Goal: Transaction & Acquisition: Subscribe to service/newsletter

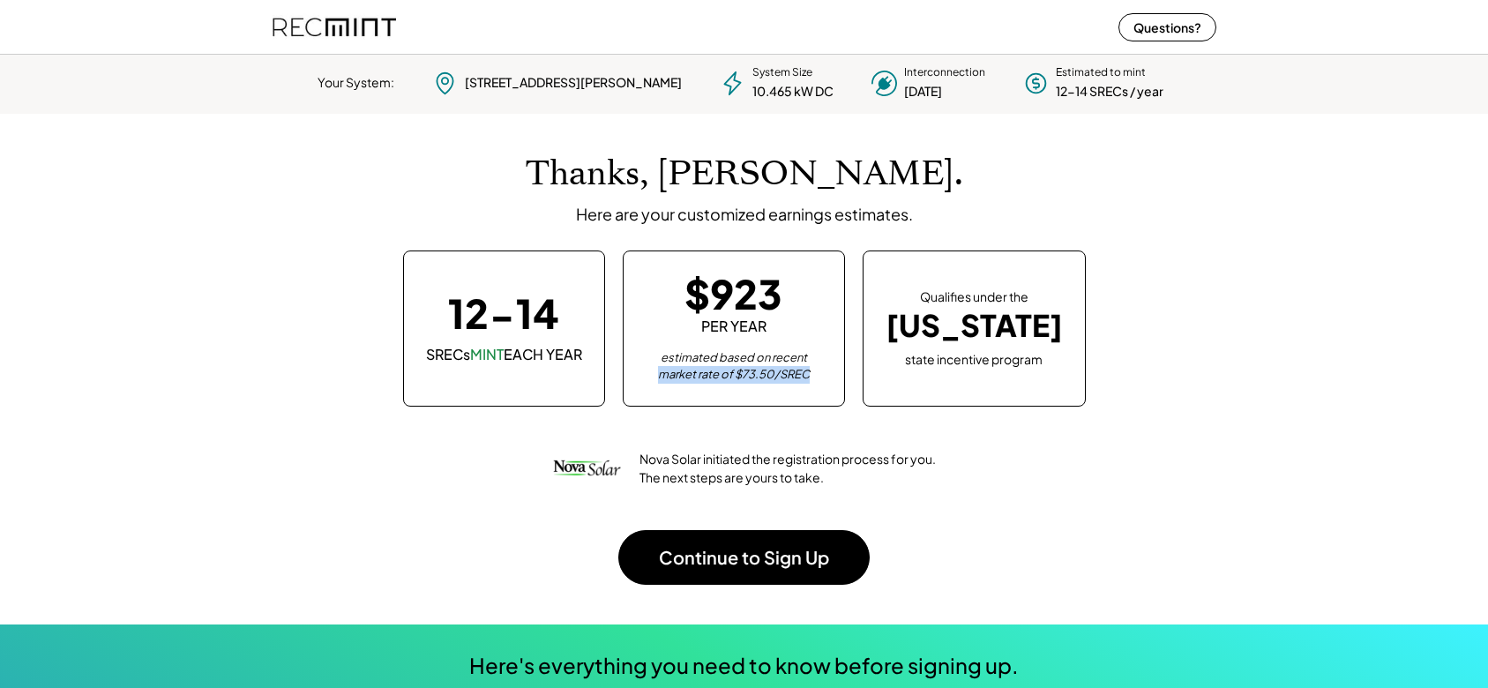
drag, startPoint x: 682, startPoint y: 373, endPoint x: 843, endPoint y: 378, distance: 160.6
click at [822, 378] on div "estimated based on recent market rate of $73.50/SREC" at bounding box center [734, 366] width 176 height 34
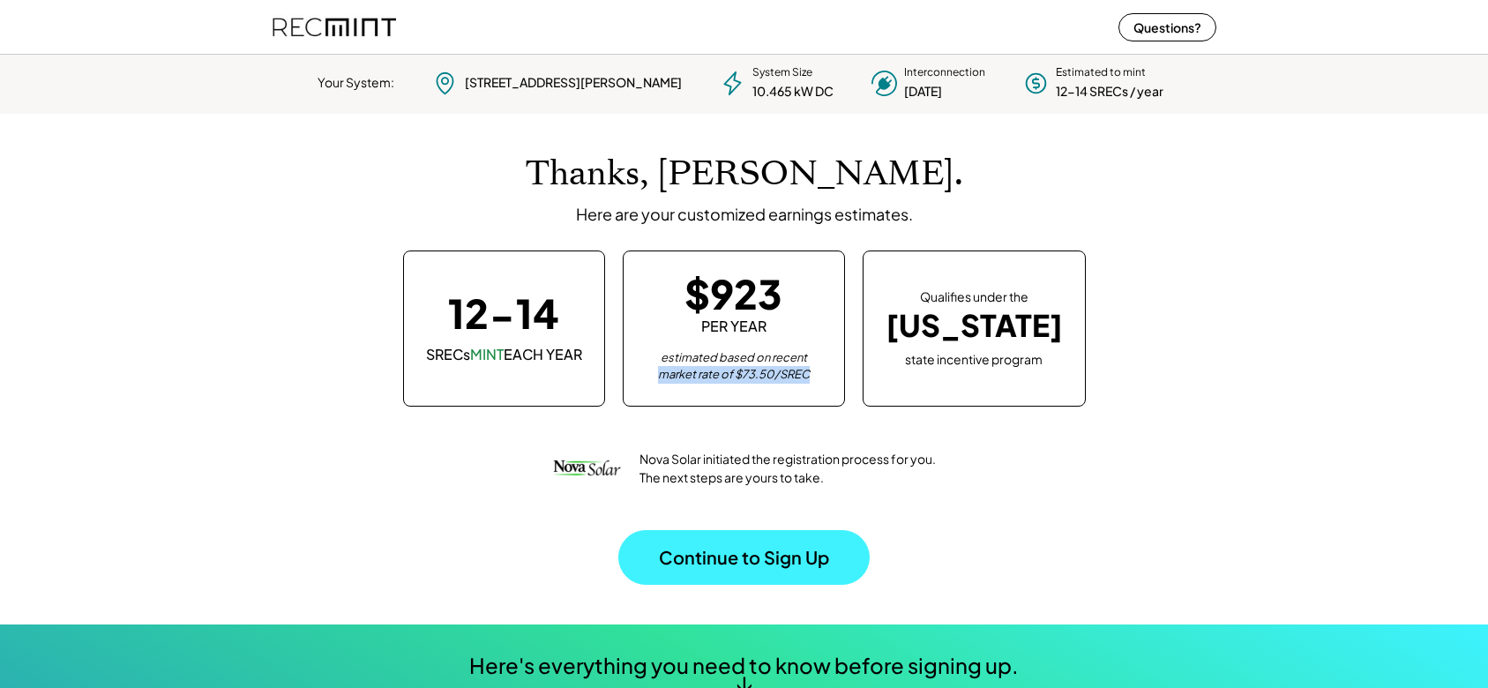
click at [770, 557] on button "Continue to Sign Up" at bounding box center [743, 557] width 251 height 55
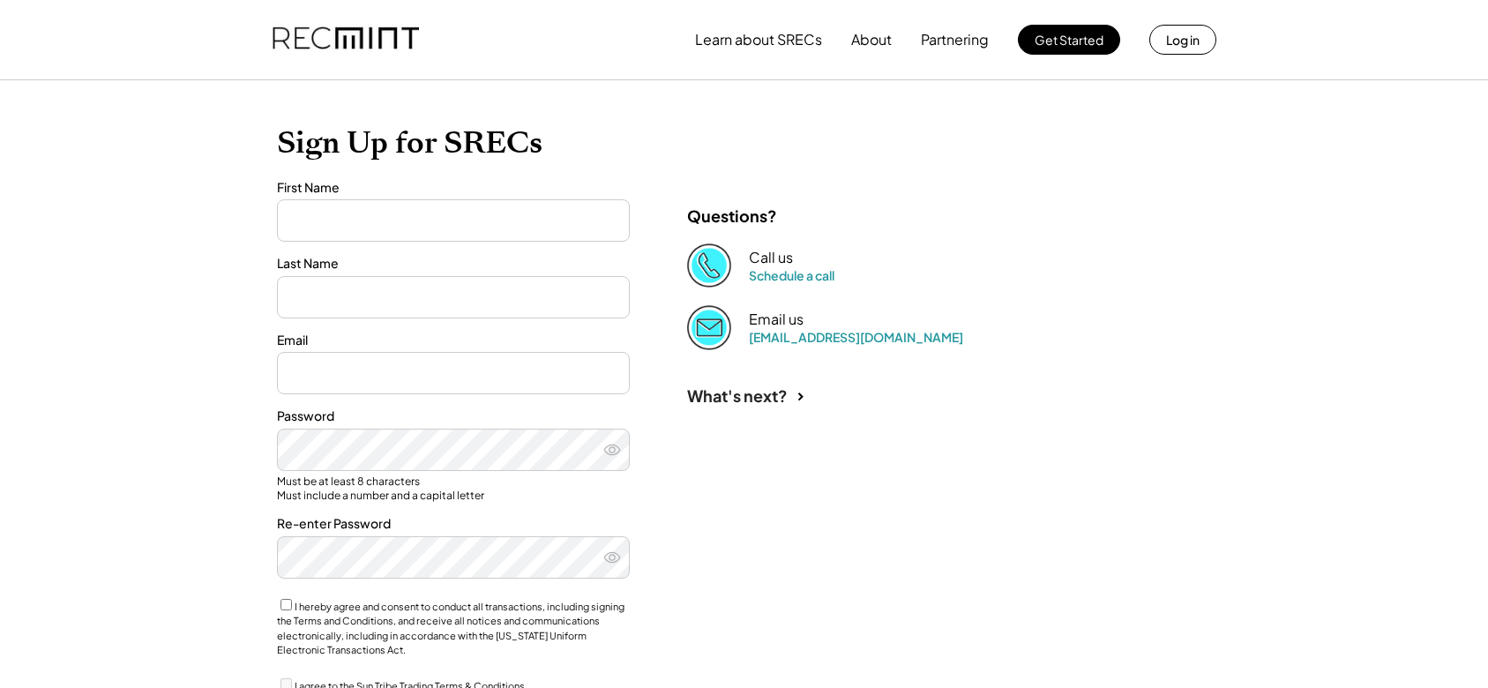
type input "*******"
type input "*****"
type input "**********"
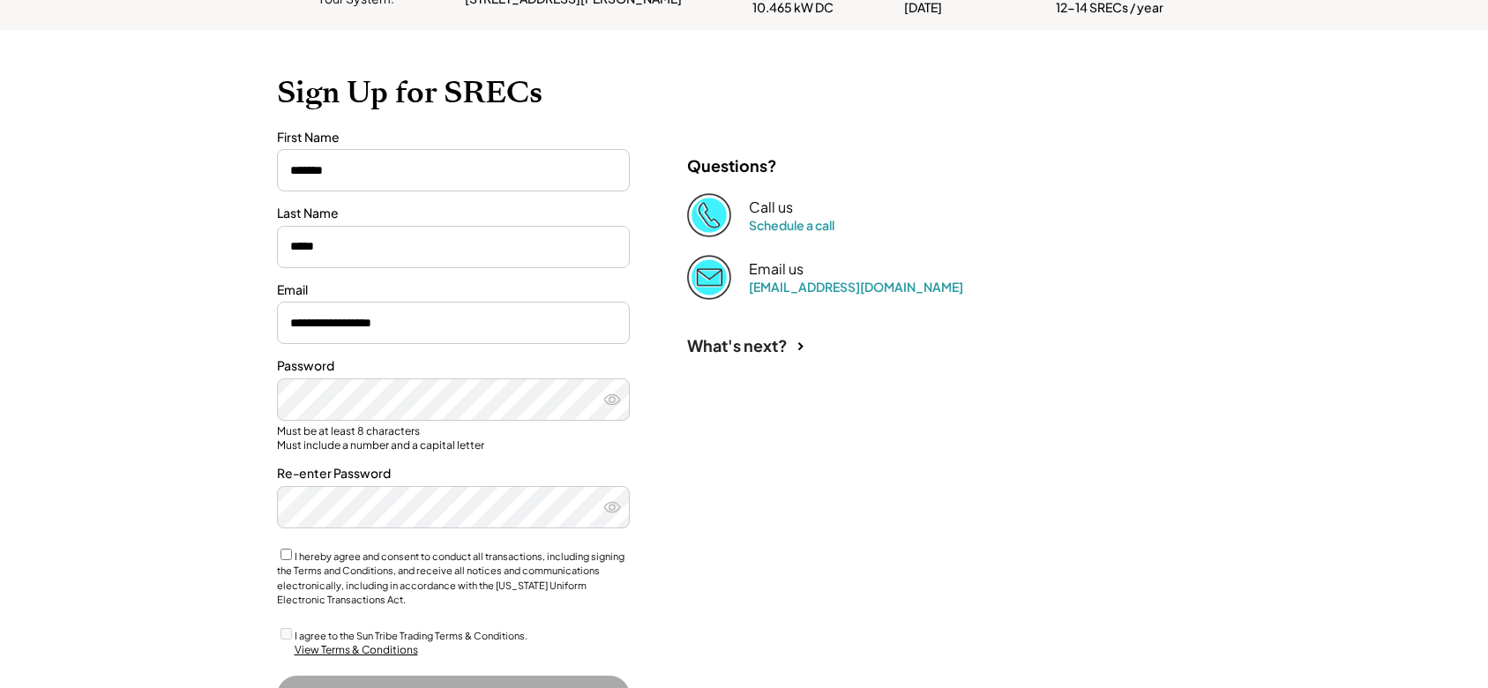
scroll to position [88, 0]
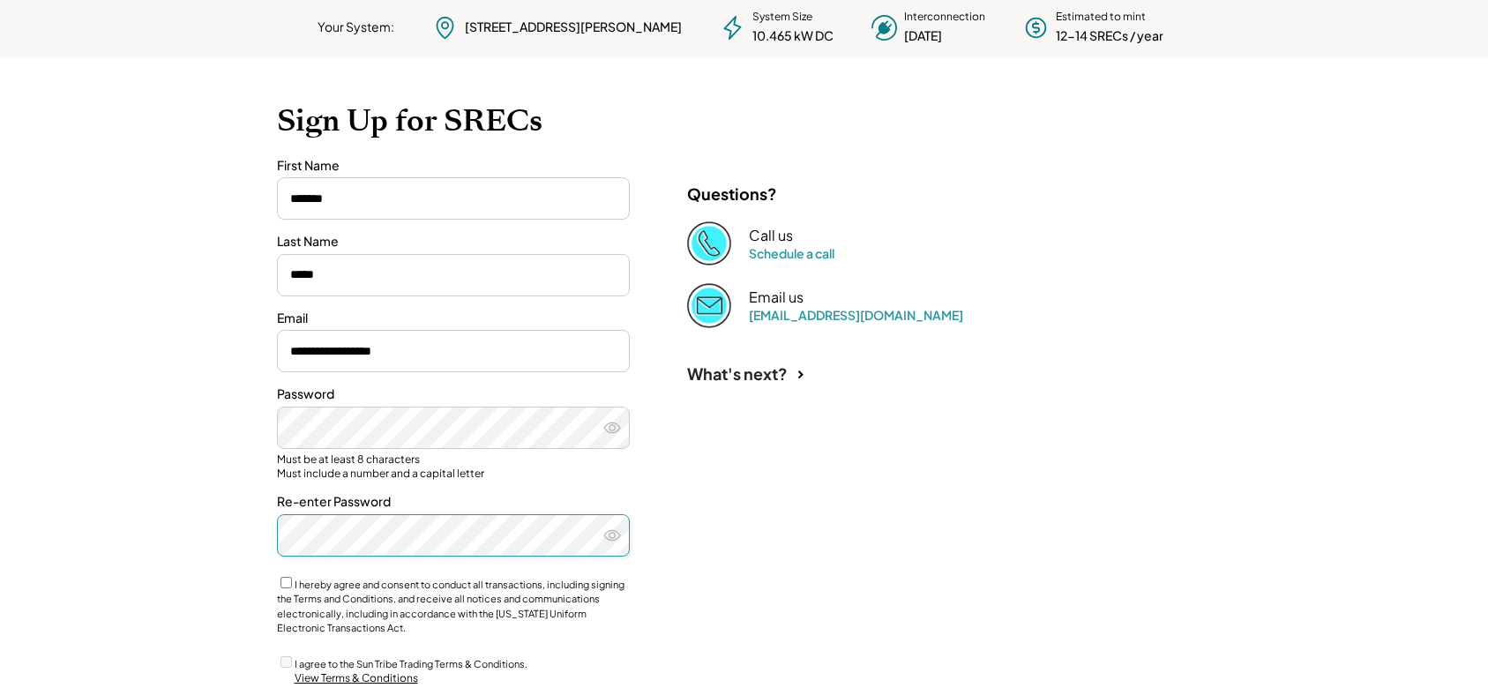
click at [751, 465] on div "**********" at bounding box center [744, 436] width 970 height 756
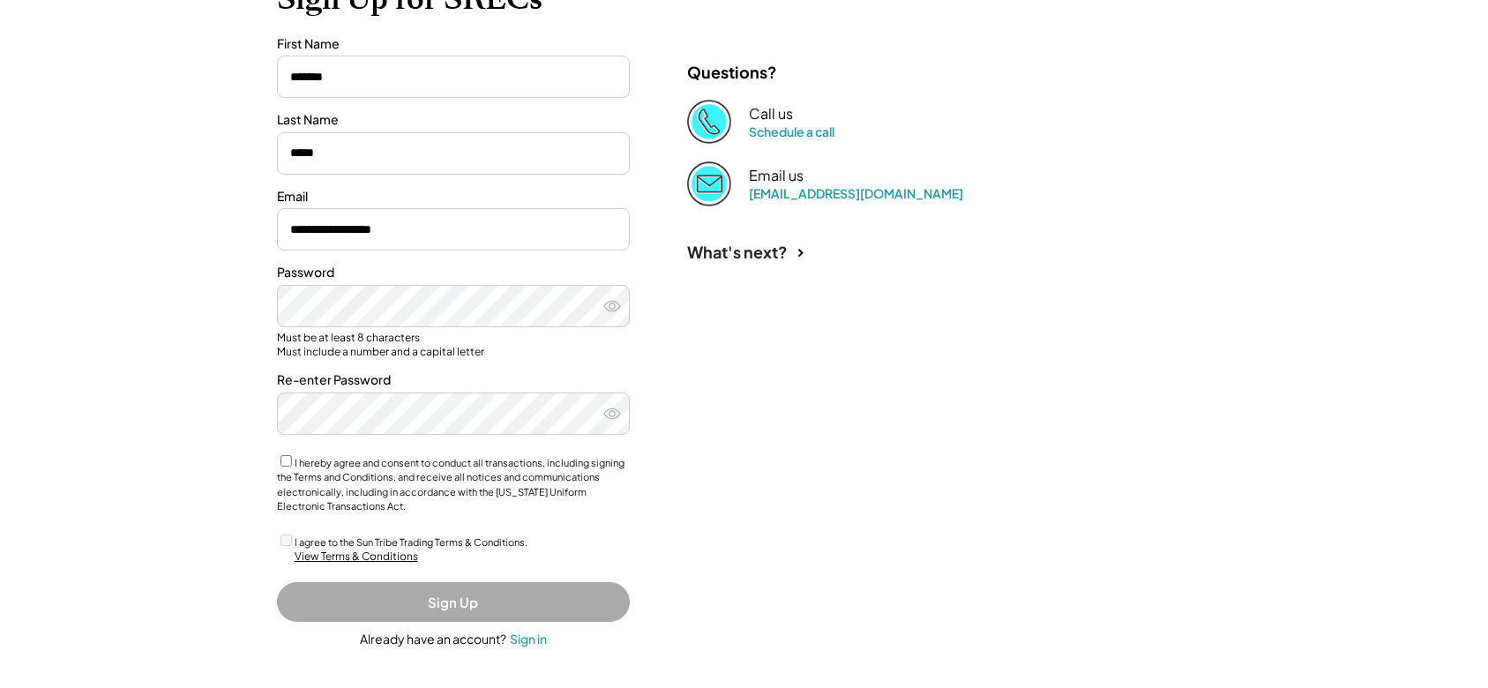
scroll to position [214, 0]
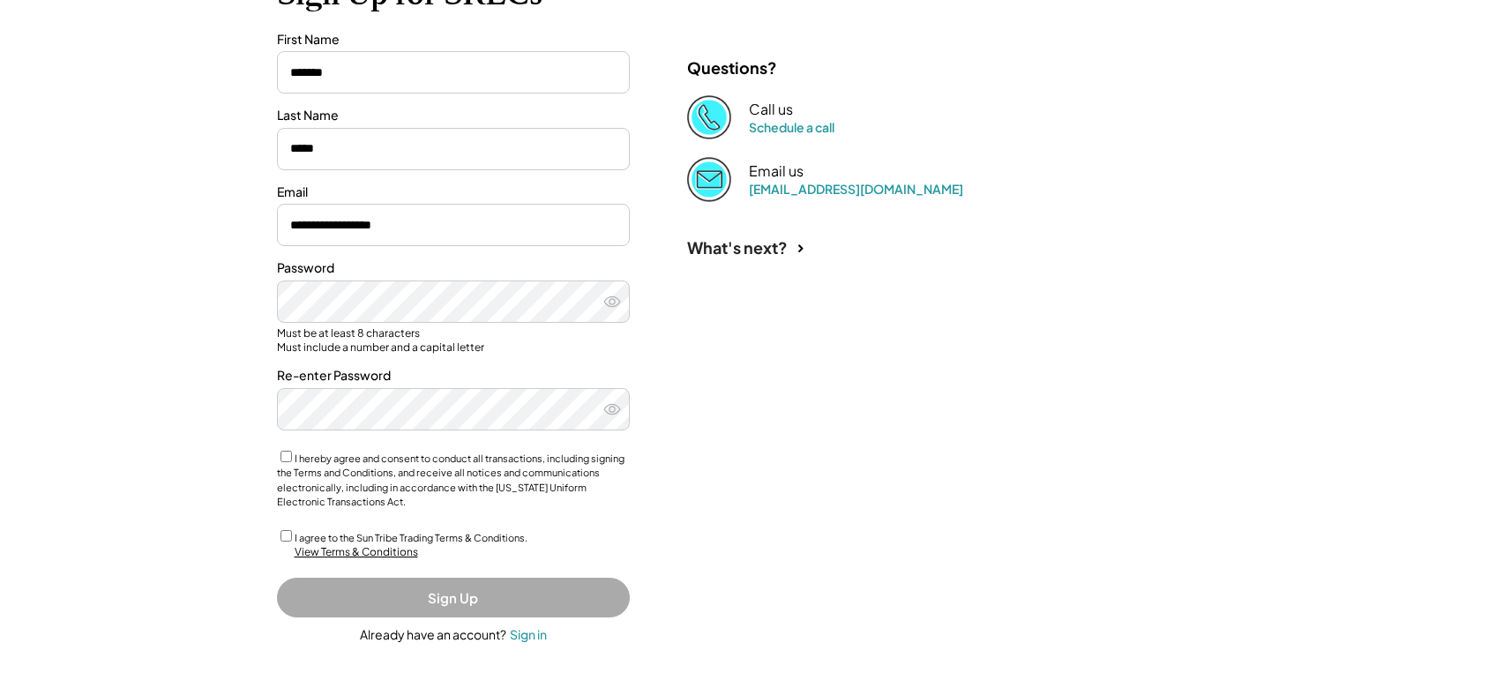
click at [286, 543] on div "I agree to the Sun Tribe Trading Terms & Conditions." at bounding box center [453, 537] width 353 height 19
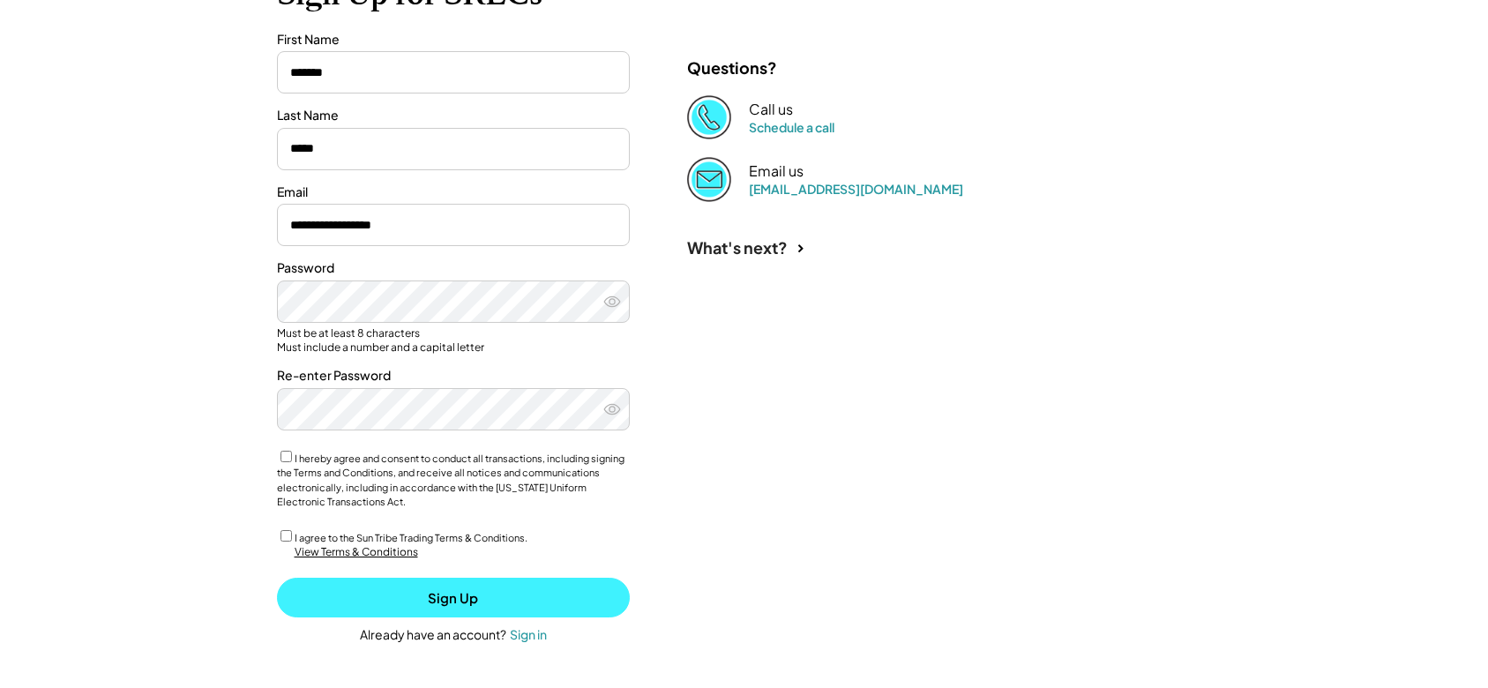
click at [525, 588] on button "Sign Up" at bounding box center [453, 598] width 353 height 40
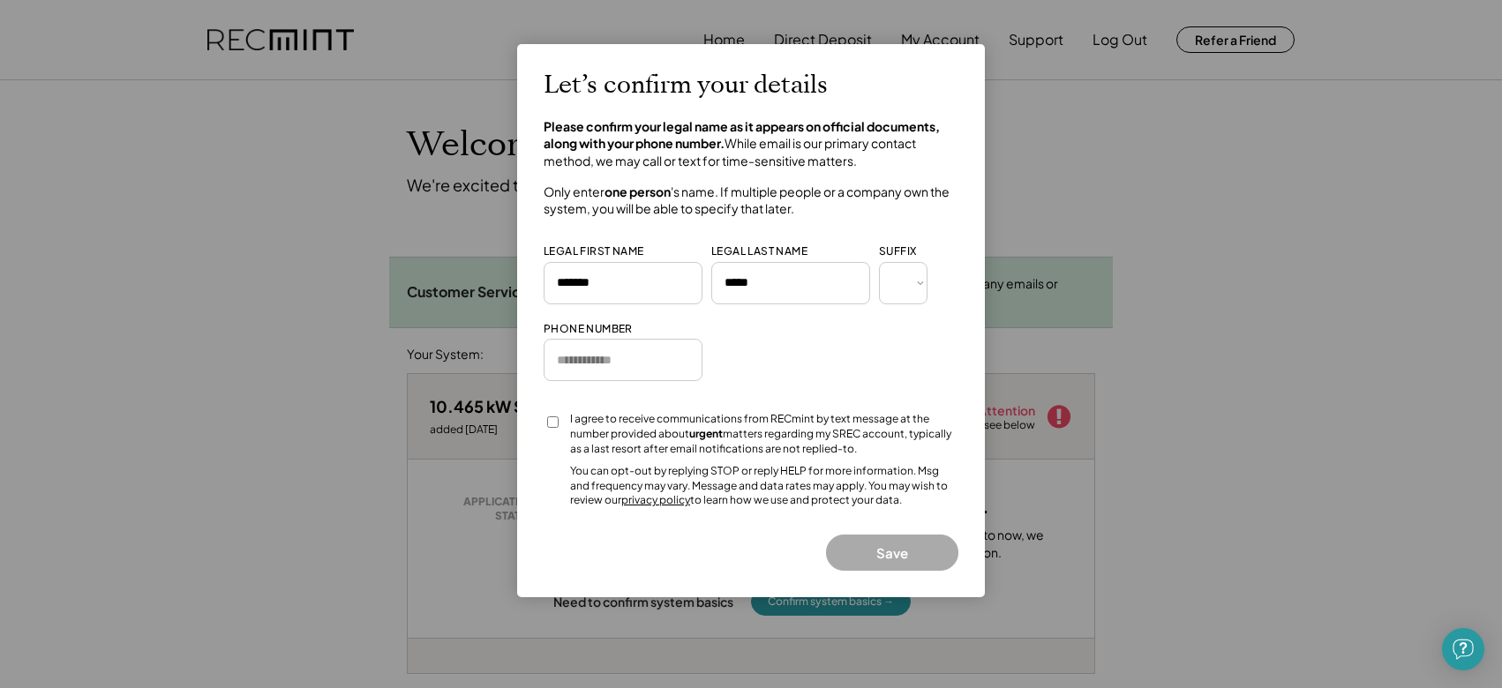
click at [634, 361] on input "input" at bounding box center [622, 360] width 159 height 42
type input "**********"
click at [552, 429] on div at bounding box center [552, 428] width 18 height 32
click at [889, 551] on button "Save" at bounding box center [892, 553] width 132 height 36
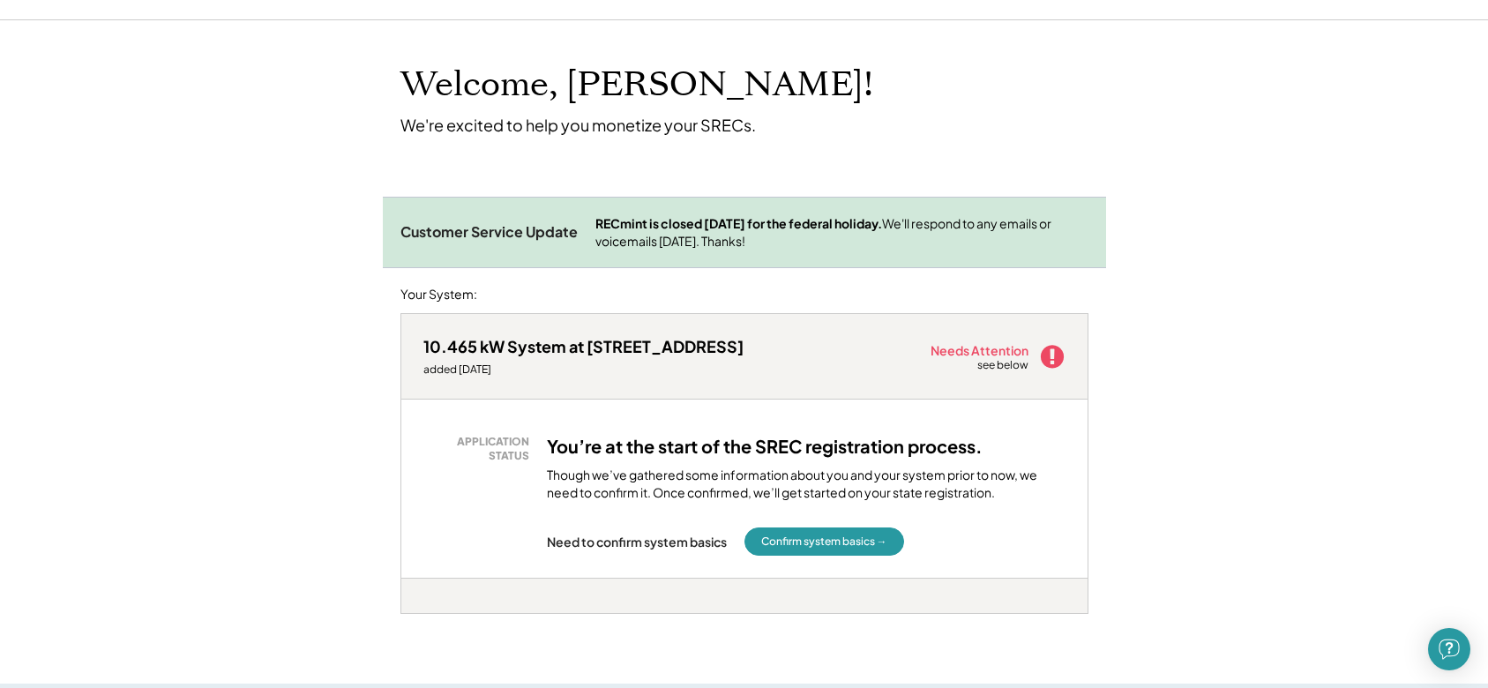
scroll to position [88, 0]
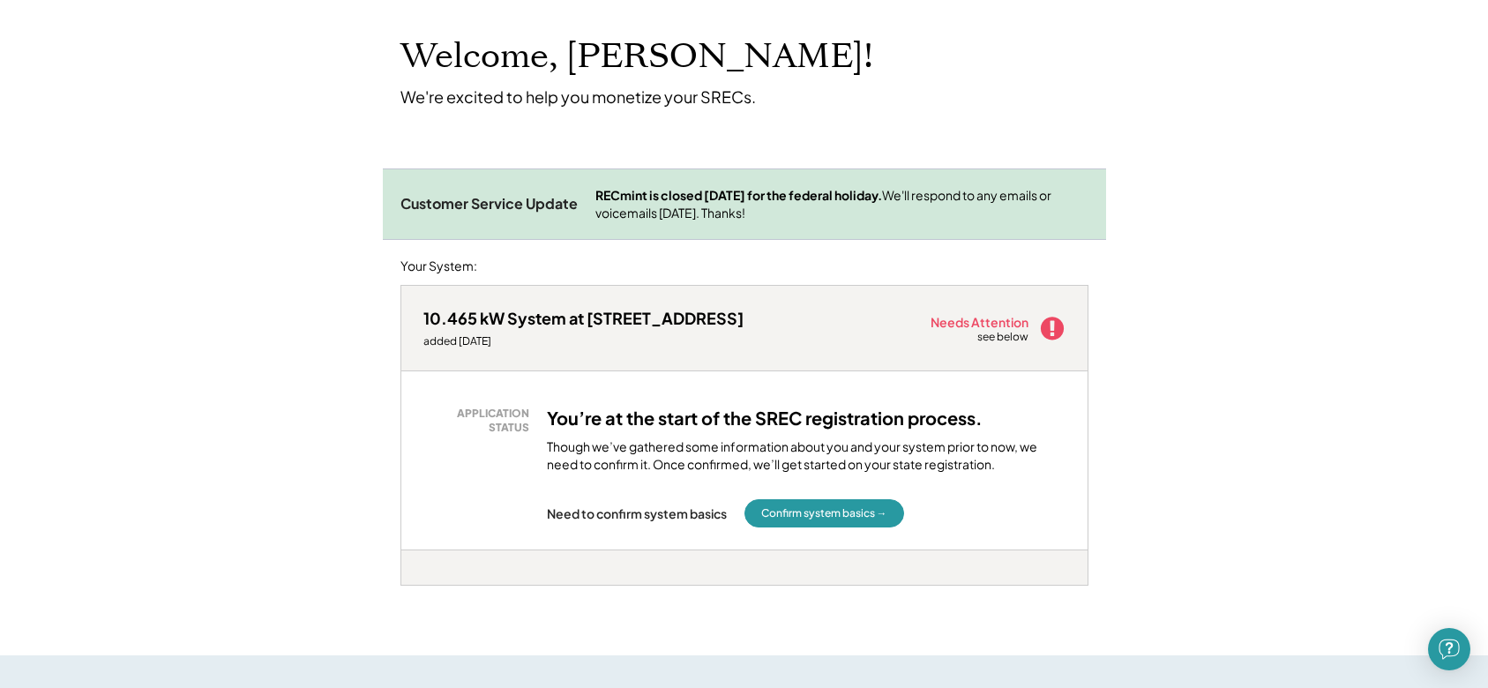
drag, startPoint x: 612, startPoint y: 198, endPoint x: 961, endPoint y: 195, distance: 348.5
click at [882, 195] on strong "RECmint is closed Monday, October 13 for the federal holiday." at bounding box center [739, 195] width 287 height 16
drag, startPoint x: 612, startPoint y: 212, endPoint x: 956, endPoint y: 214, distance: 344.1
click at [956, 214] on div "RECmint is closed Monday, October 13 for the federal holiday. We'll respond to …" at bounding box center [842, 204] width 493 height 34
drag, startPoint x: 454, startPoint y: 312, endPoint x: 751, endPoint y: 318, distance: 296.5
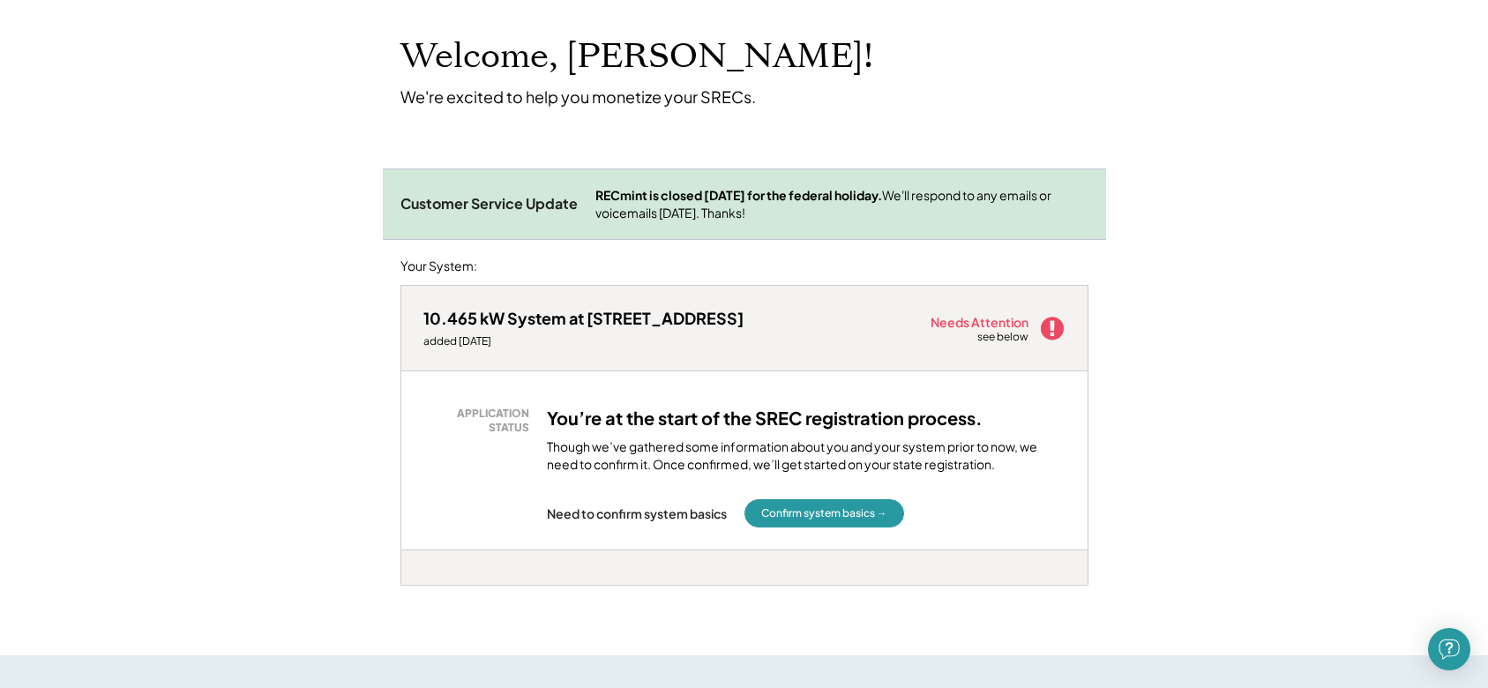
click at [751, 318] on div "10.465 kW System at 847 Derby Farms Dr added 9/05/25 Needs Attention see below" at bounding box center [744, 328] width 686 height 85
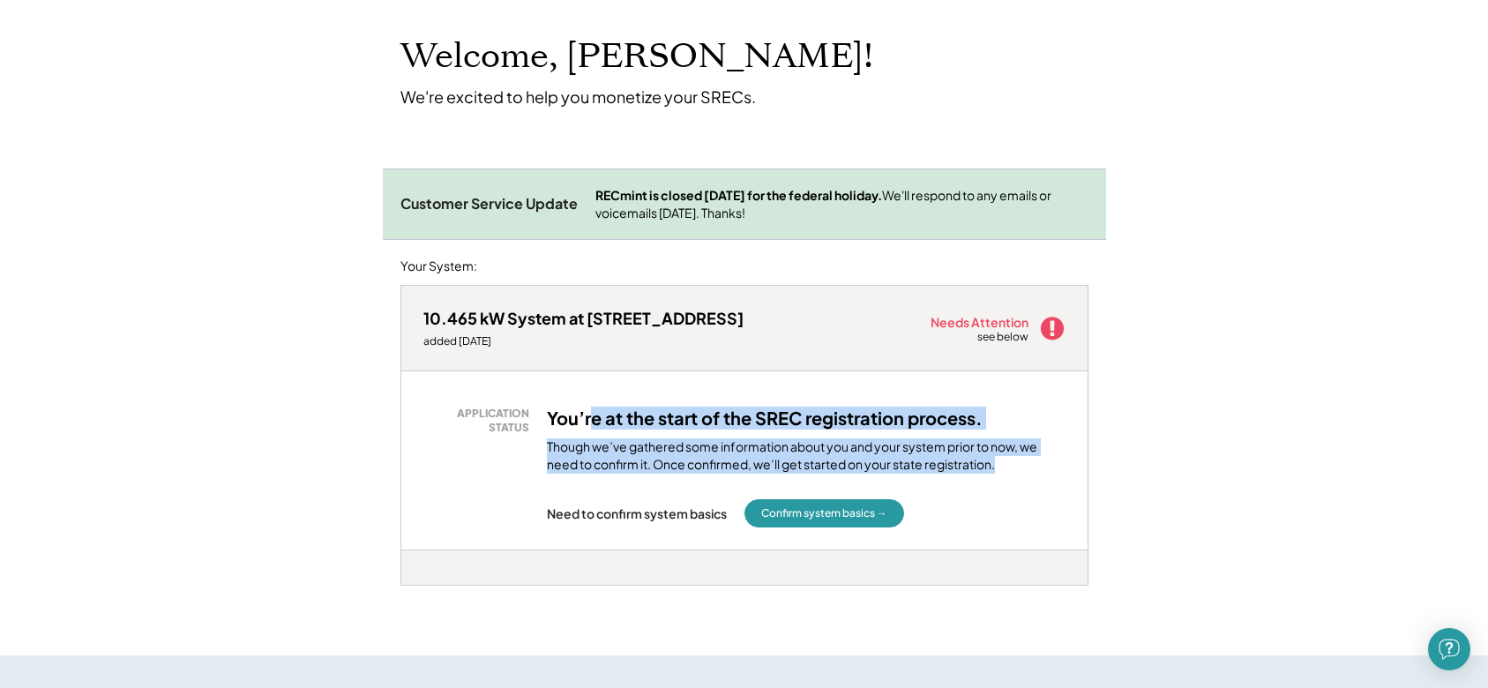
drag, startPoint x: 589, startPoint y: 416, endPoint x: 992, endPoint y: 469, distance: 405.9
click at [998, 470] on div "You’re at the start of the SREC registration process. Though we’ve gathered som…" at bounding box center [806, 440] width 519 height 66
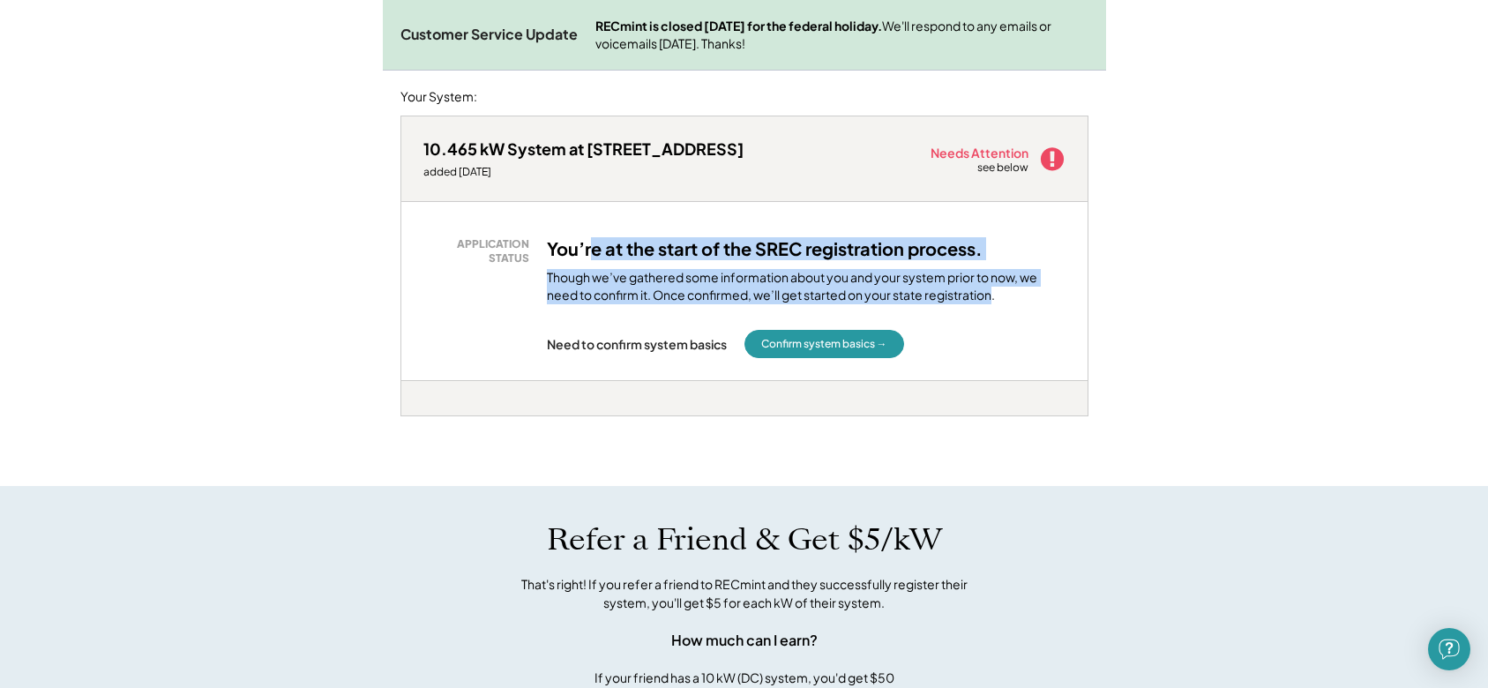
scroll to position [265, 0]
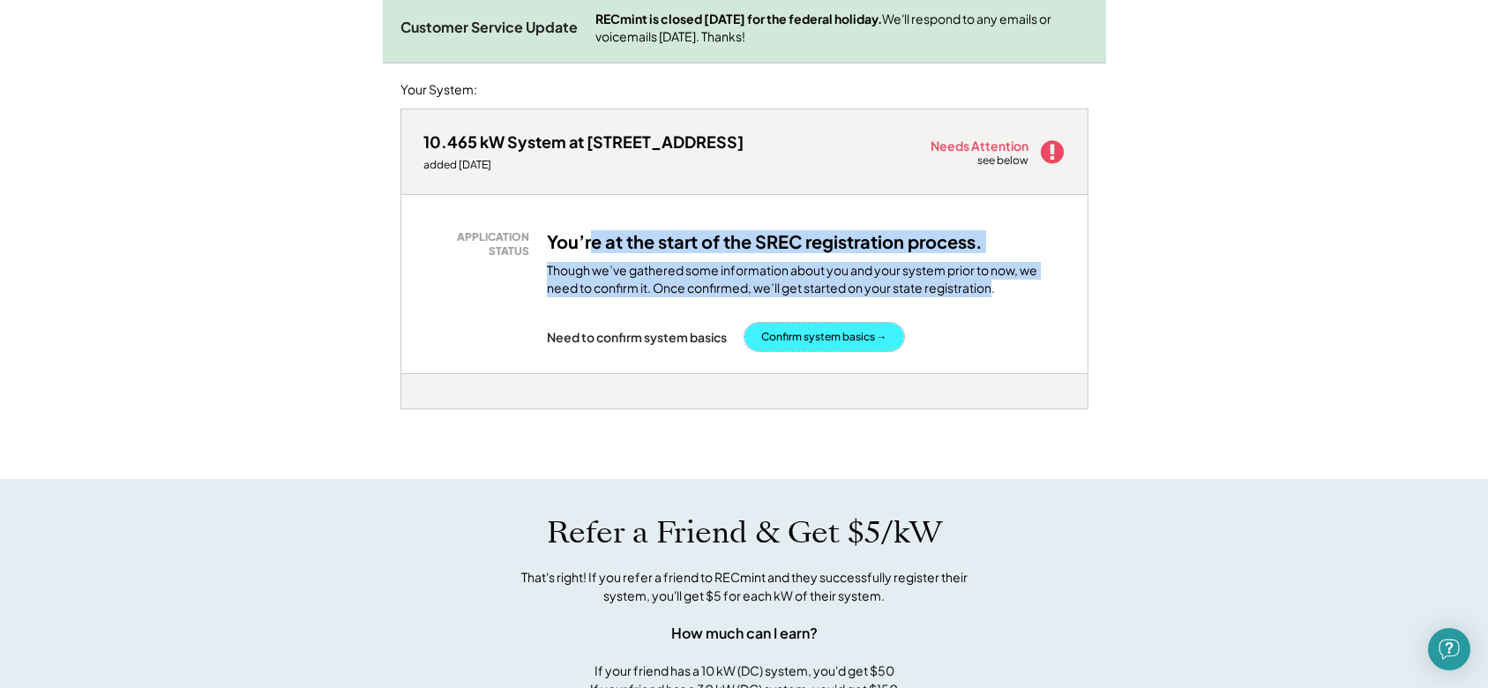
click at [844, 341] on button "Confirm system basics →" at bounding box center [825, 337] width 160 height 28
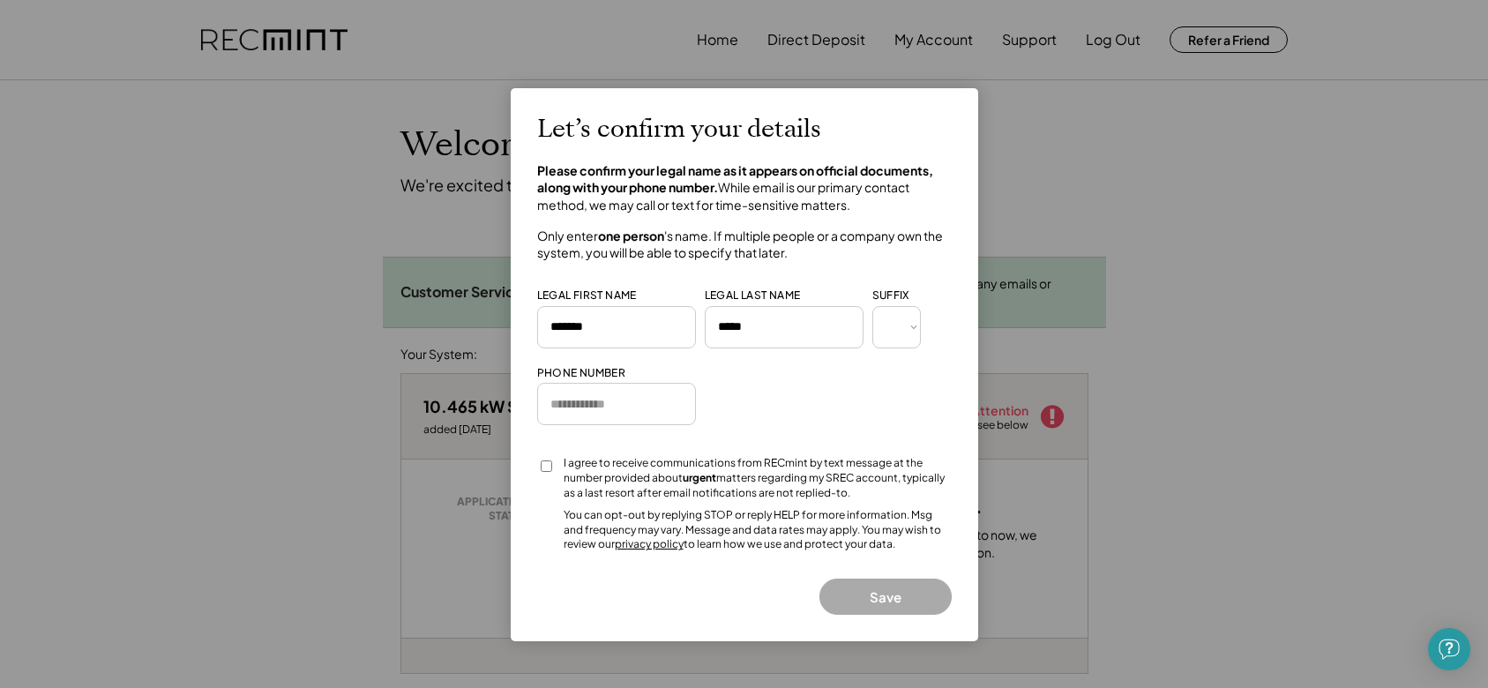
type input "**********"
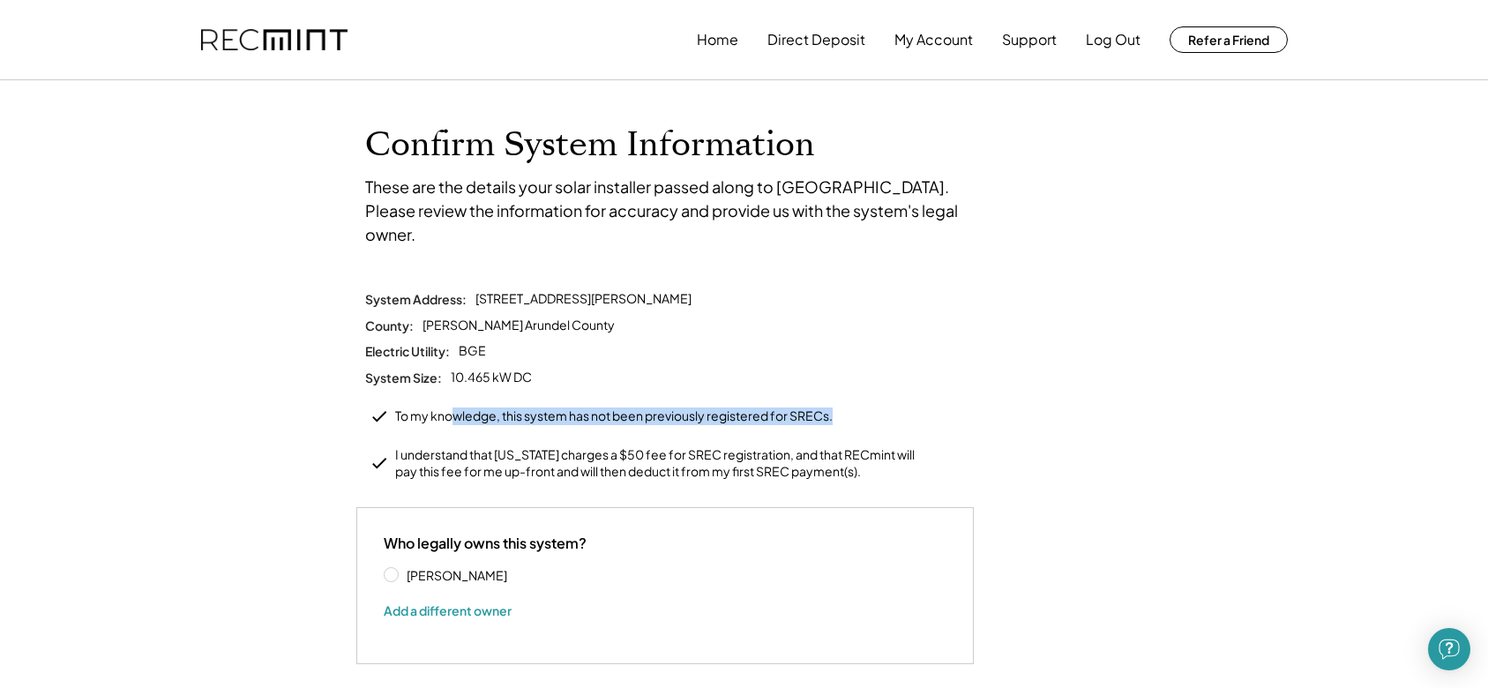
drag, startPoint x: 453, startPoint y: 390, endPoint x: 835, endPoint y: 403, distance: 382.2
click at [835, 403] on div "System Address: [STREET_ADDRESS]: Anne Arundel County Electric Utility: BGE Sys…" at bounding box center [744, 385] width 776 height 191
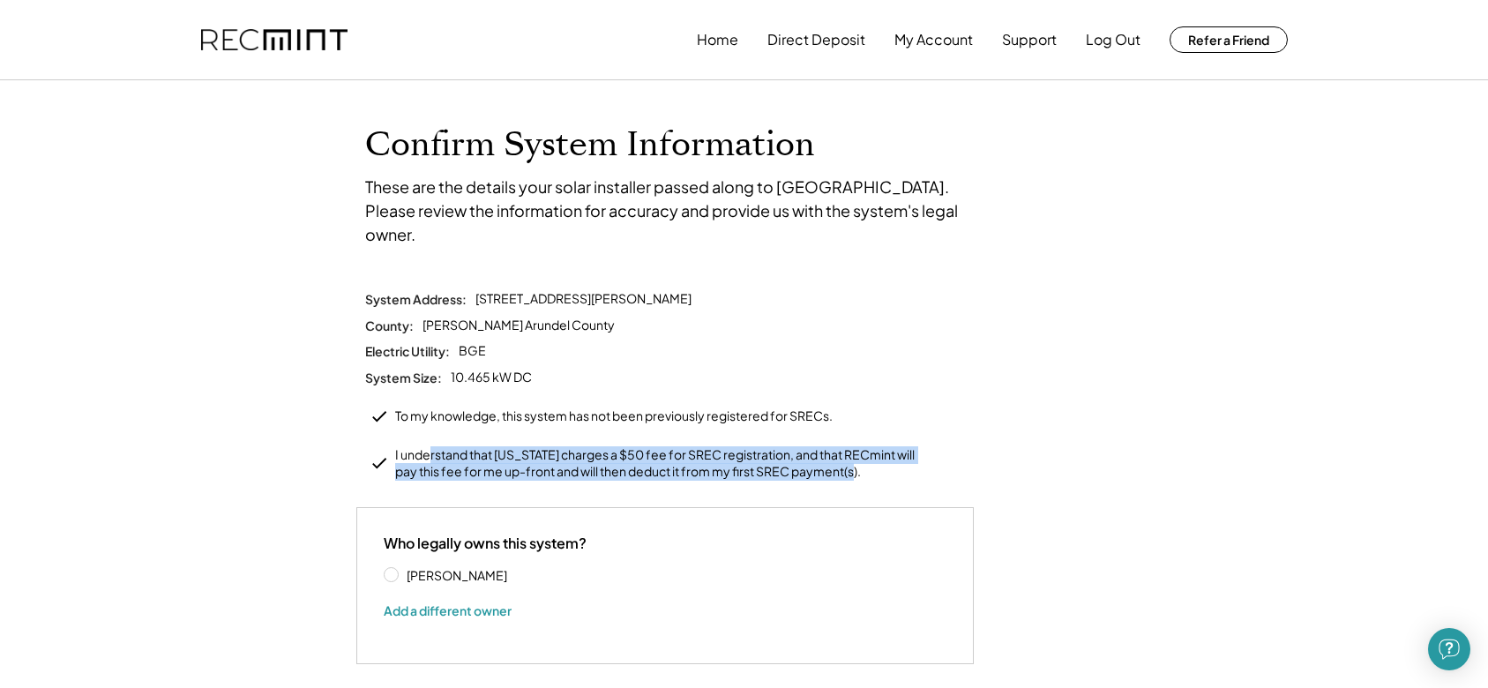
drag, startPoint x: 430, startPoint y: 430, endPoint x: 865, endPoint y: 448, distance: 436.2
click at [865, 448] on div "I understand that Maryland charges a $50 fee for SREC registration, and that RE…" at bounding box center [659, 463] width 529 height 34
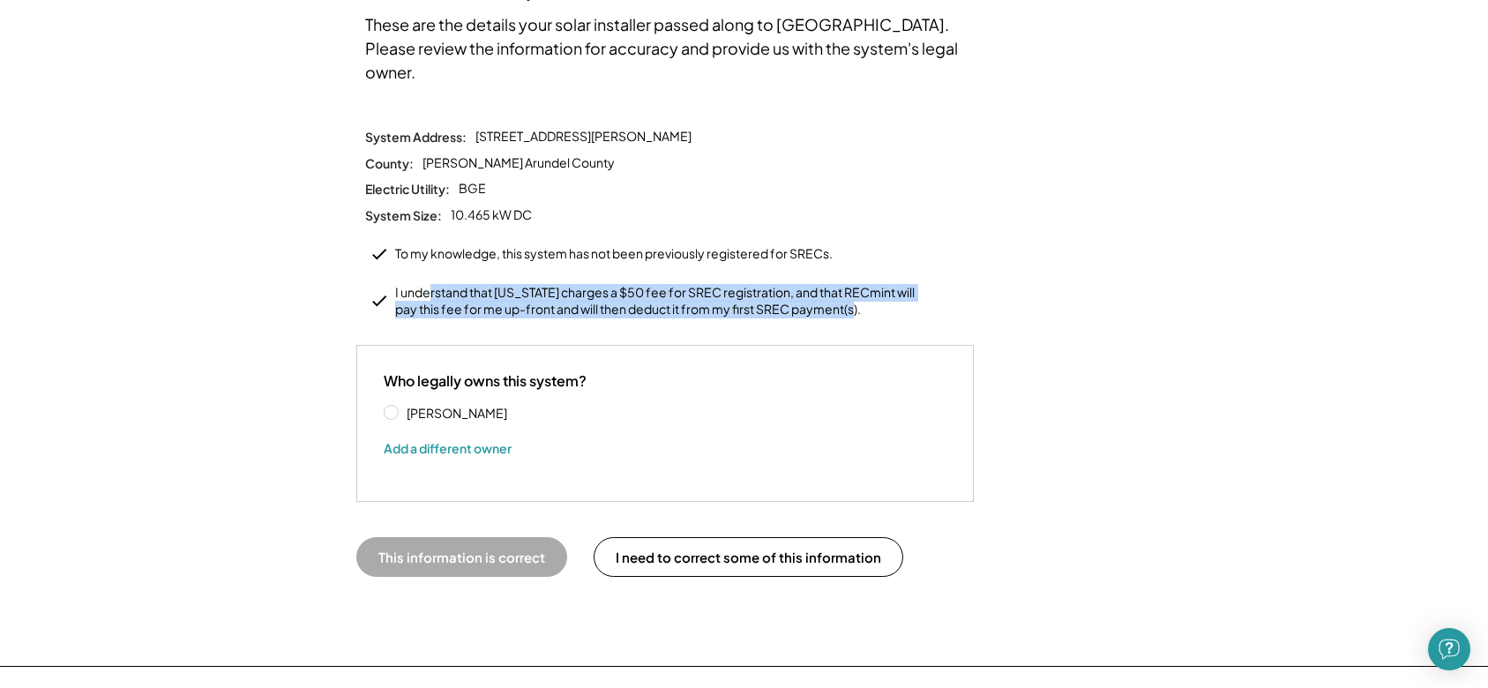
scroll to position [176, 0]
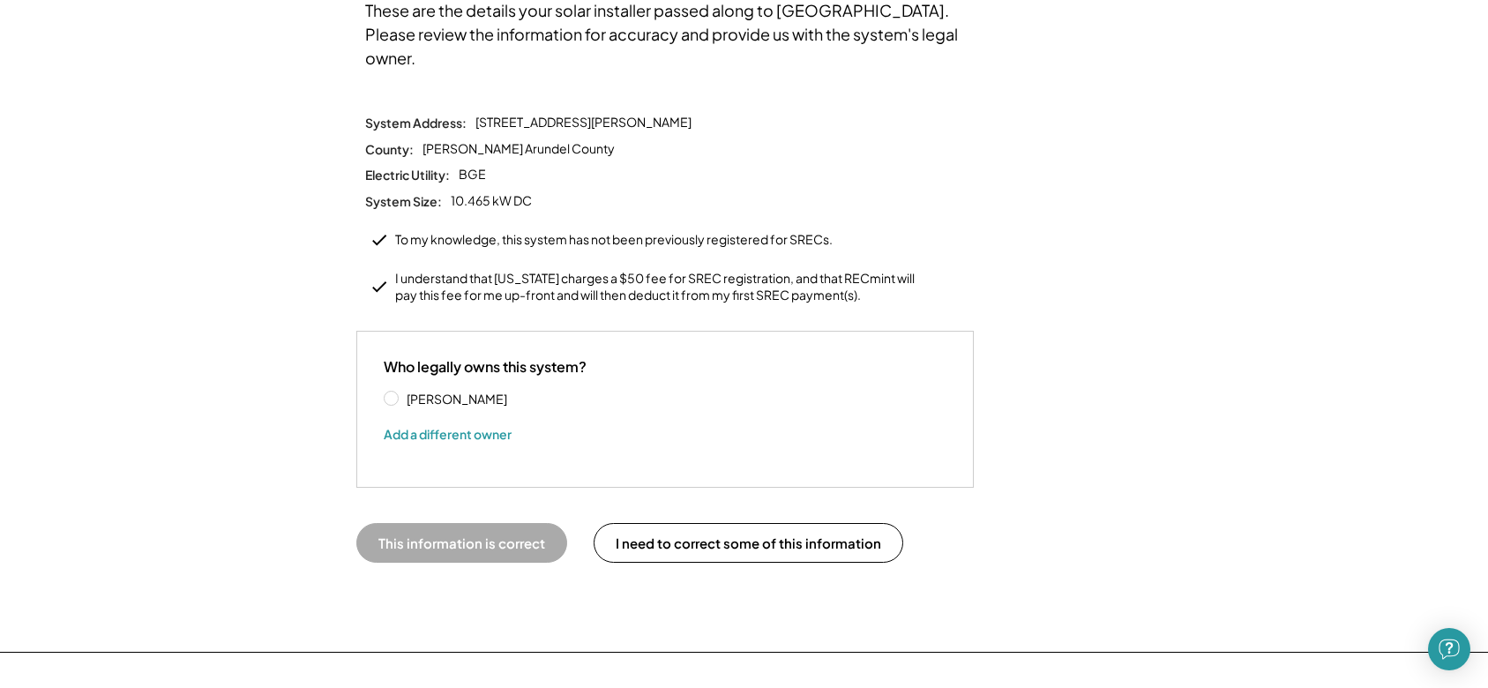
click at [401, 393] on label "[PERSON_NAME]" at bounding box center [480, 399] width 159 height 12
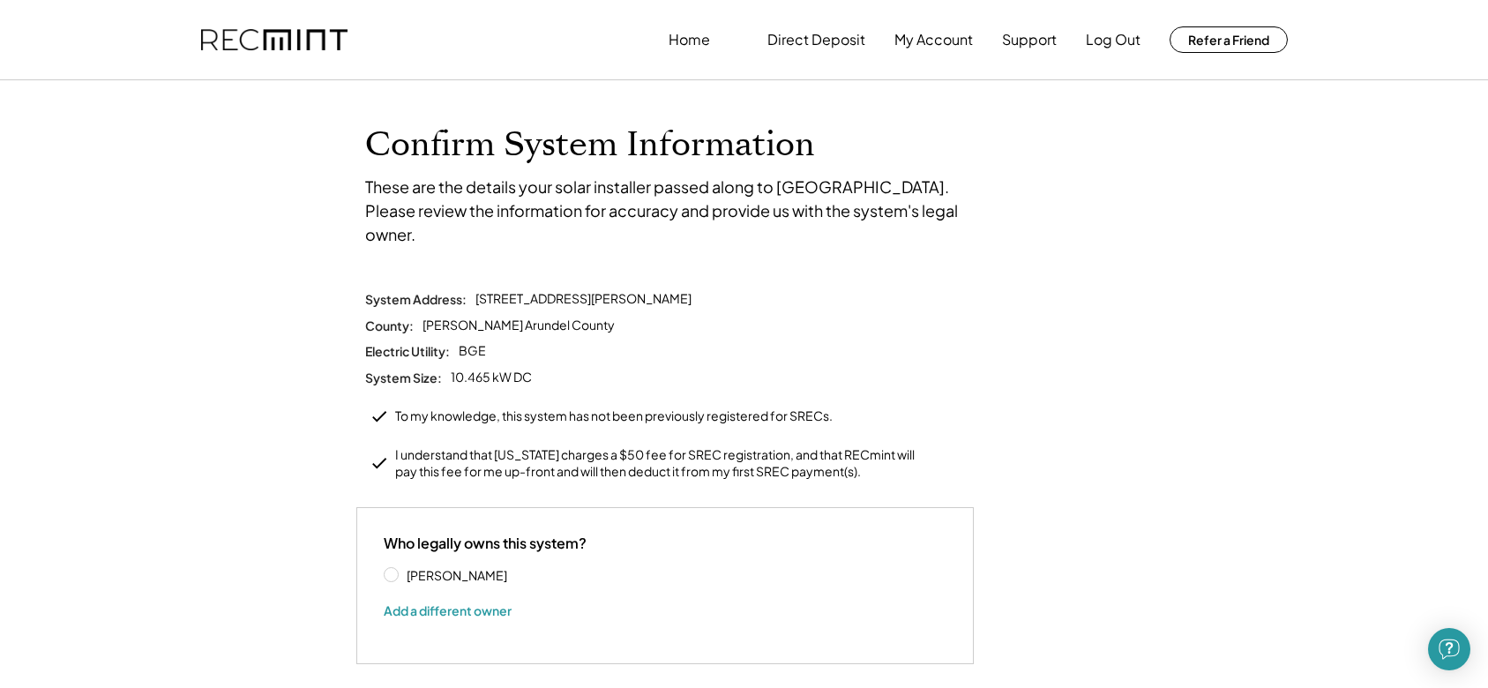
scroll to position [265, 0]
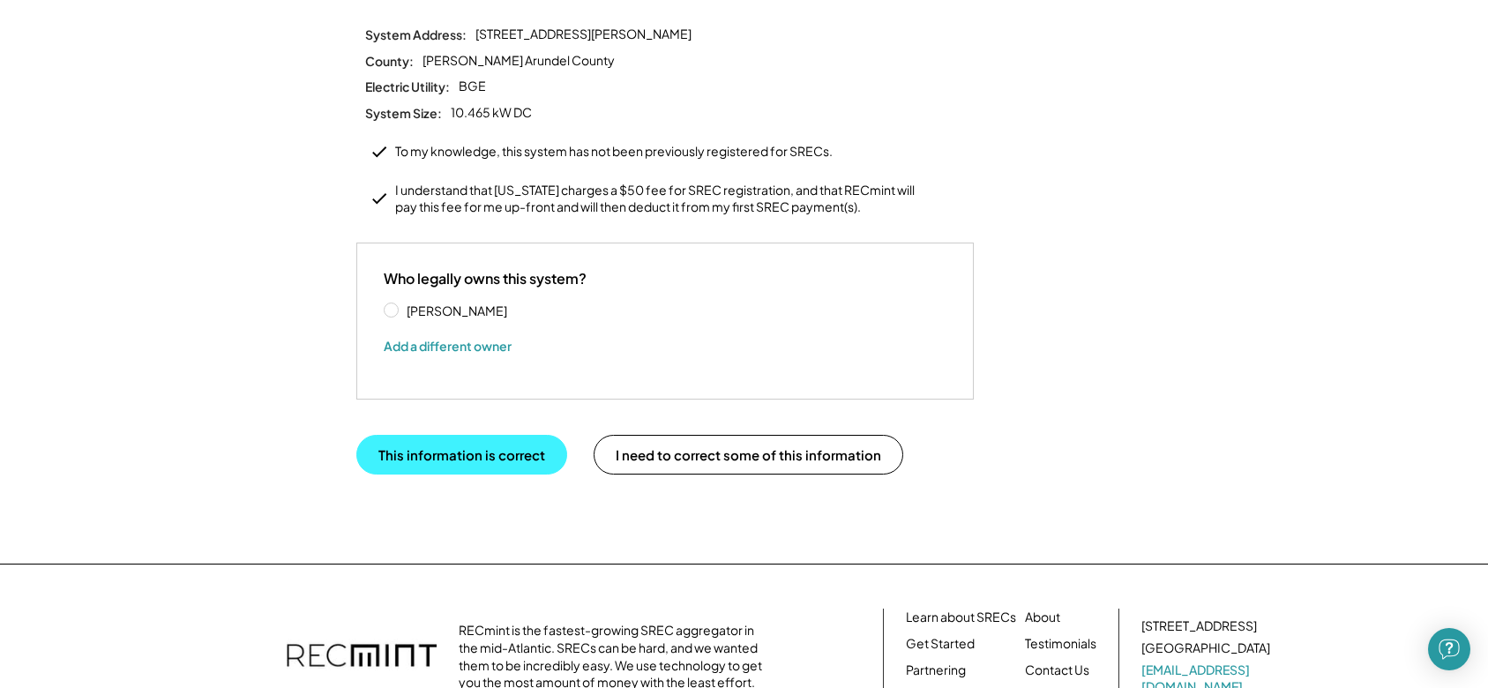
click at [476, 435] on button "This information is correct" at bounding box center [461, 455] width 211 height 40
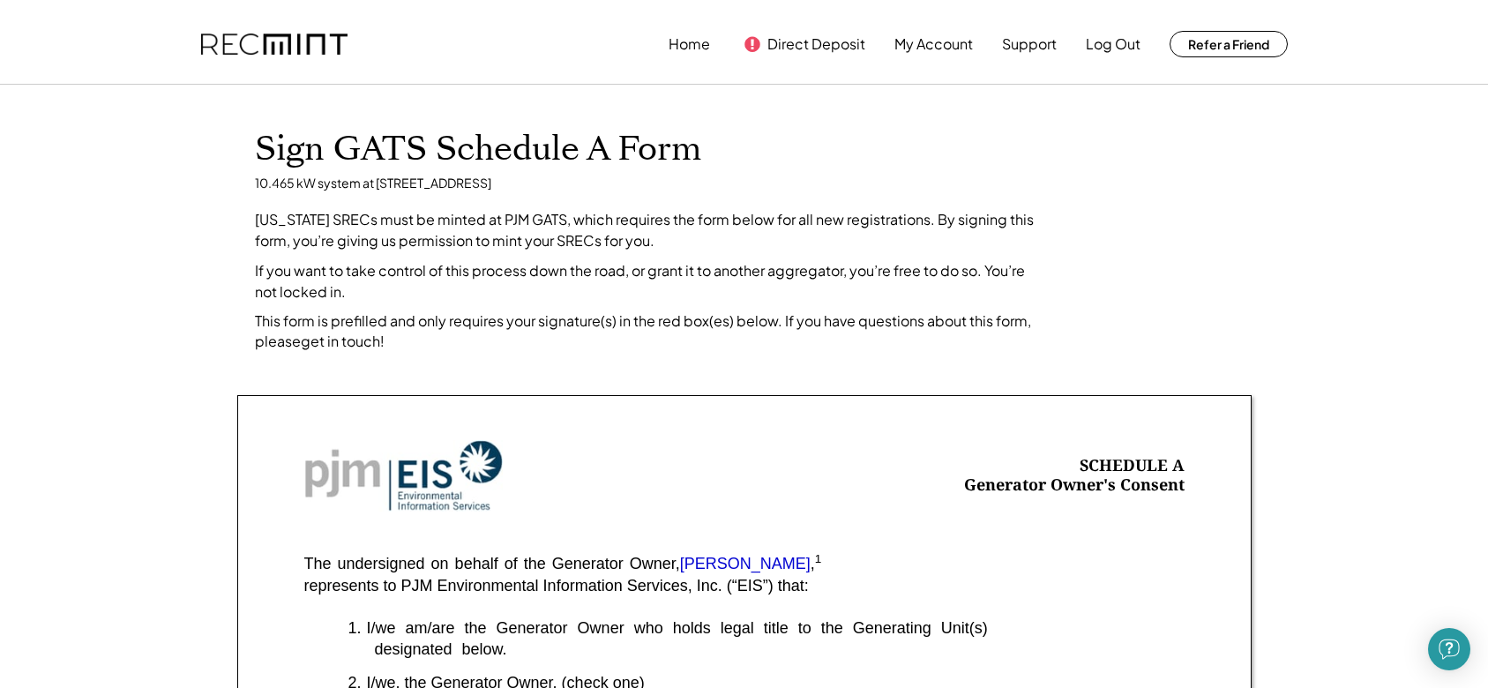
scroll to position [88, 0]
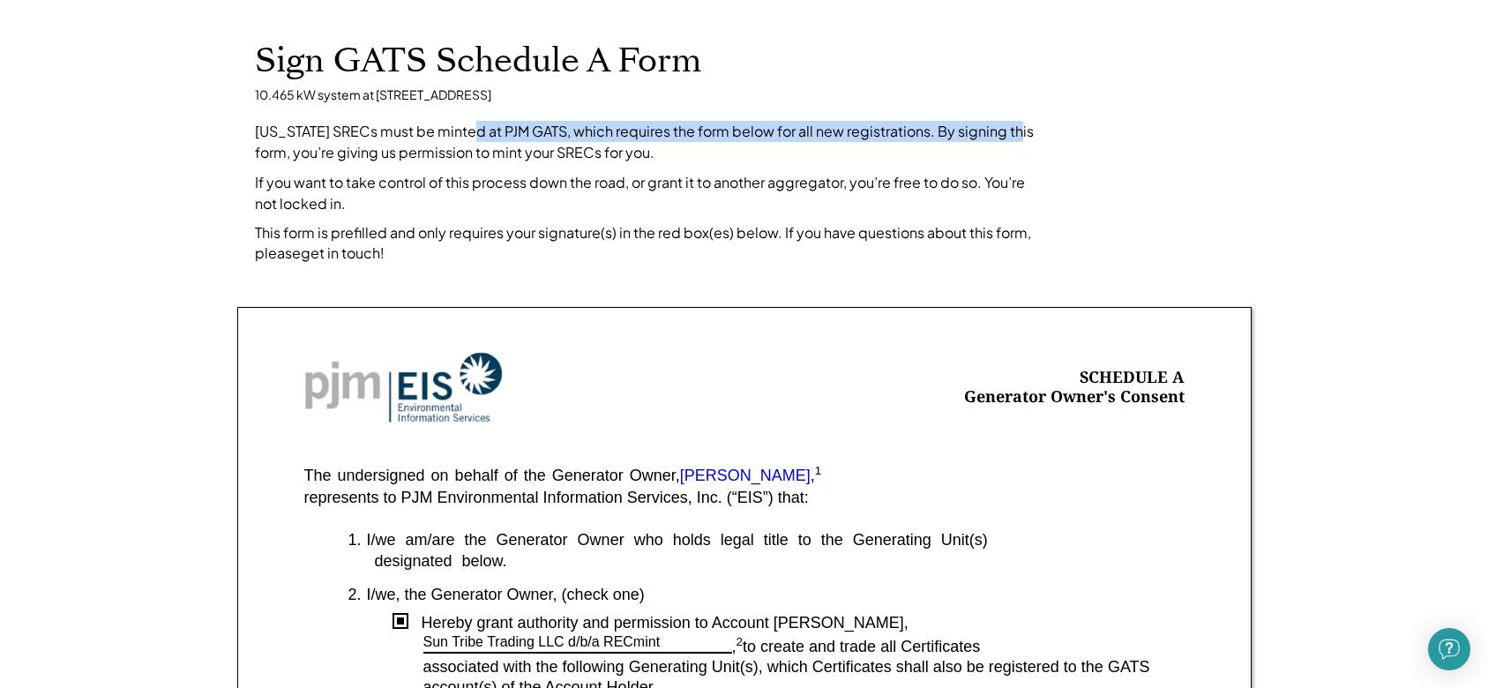
drag, startPoint x: 474, startPoint y: 134, endPoint x: 699, endPoint y: 148, distance: 225.4
click at [979, 131] on div "Maryland SRECs must be minted at PJM GATS, which requires the form below for al…" at bounding box center [652, 142] width 794 height 42
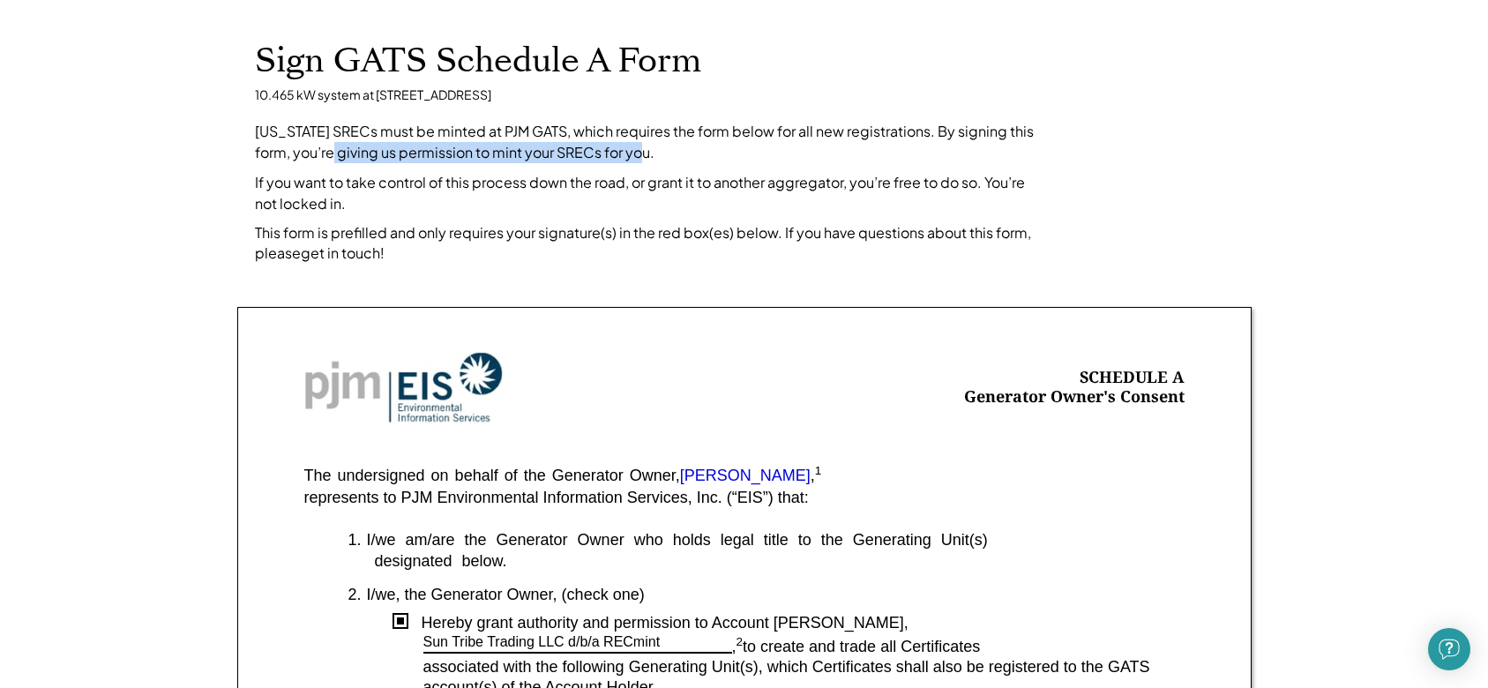
drag, startPoint x: 348, startPoint y: 152, endPoint x: 663, endPoint y: 152, distance: 315.0
click at [663, 152] on div "Maryland SRECs must be minted at PJM GATS, which requires the form below for al…" at bounding box center [652, 142] width 794 height 42
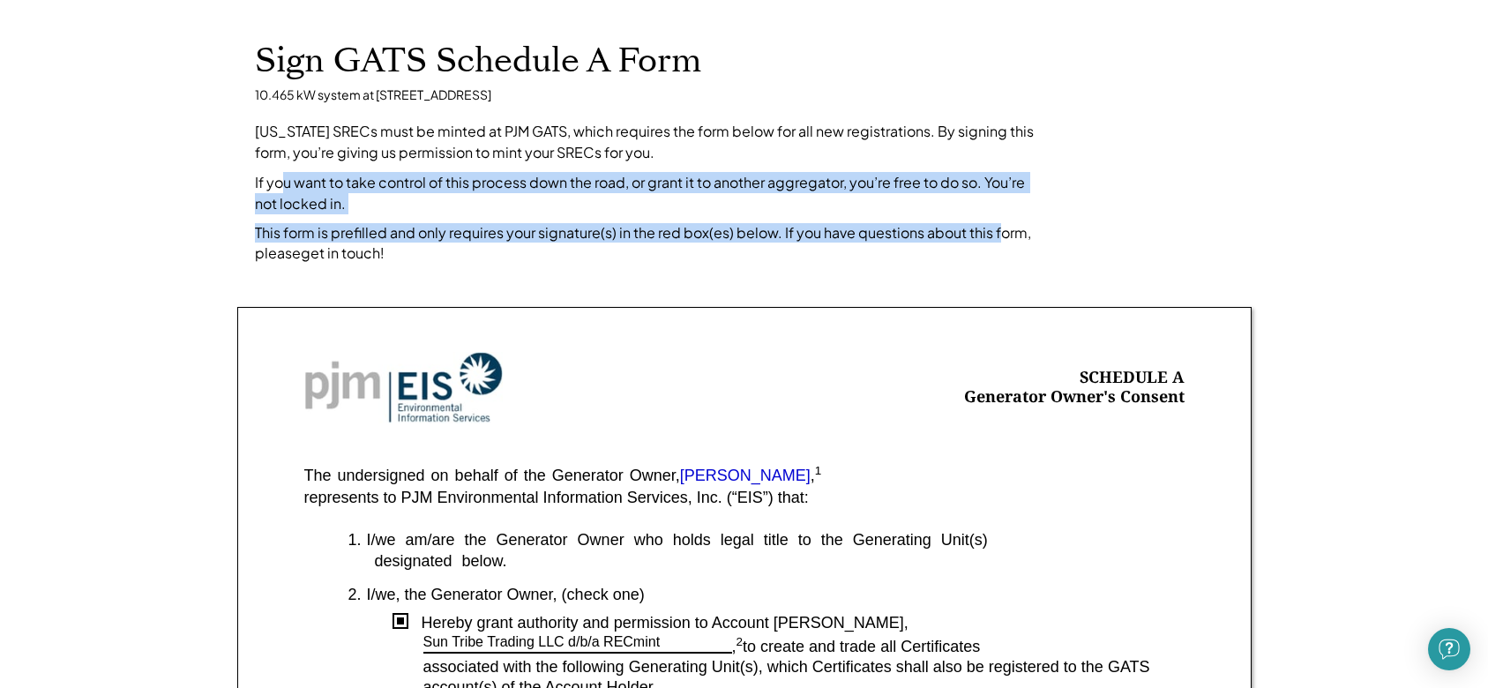
drag, startPoint x: 281, startPoint y: 185, endPoint x: 1000, endPoint y: 223, distance: 719.2
click at [1000, 223] on div "Sign GATS Schedule A Form 10.465 kW system at 847 Derby Farms Dr, Severn, MD 21…" at bounding box center [744, 152] width 1015 height 222
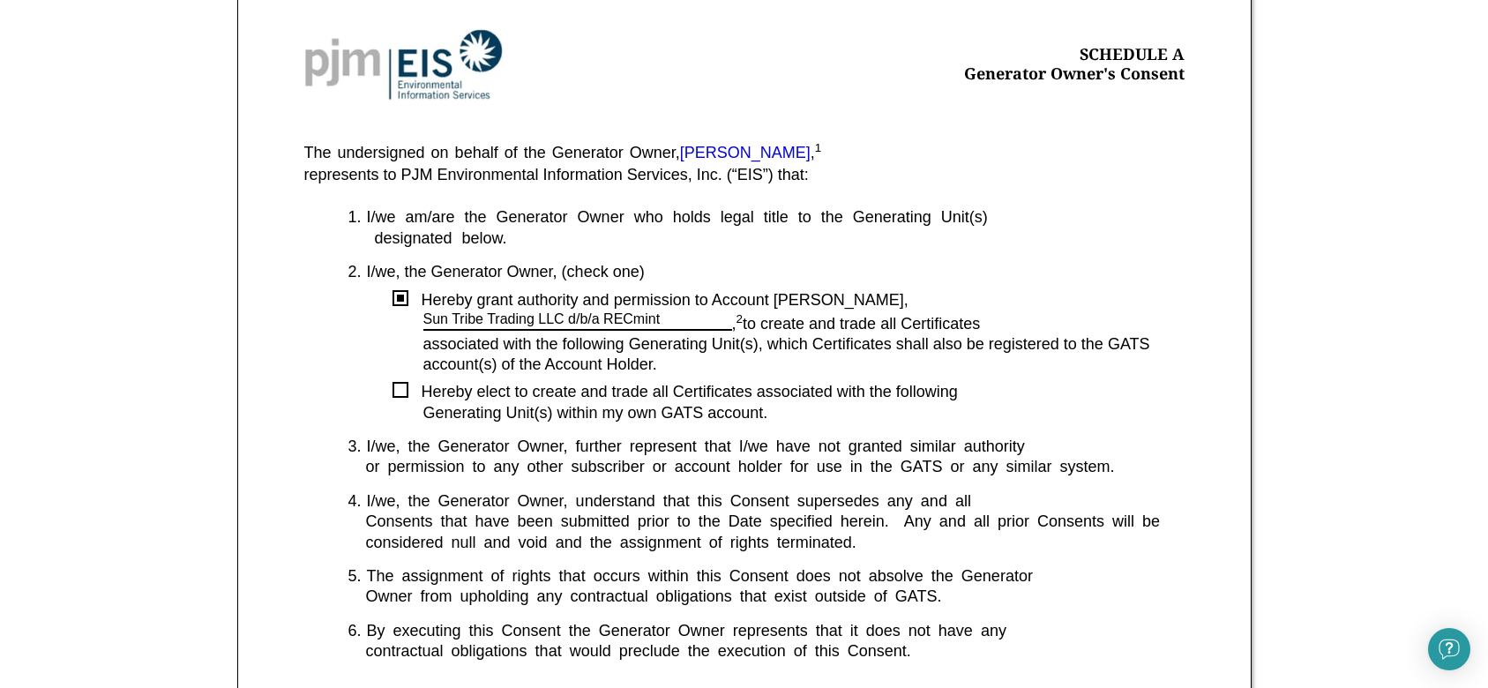
scroll to position [441, 0]
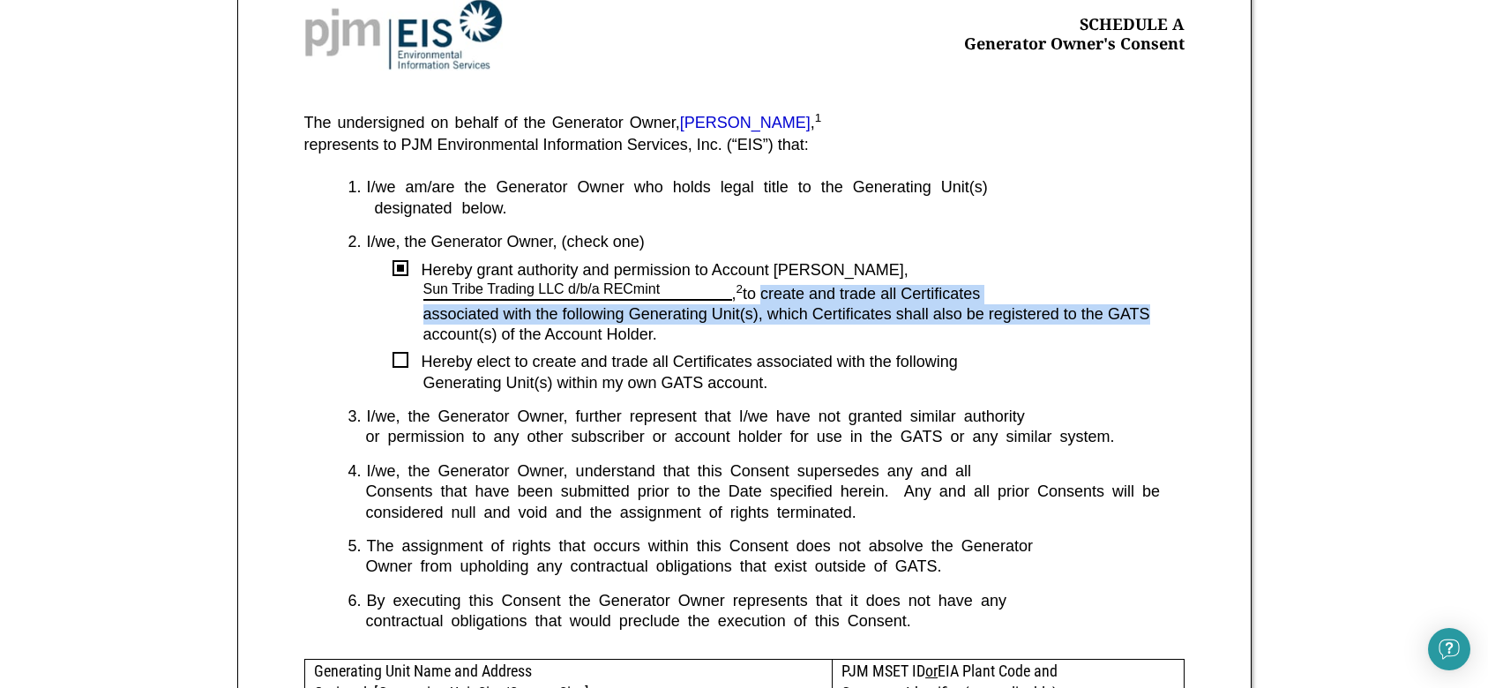
drag, startPoint x: 808, startPoint y: 298, endPoint x: 1145, endPoint y: 315, distance: 337.4
click at [1145, 315] on div "1. I/we am/are the Generator Owner who holds legal title to the Generating Unit…" at bounding box center [744, 417] width 880 height 481
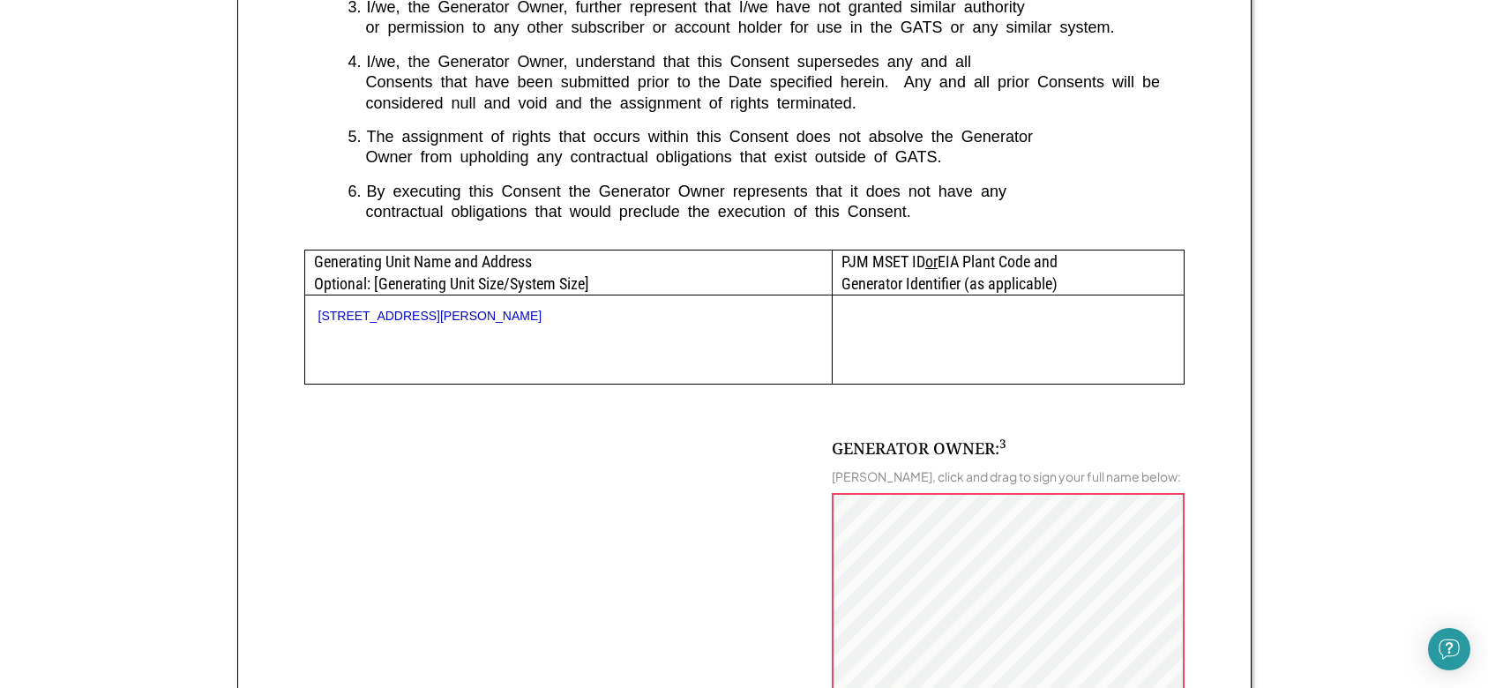
scroll to position [882, 0]
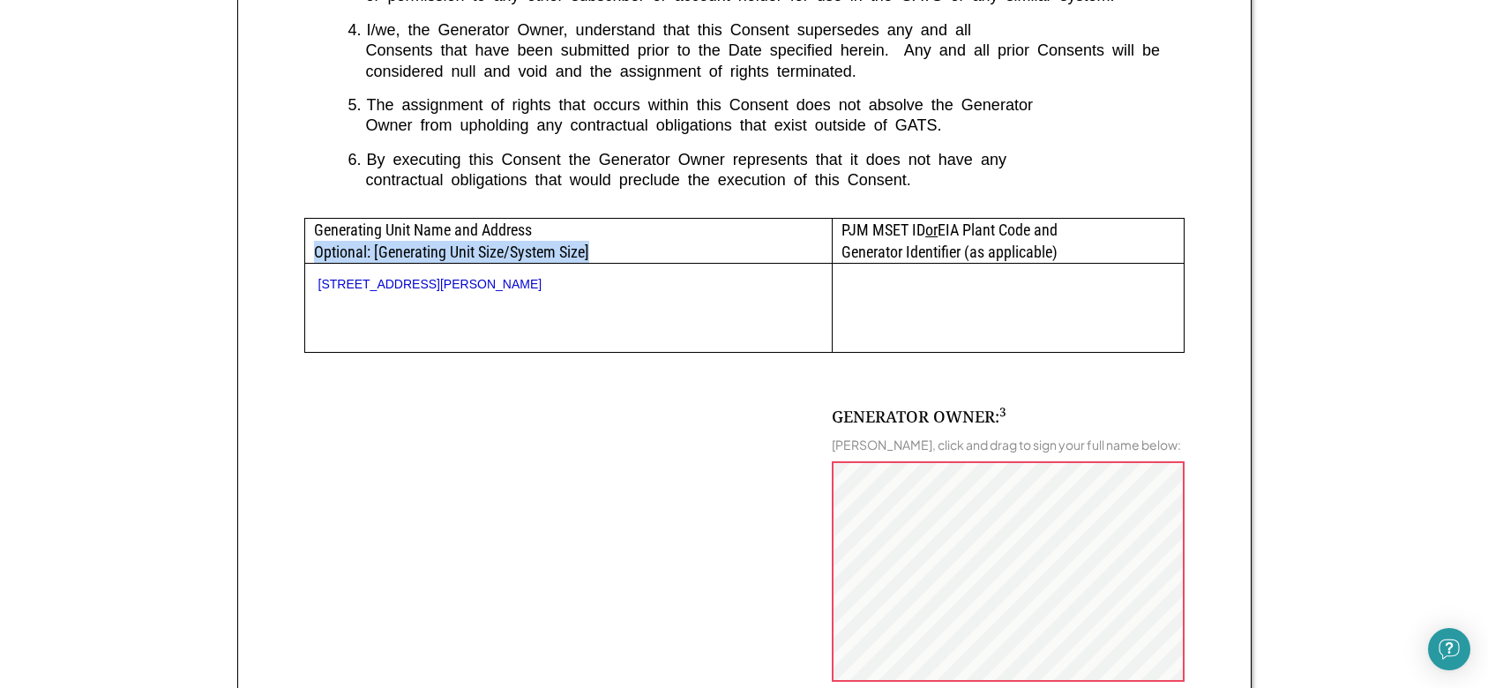
drag, startPoint x: 315, startPoint y: 251, endPoint x: 597, endPoint y: 250, distance: 282.3
click at [597, 252] on div "Generating Unit Name and Address Optional: [Generating Unit Size/System Size]" at bounding box center [569, 241] width 528 height 44
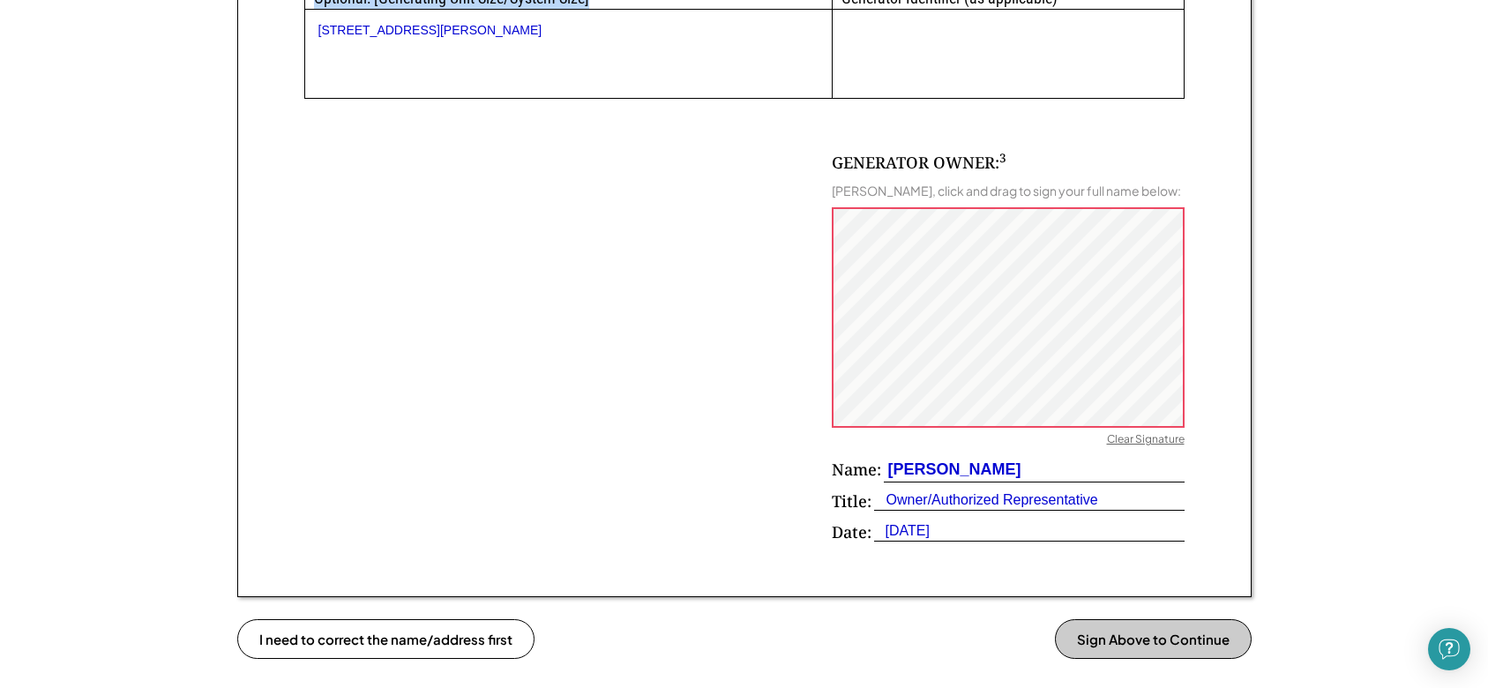
scroll to position [1147, 0]
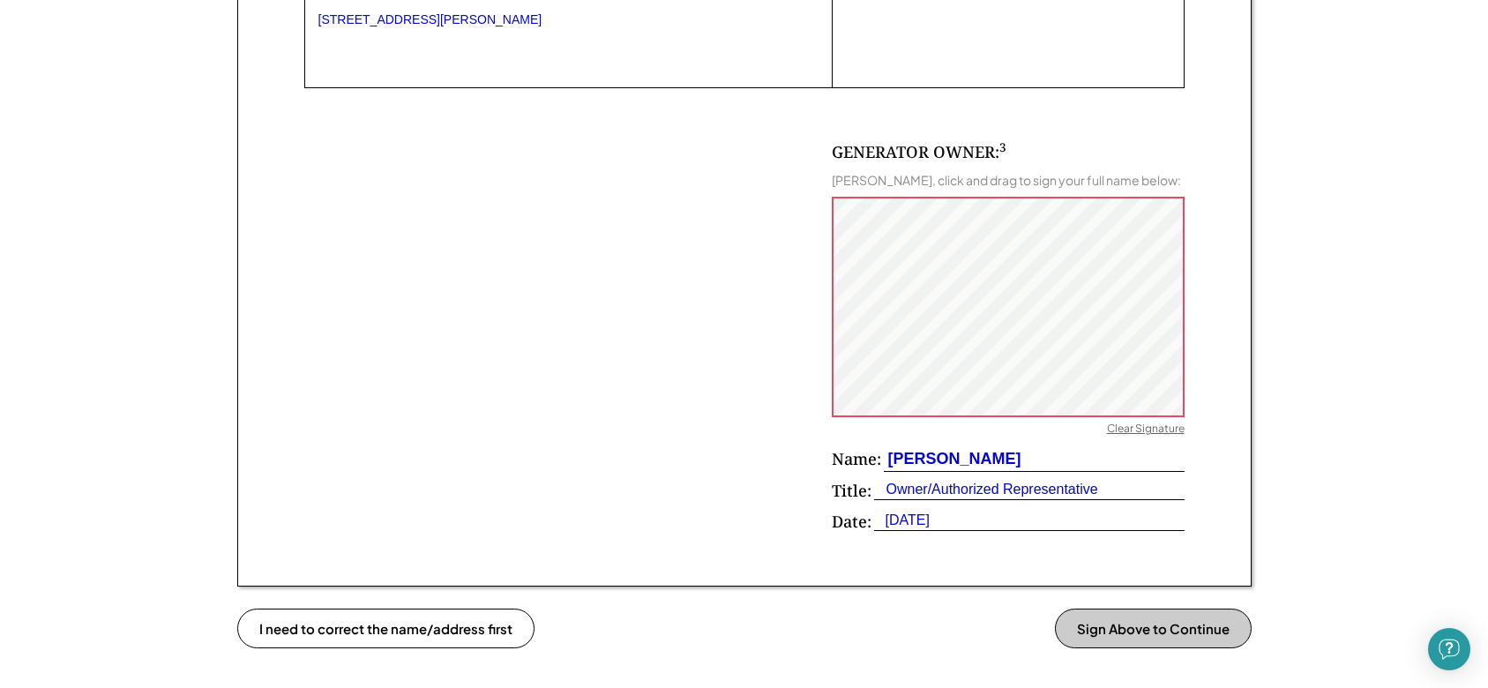
click at [623, 250] on div "GENERATOR OWNER: 3 Stephen Lynch, click and drag to sign your full name below: …" at bounding box center [744, 314] width 880 height 453
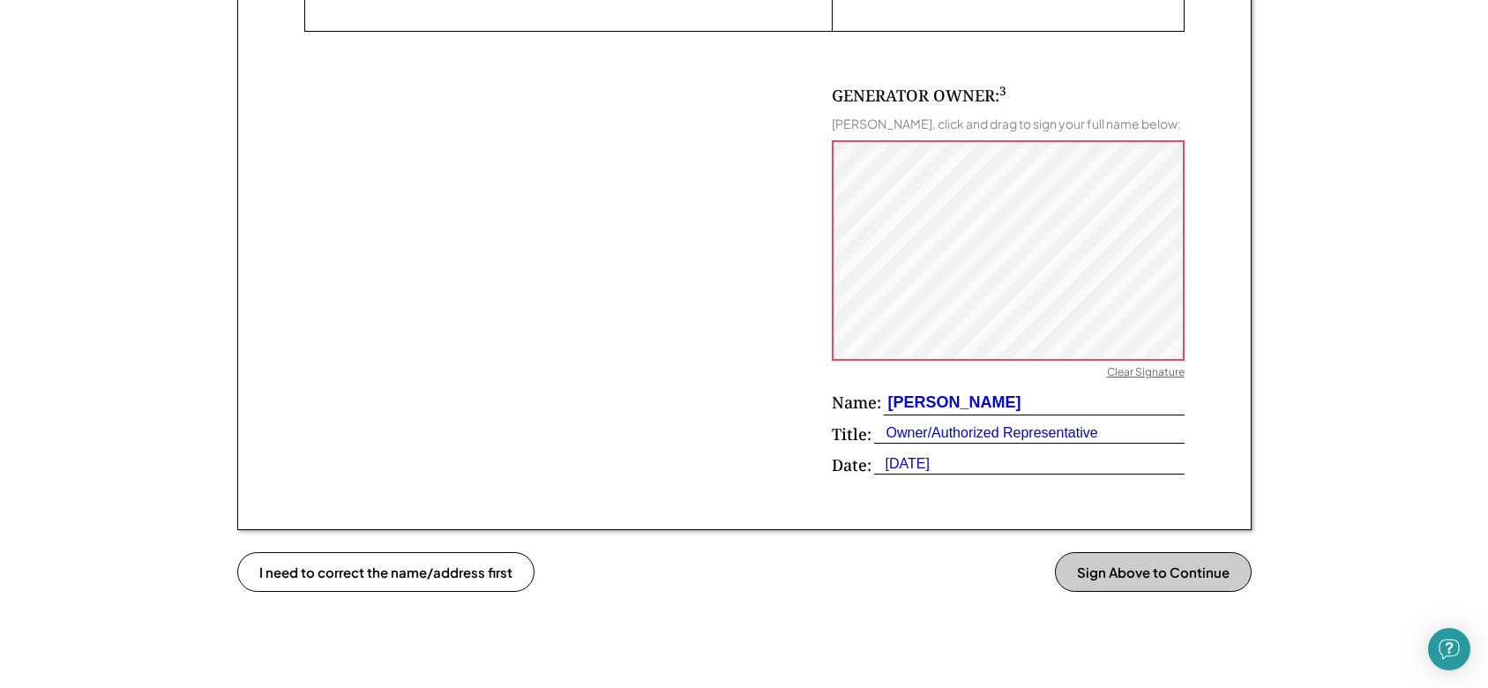
scroll to position [1235, 0]
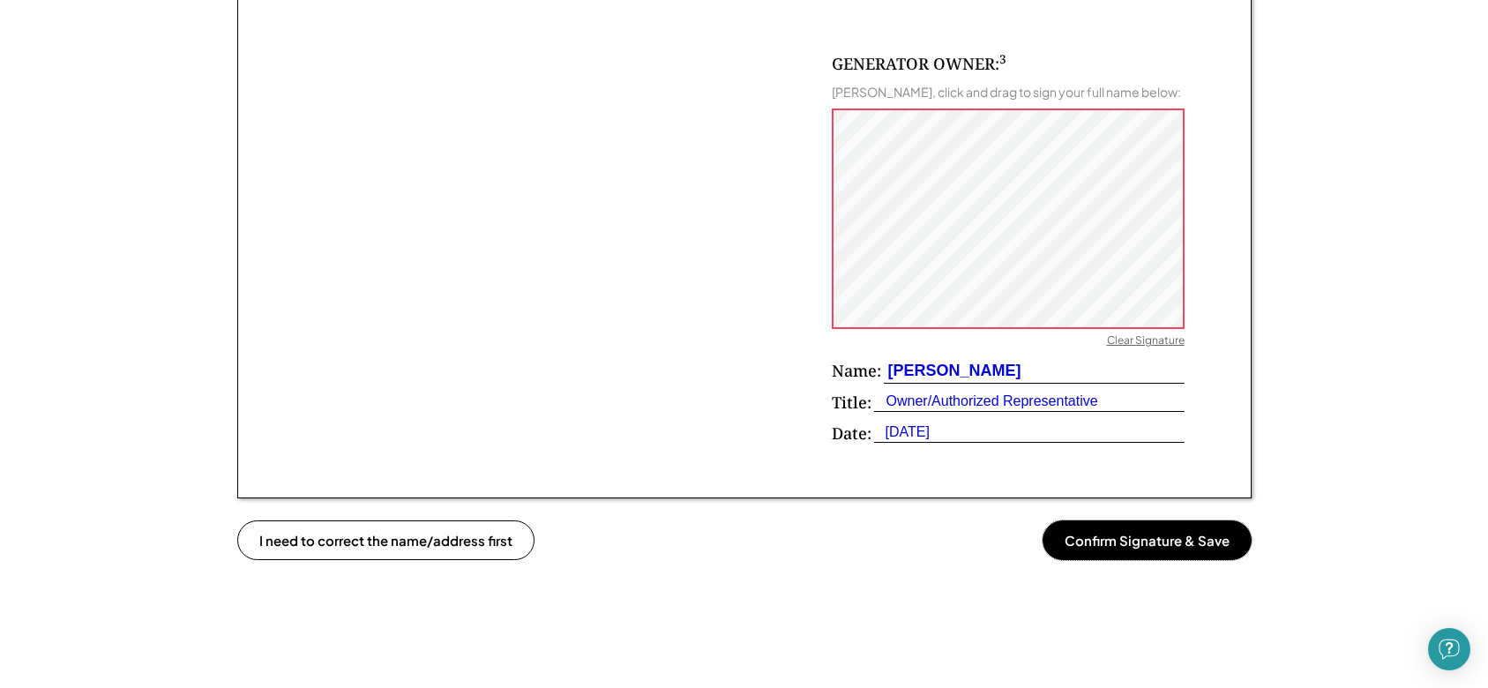
click at [1141, 538] on button "Confirm Signature & Save" at bounding box center [1147, 541] width 209 height 40
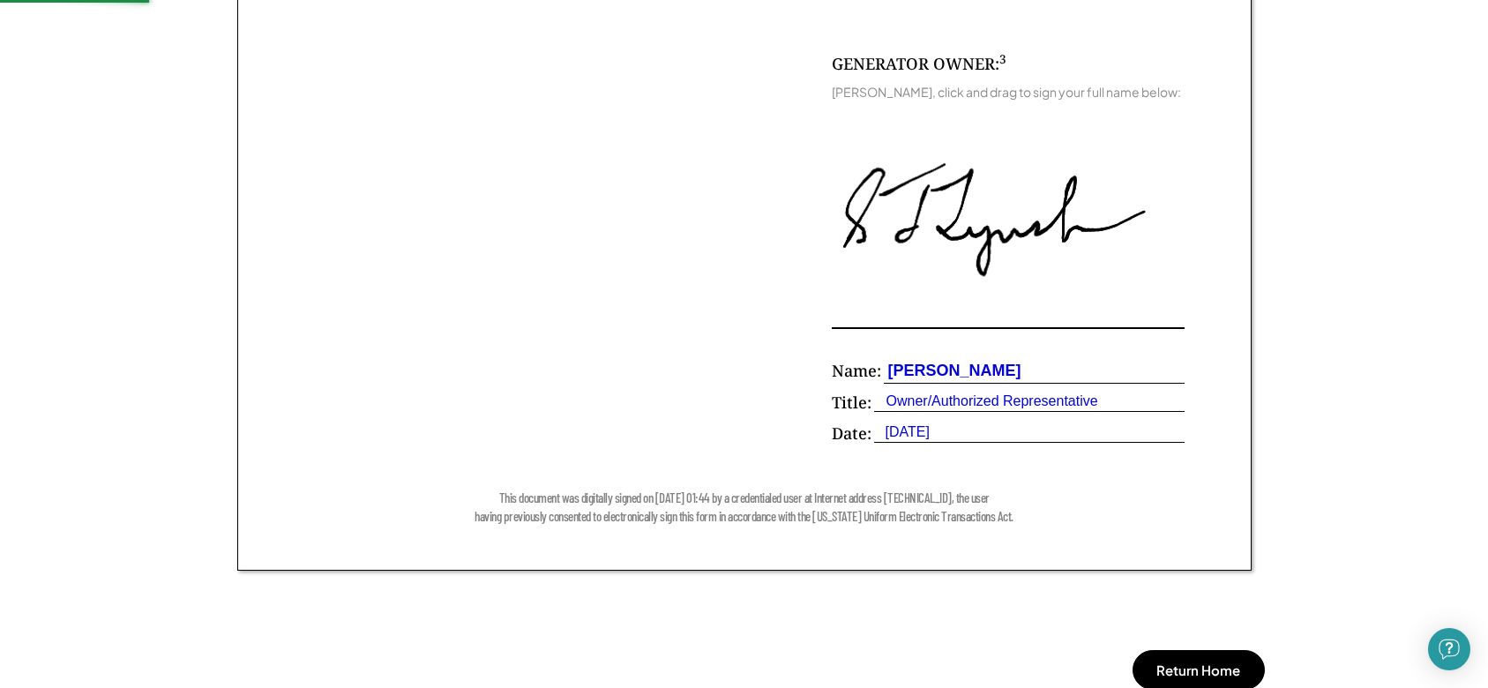
scroll to position [1169, 0]
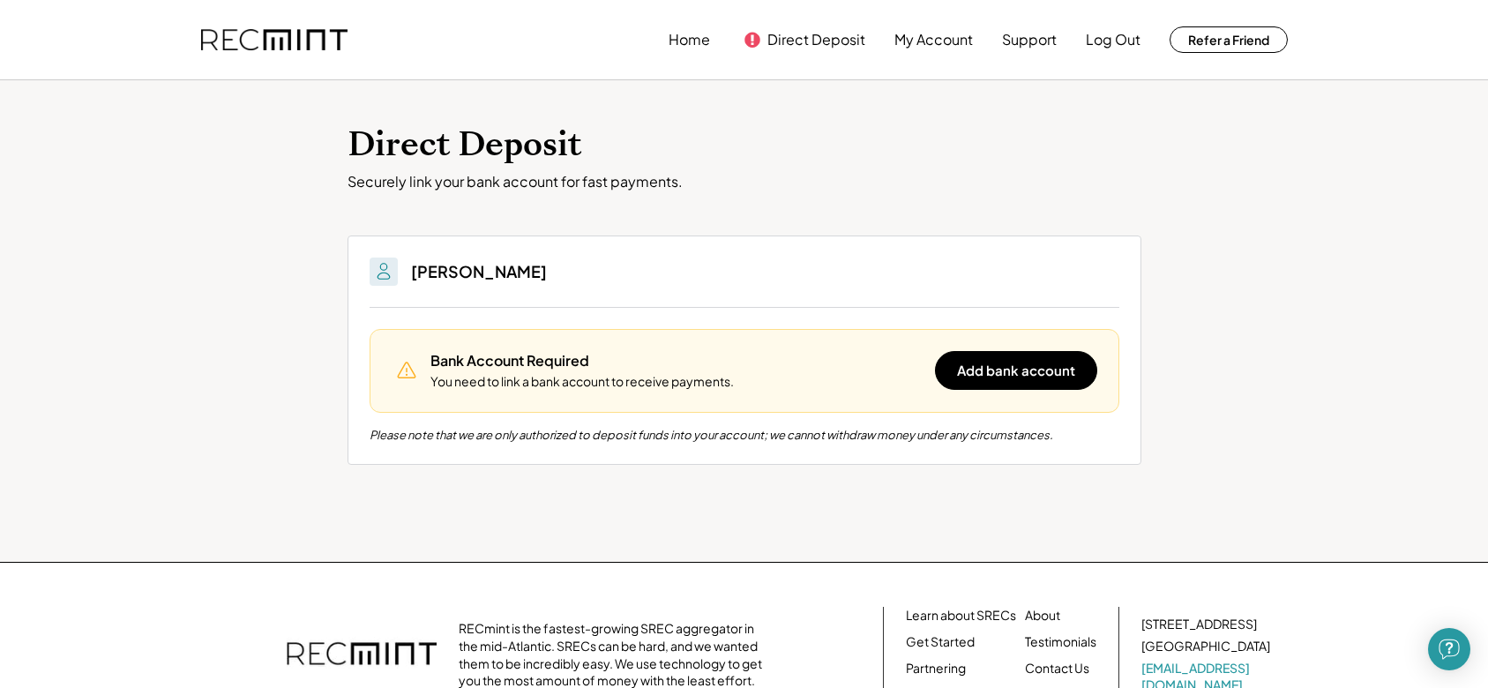
scroll to position [88, 0]
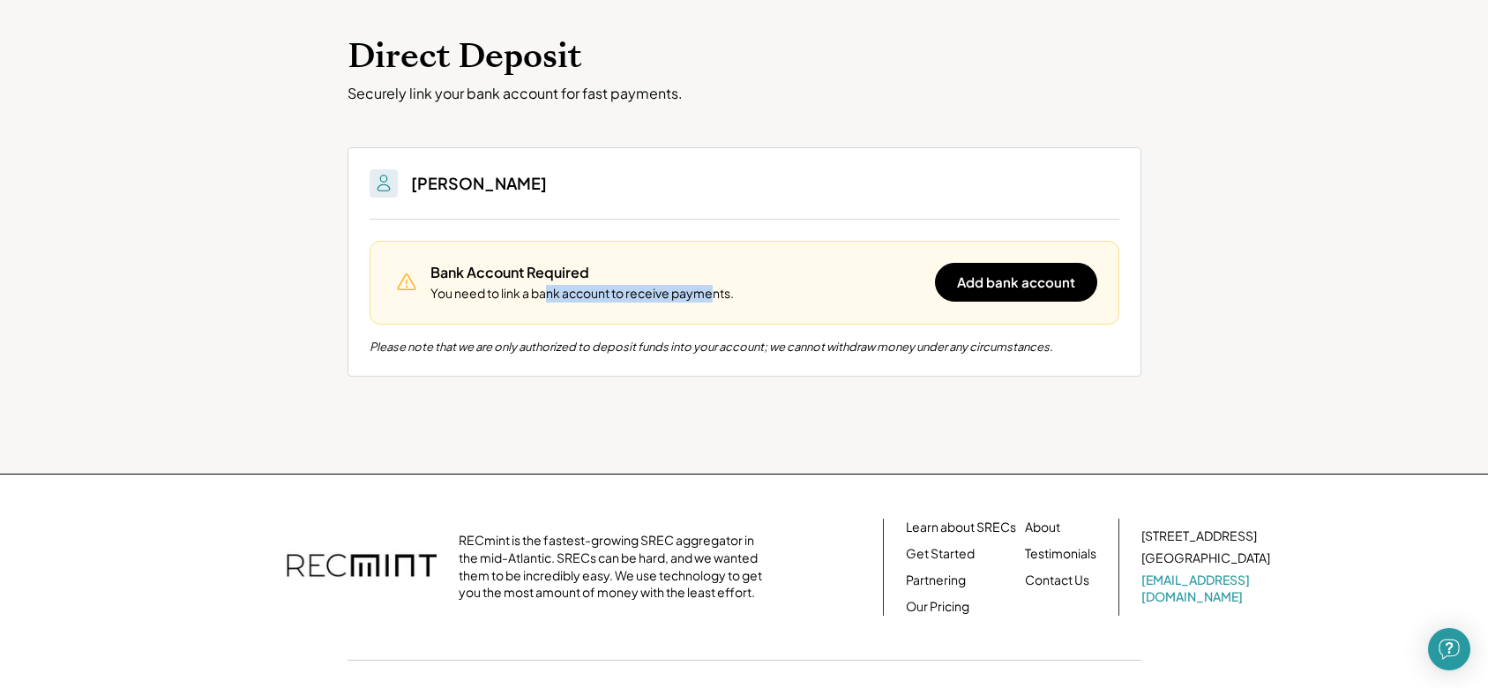
drag, startPoint x: 548, startPoint y: 295, endPoint x: 717, endPoint y: 296, distance: 169.4
click at [717, 296] on div "You need to link a bank account to receive payments." at bounding box center [582, 294] width 303 height 18
click at [1001, 296] on button "Add bank account" at bounding box center [1016, 282] width 162 height 39
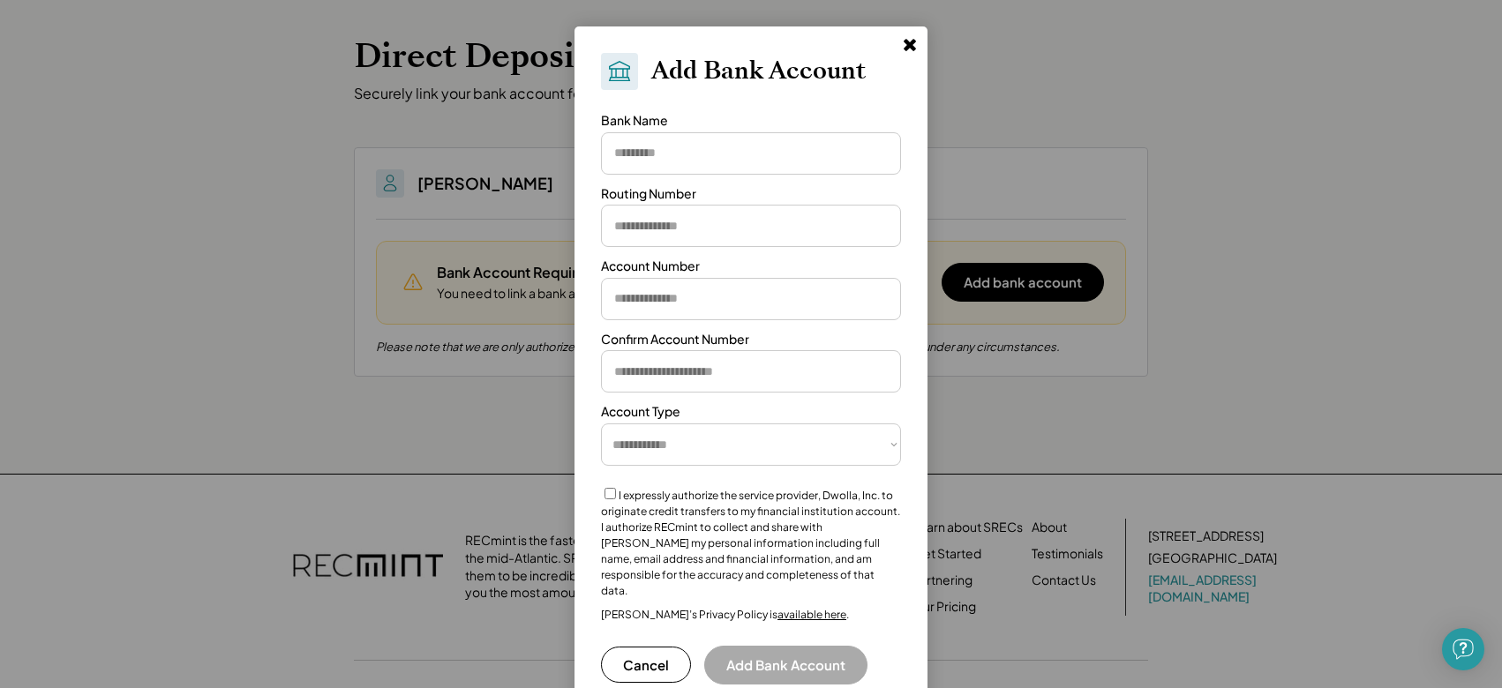
click at [659, 157] on input "input" at bounding box center [751, 153] width 300 height 42
type input "**********"
paste input "*********"
type input "*********"
click at [695, 311] on input "input" at bounding box center [751, 299] width 300 height 42
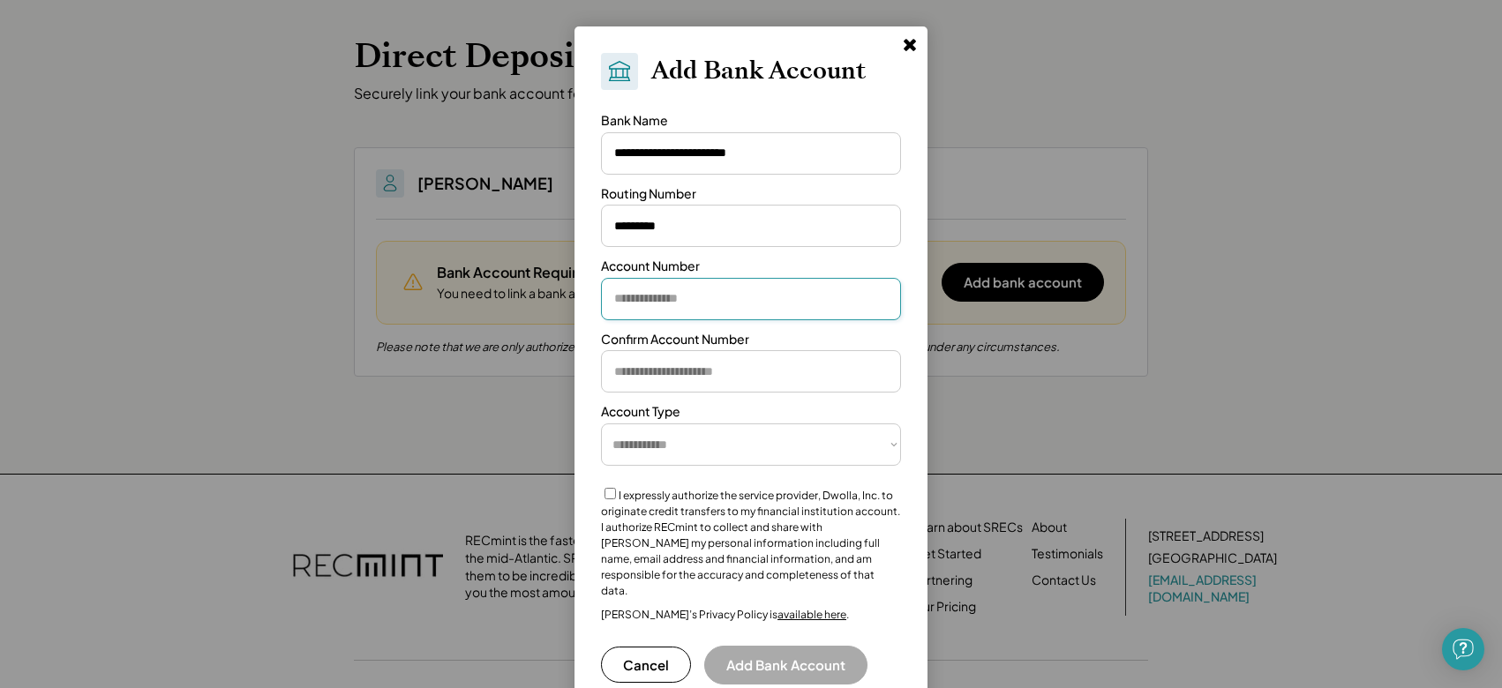
paste input "**********"
type input "**********"
click at [691, 379] on input "input" at bounding box center [751, 371] width 300 height 42
paste input "**********"
type input "**********"
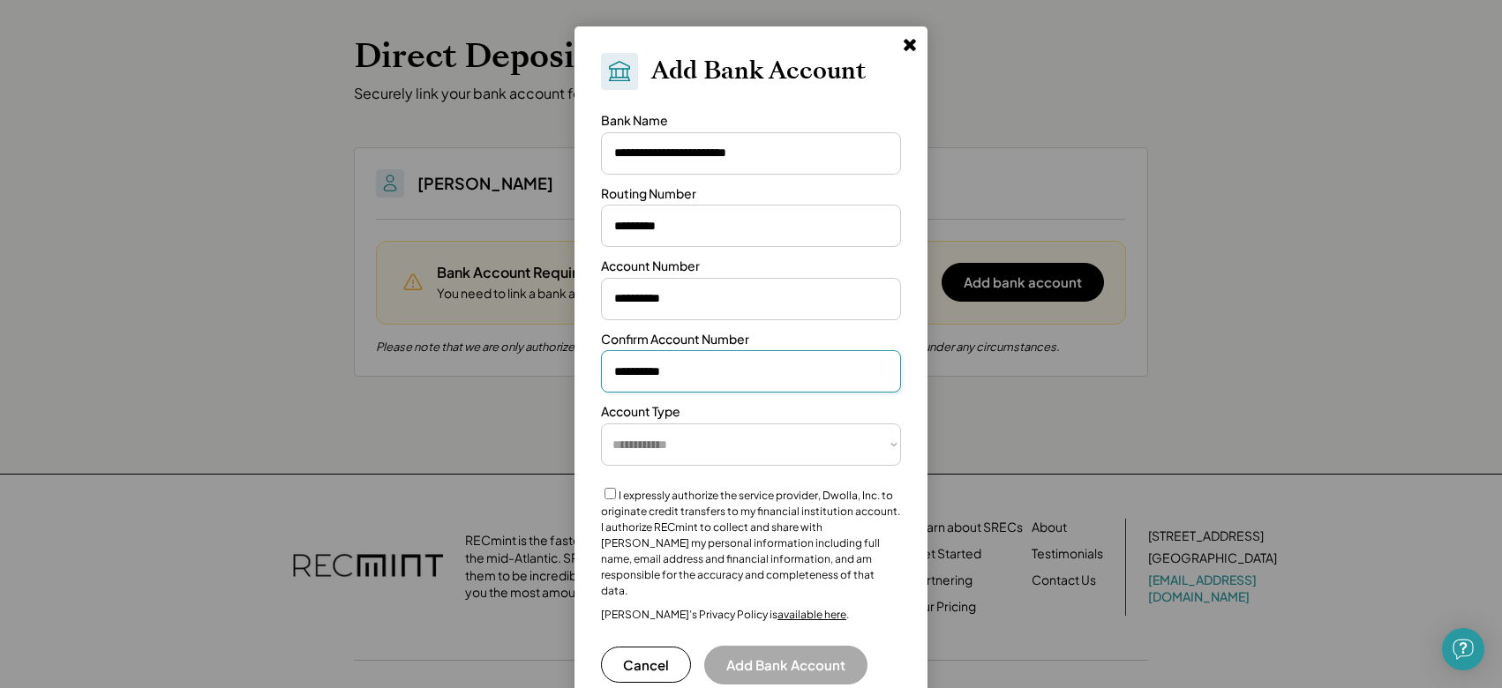
click at [698, 442] on select "**********" at bounding box center [751, 444] width 300 height 42
select select "**********"
click at [601, 423] on select "**********" at bounding box center [751, 444] width 300 height 42
click at [786, 654] on button "Add Bank Account" at bounding box center [785, 665] width 163 height 39
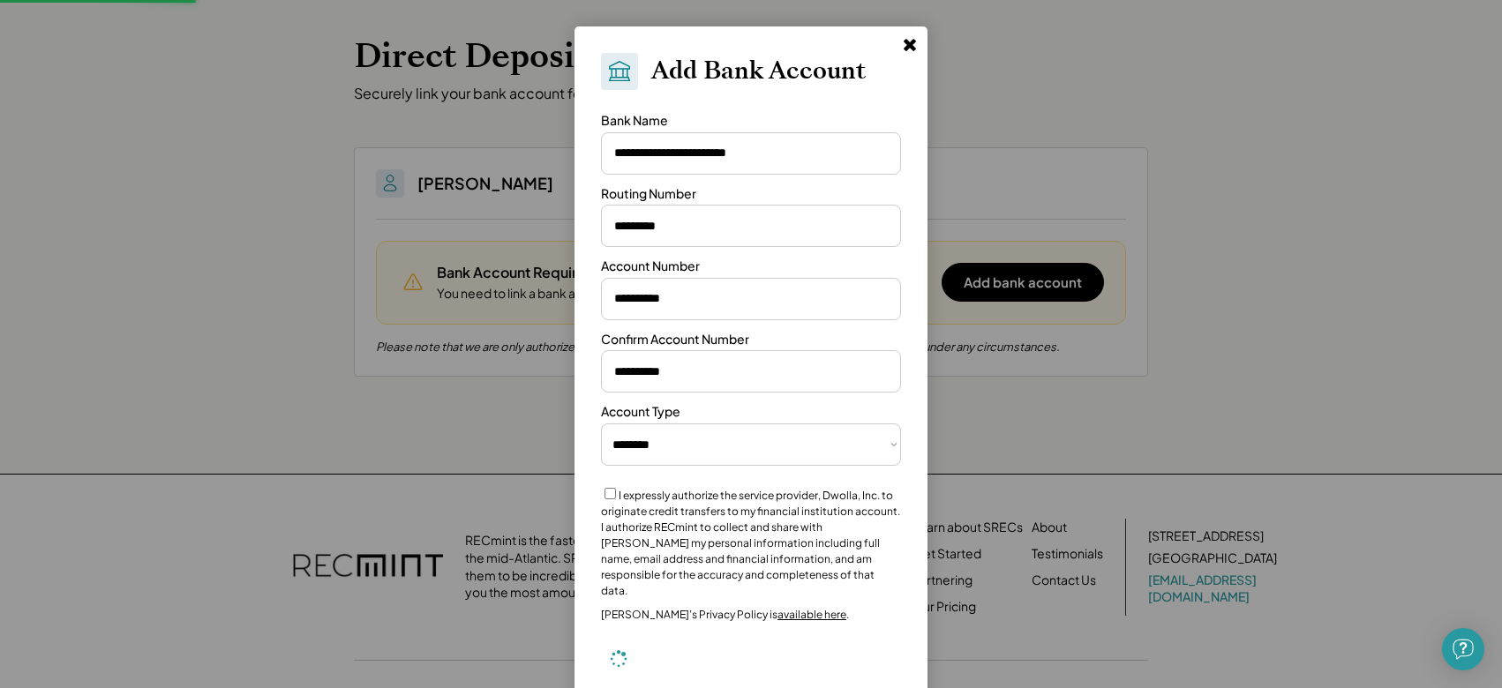
select select "**********"
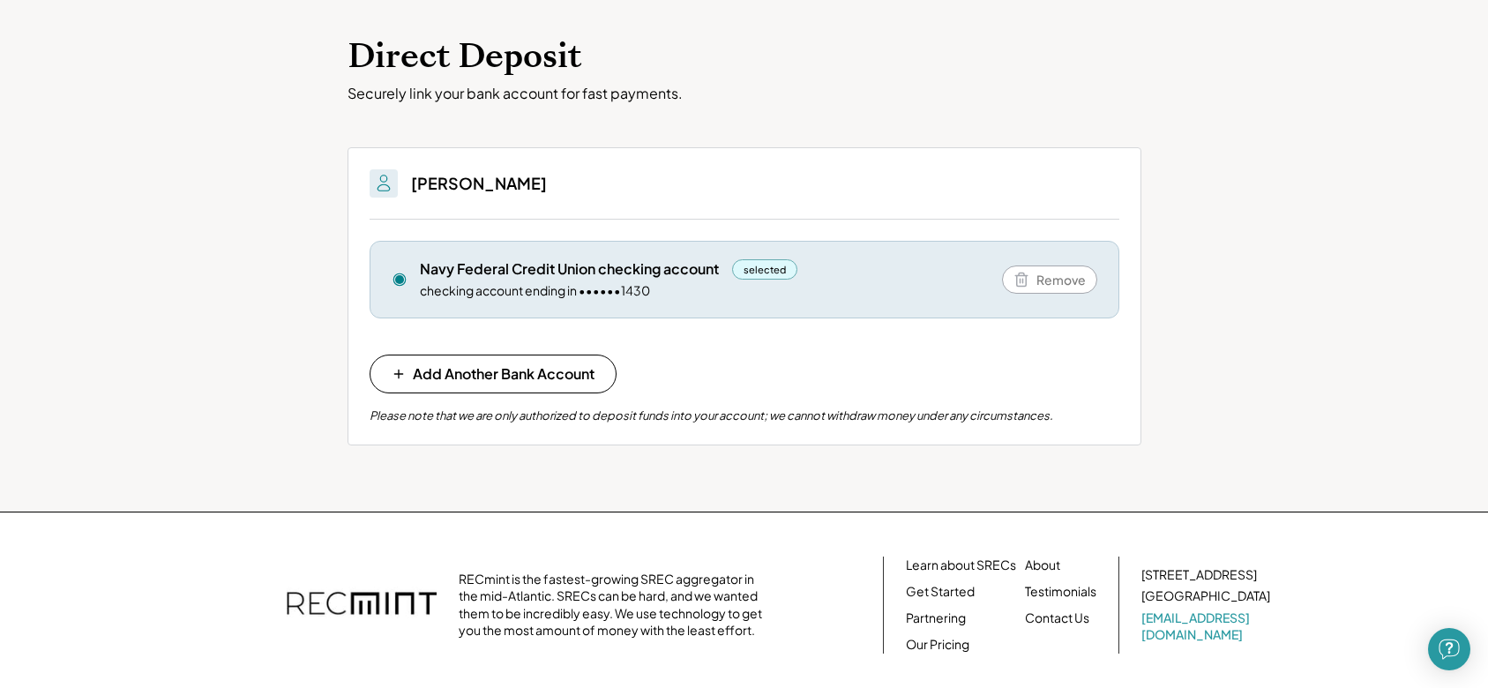
click at [276, 368] on div "Direct Deposit Securely link your bank account for fast payments. You'll be abl…" at bounding box center [744, 252] width 1488 height 520
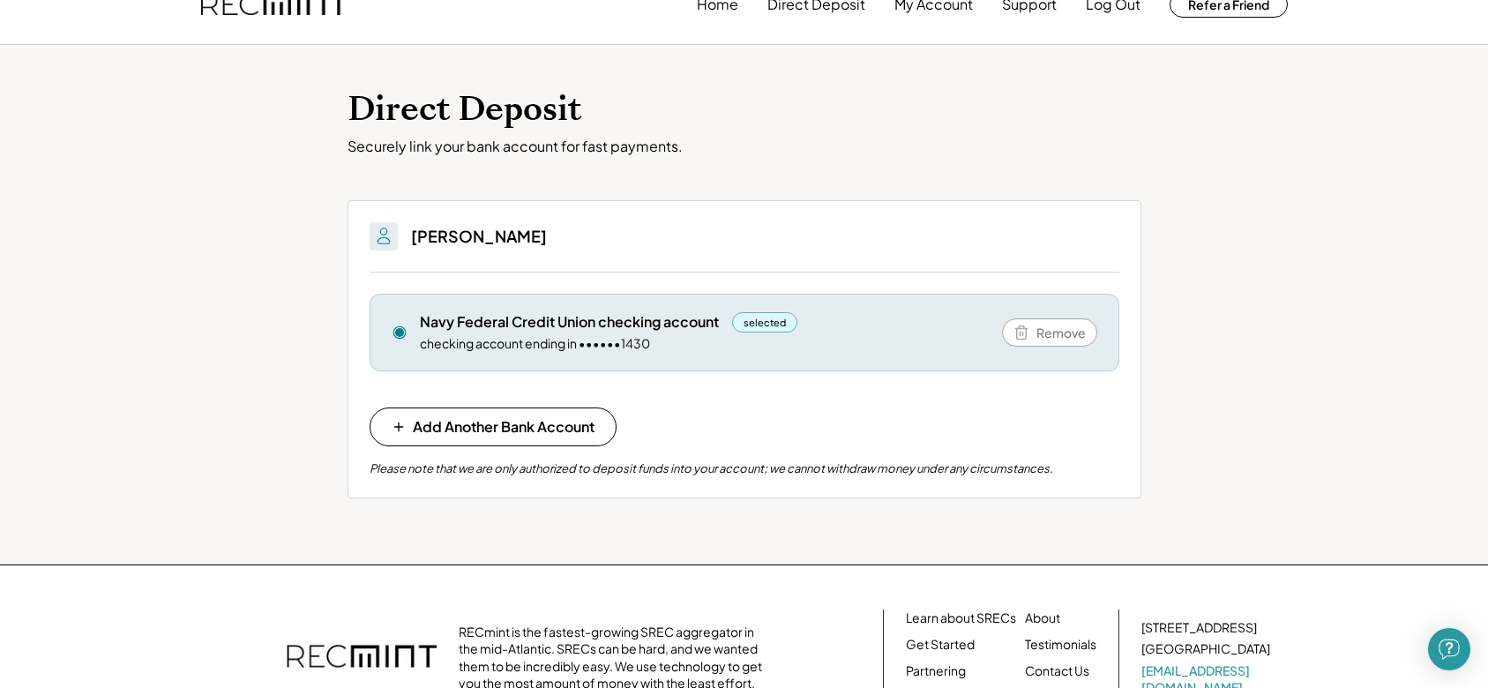
scroll to position [26, 0]
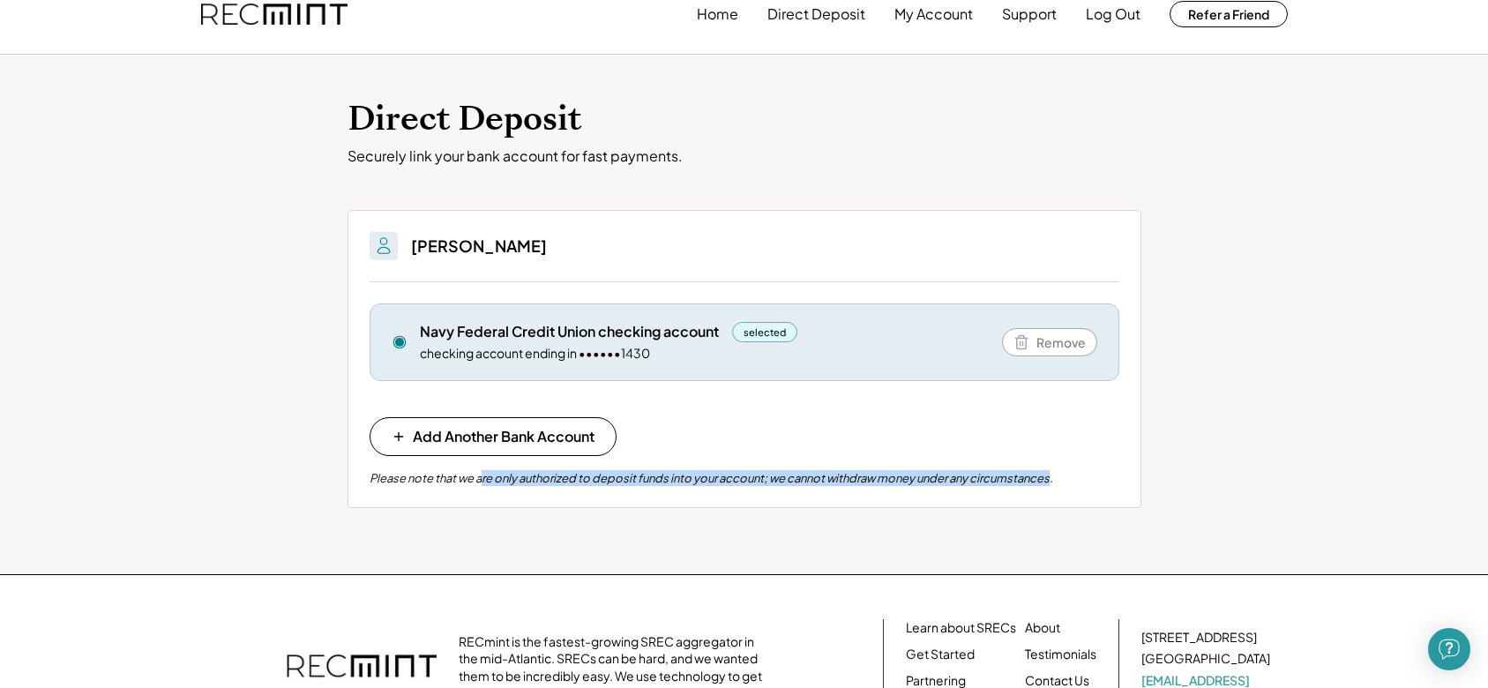
drag, startPoint x: 483, startPoint y: 482, endPoint x: 1054, endPoint y: 485, distance: 570.8
click at [1053, 485] on div "Please note that we are only authorized to deposit funds into your account; we …" at bounding box center [712, 478] width 684 height 16
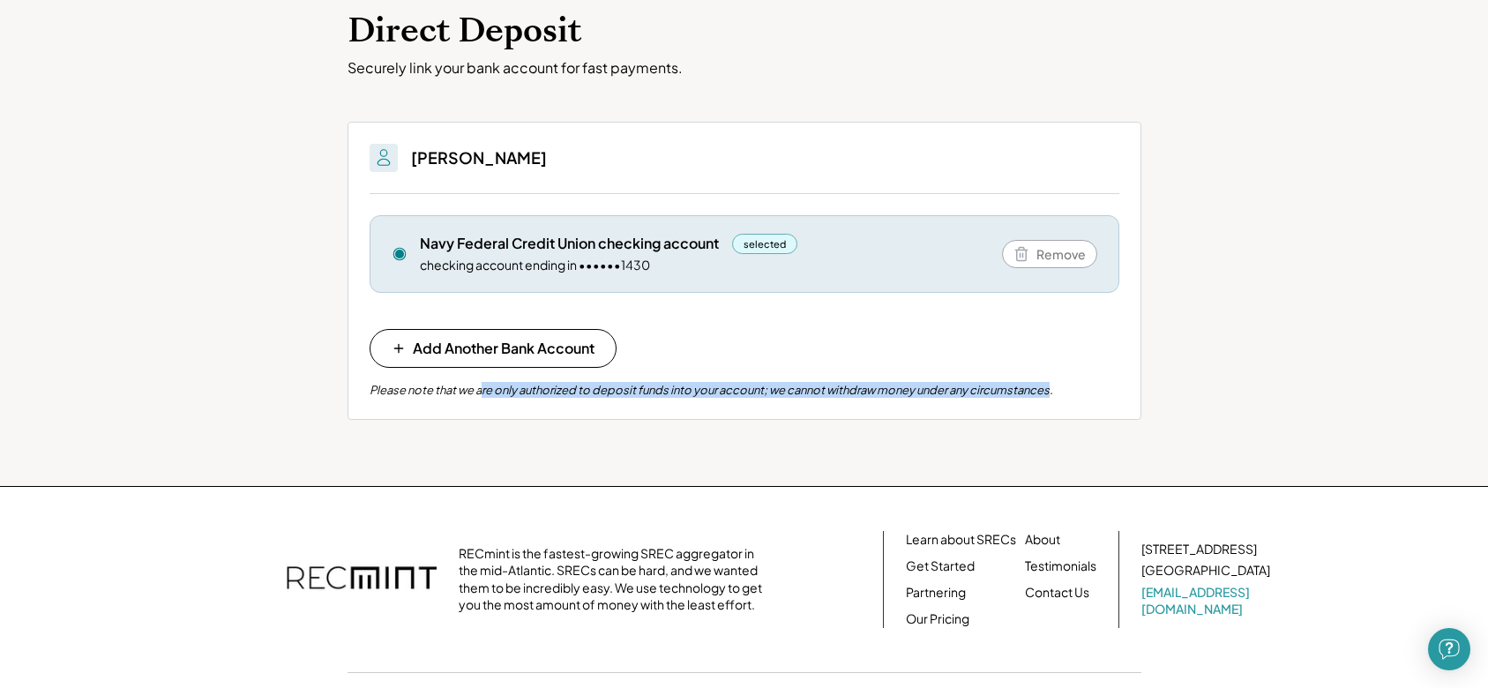
scroll to position [202, 0]
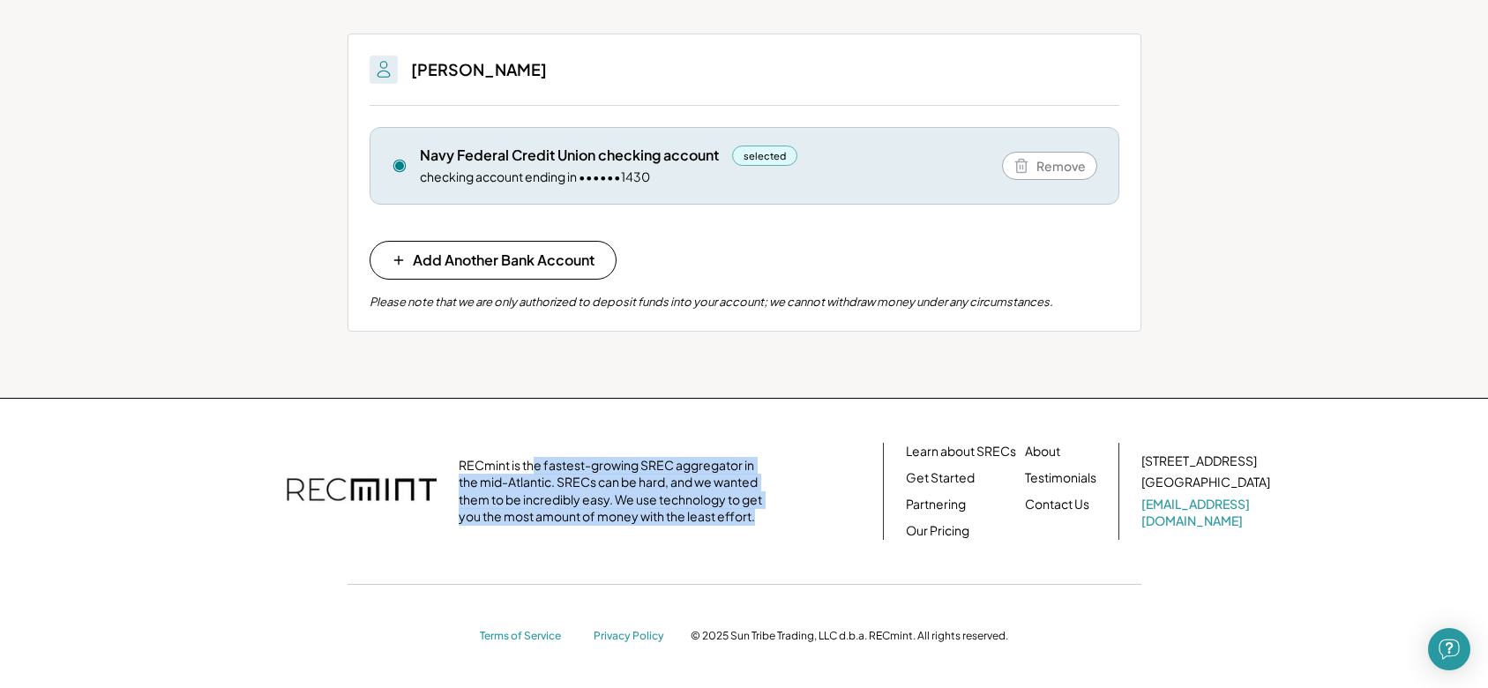
drag, startPoint x: 537, startPoint y: 461, endPoint x: 765, endPoint y: 521, distance: 235.2
click at [765, 521] on div "RECmint is the fastest-growing SREC aggregator in the mid-Atlantic. SRECs can b…" at bounding box center [615, 491] width 313 height 69
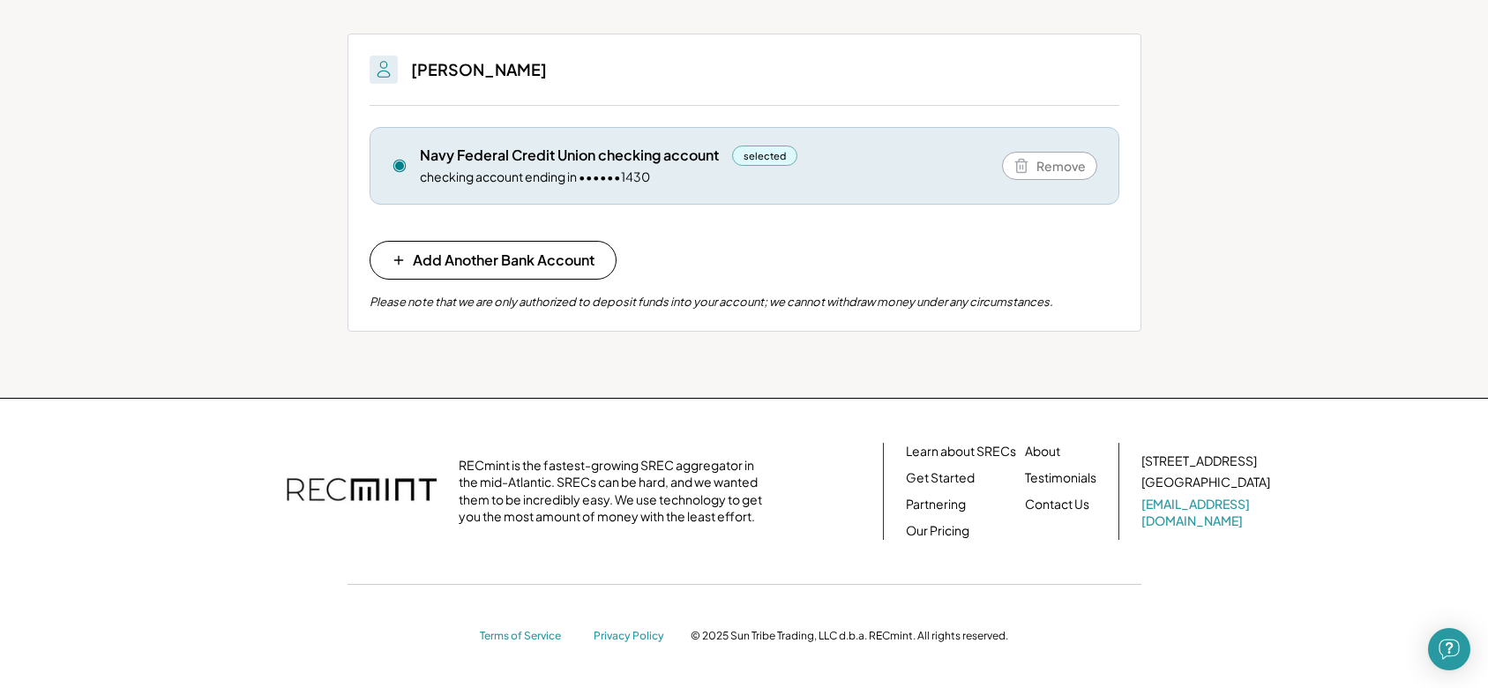
click at [1180, 244] on div "Direct Deposit Securely link your bank account for fast payments. You'll be abl…" at bounding box center [744, 138] width 1488 height 520
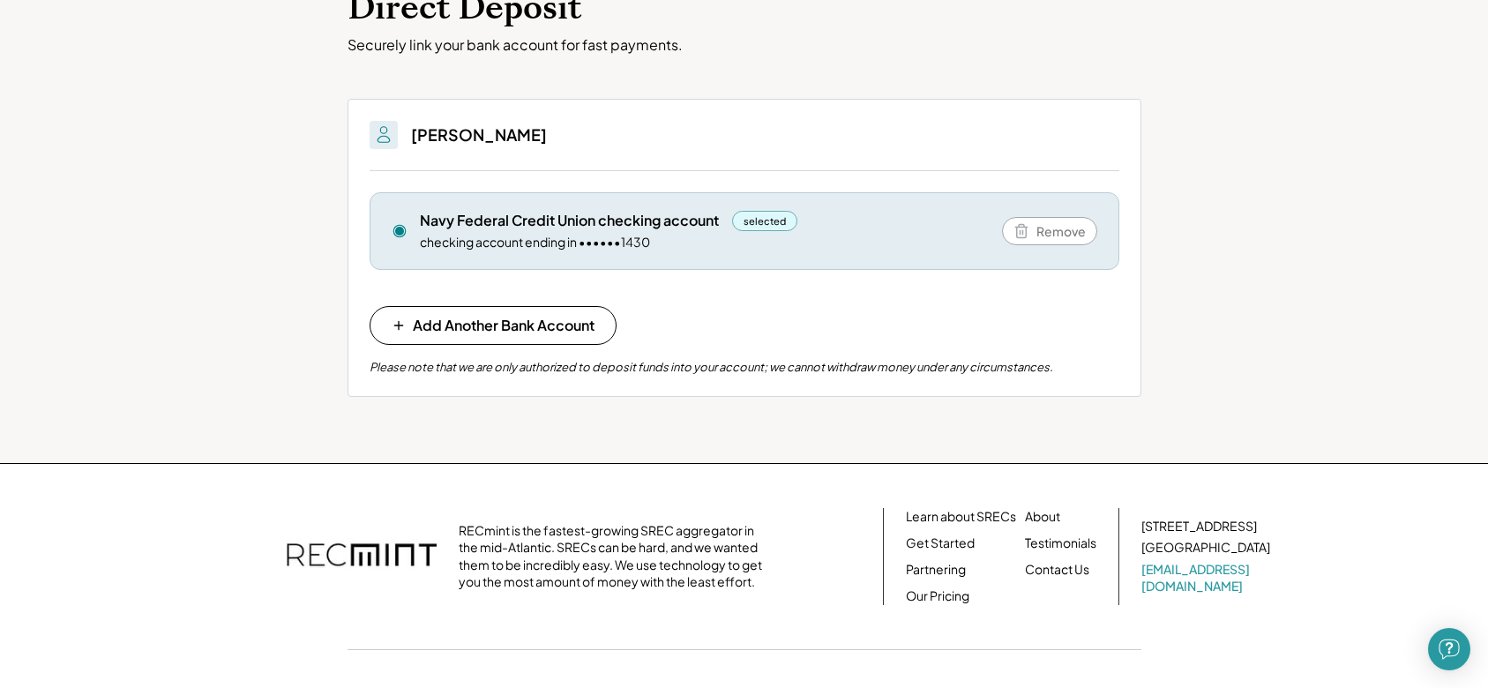
scroll to position [0, 0]
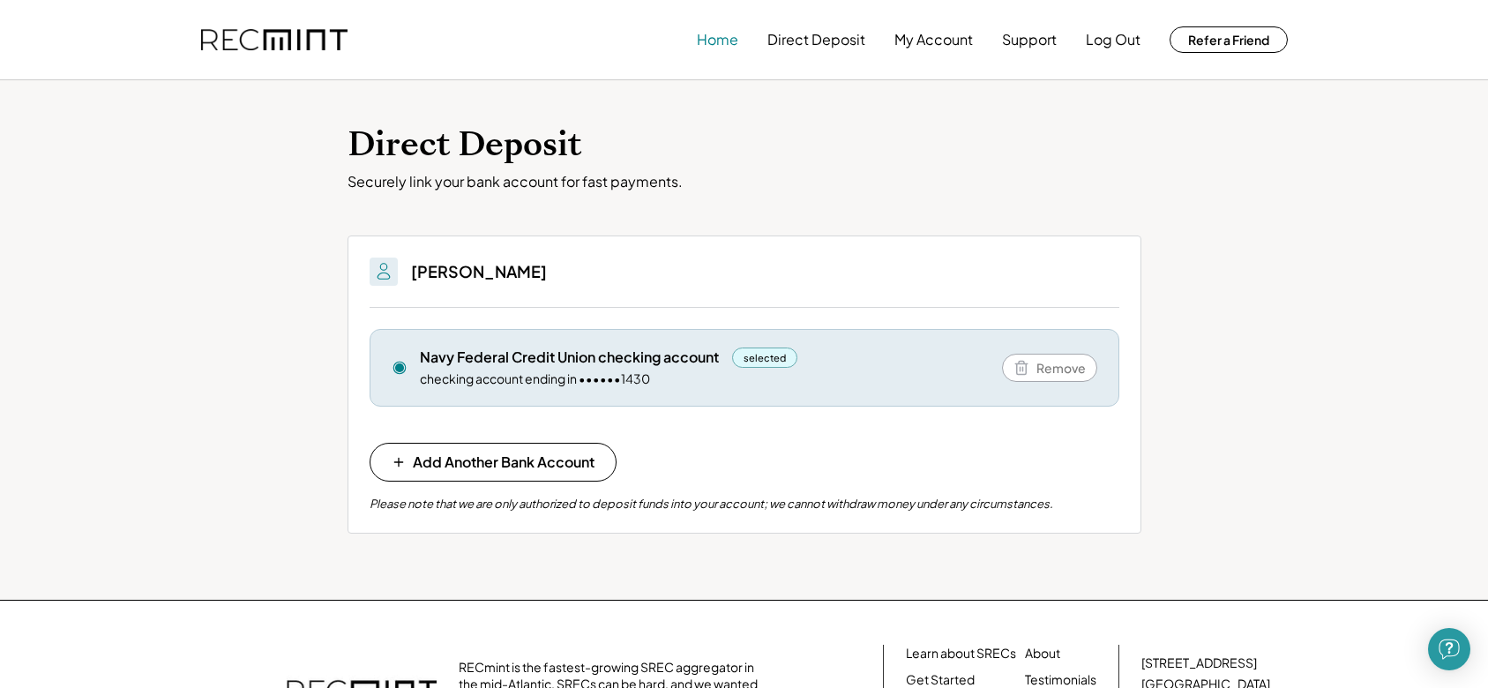
click at [726, 40] on button "Home" at bounding box center [717, 39] width 41 height 35
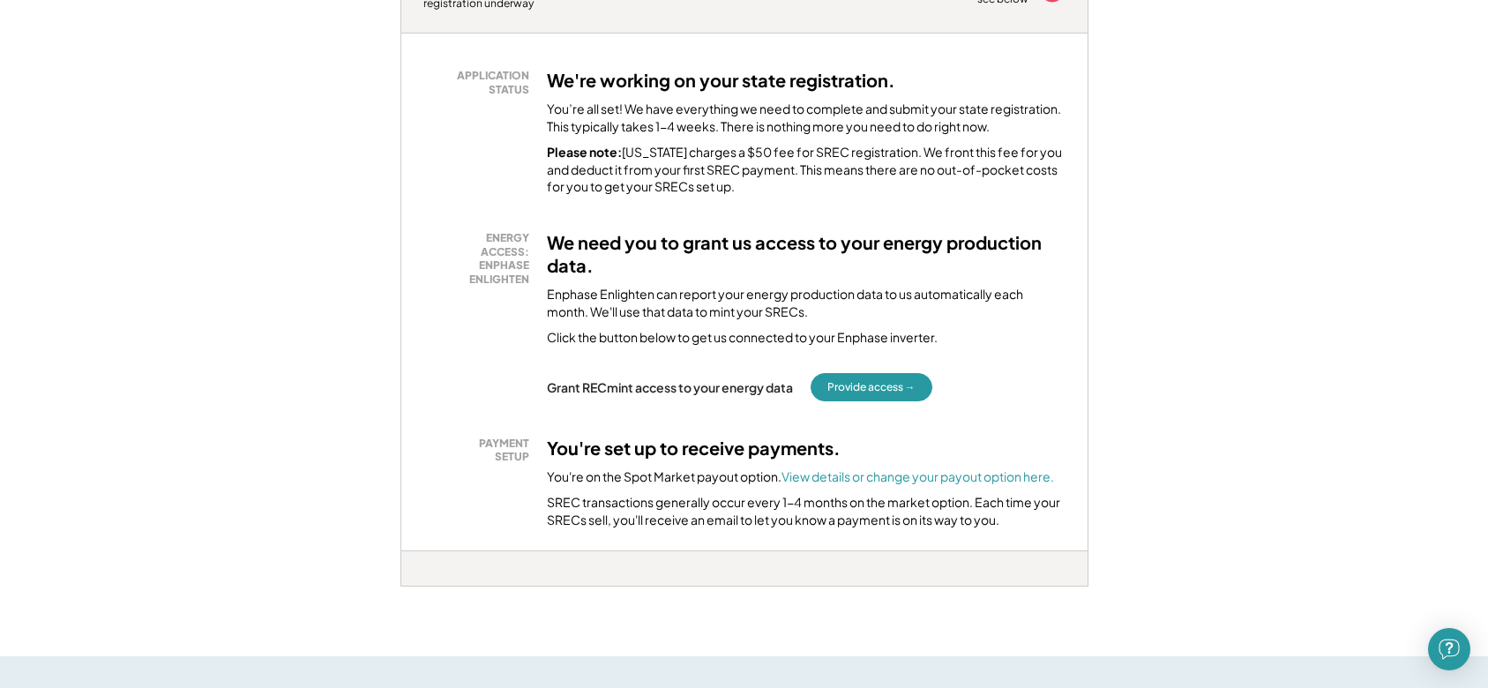
scroll to position [441, 0]
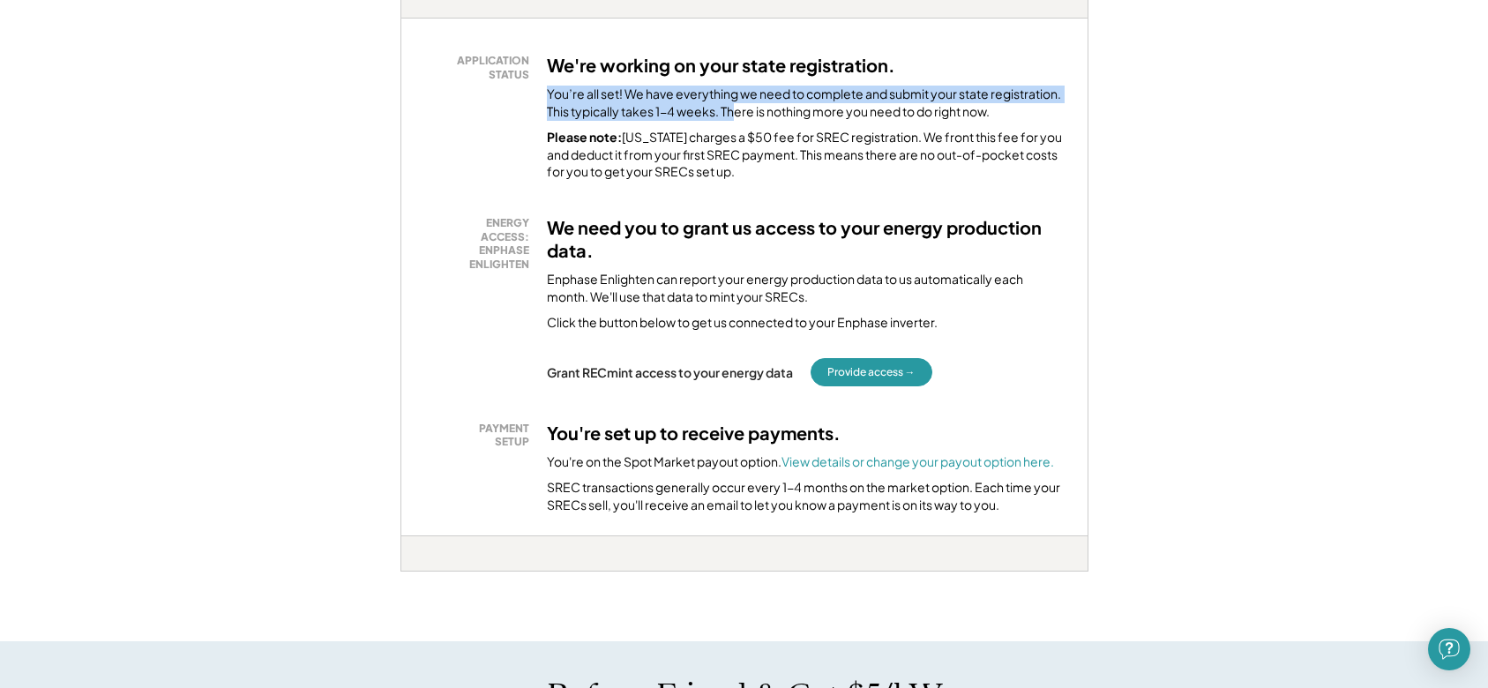
drag, startPoint x: 546, startPoint y: 94, endPoint x: 737, endPoint y: 103, distance: 190.8
click at [737, 103] on div "You’re all set! We have everything we need to complete and submit your state re…" at bounding box center [806, 103] width 519 height 34
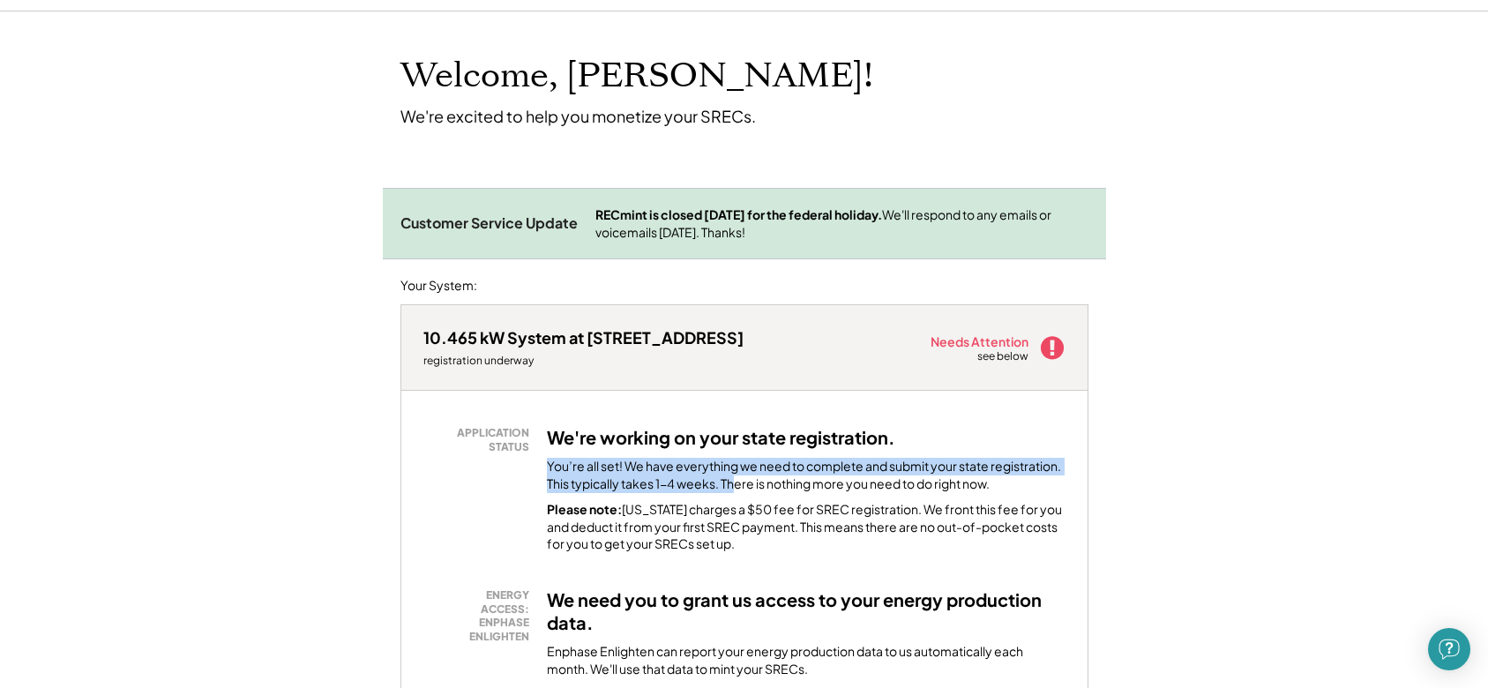
scroll to position [176, 0]
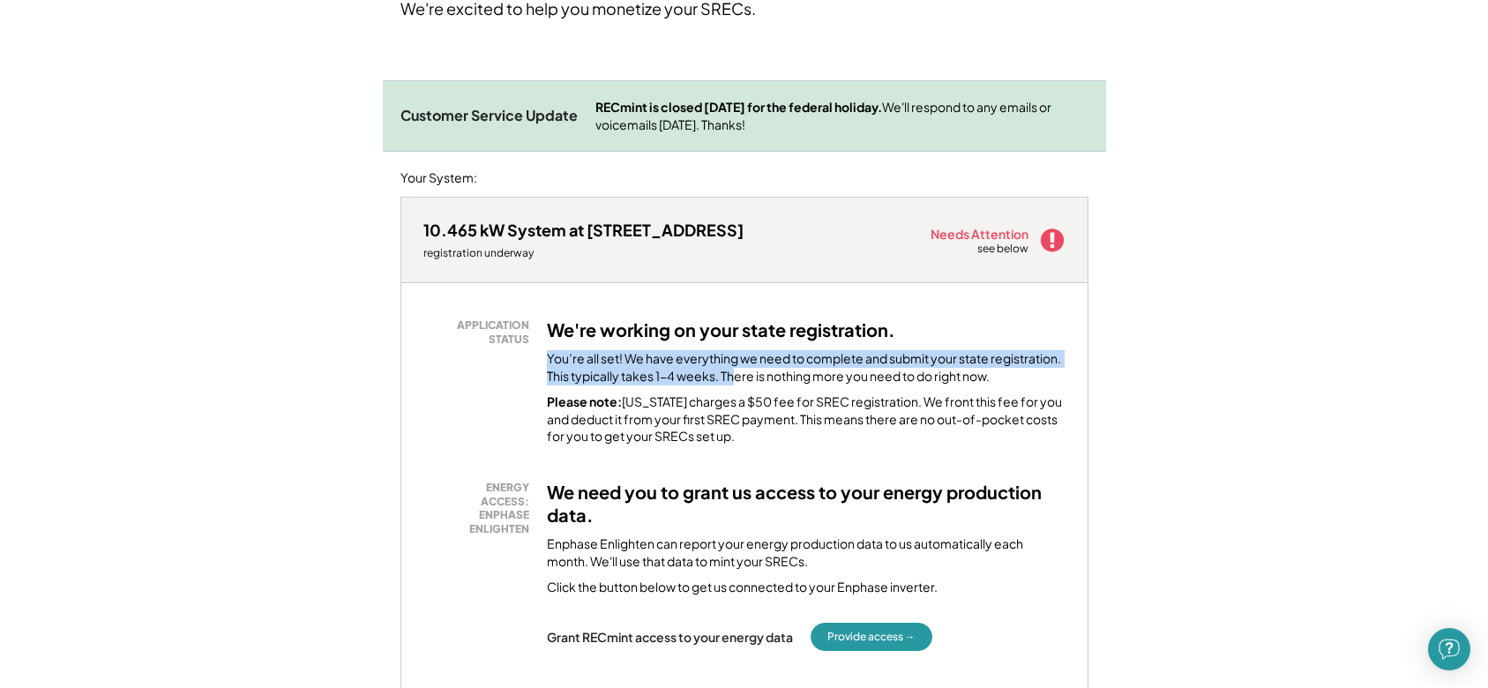
click at [586, 363] on div "You’re all set! We have everything we need to complete and submit your state re…" at bounding box center [806, 367] width 519 height 34
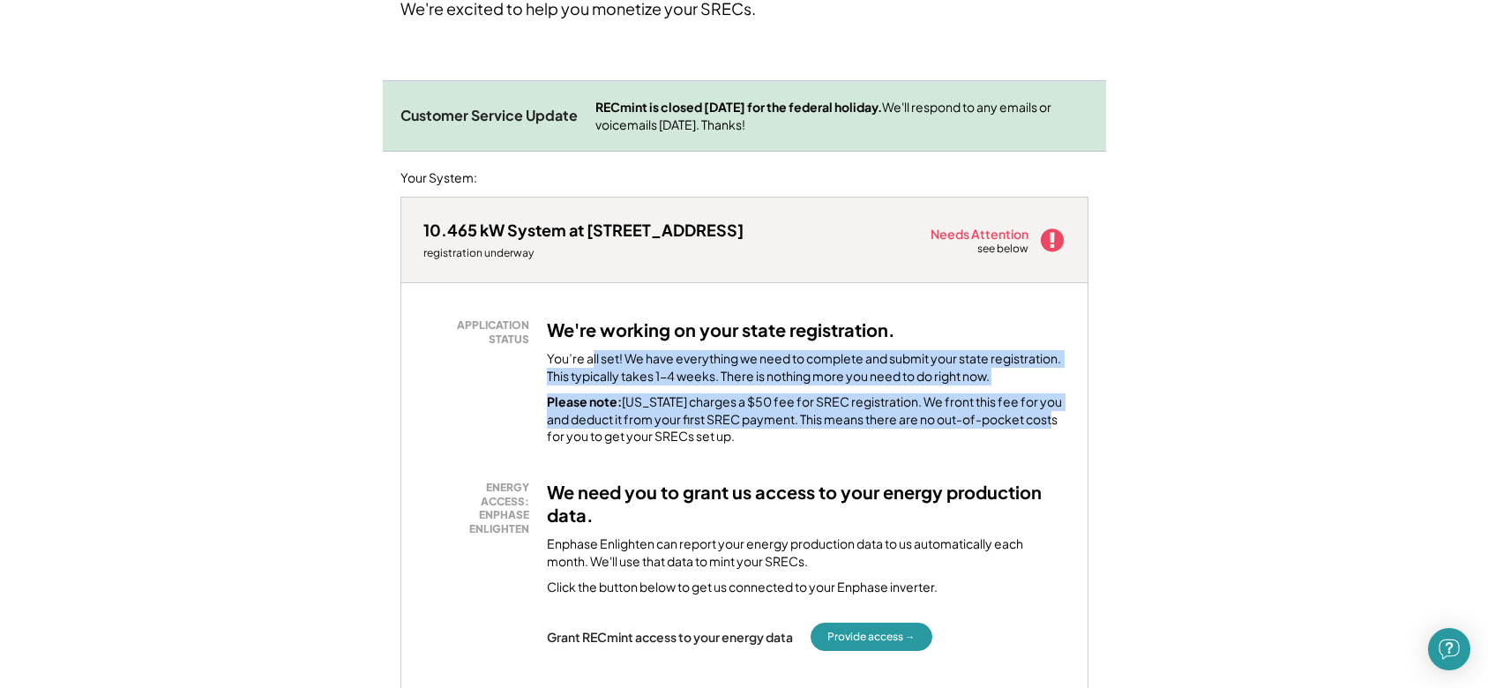
drag, startPoint x: 590, startPoint y: 357, endPoint x: 1061, endPoint y: 425, distance: 476.0
click at [1061, 425] on div "We're working on your state registration. You’re all set! We have everything we…" at bounding box center [806, 381] width 519 height 127
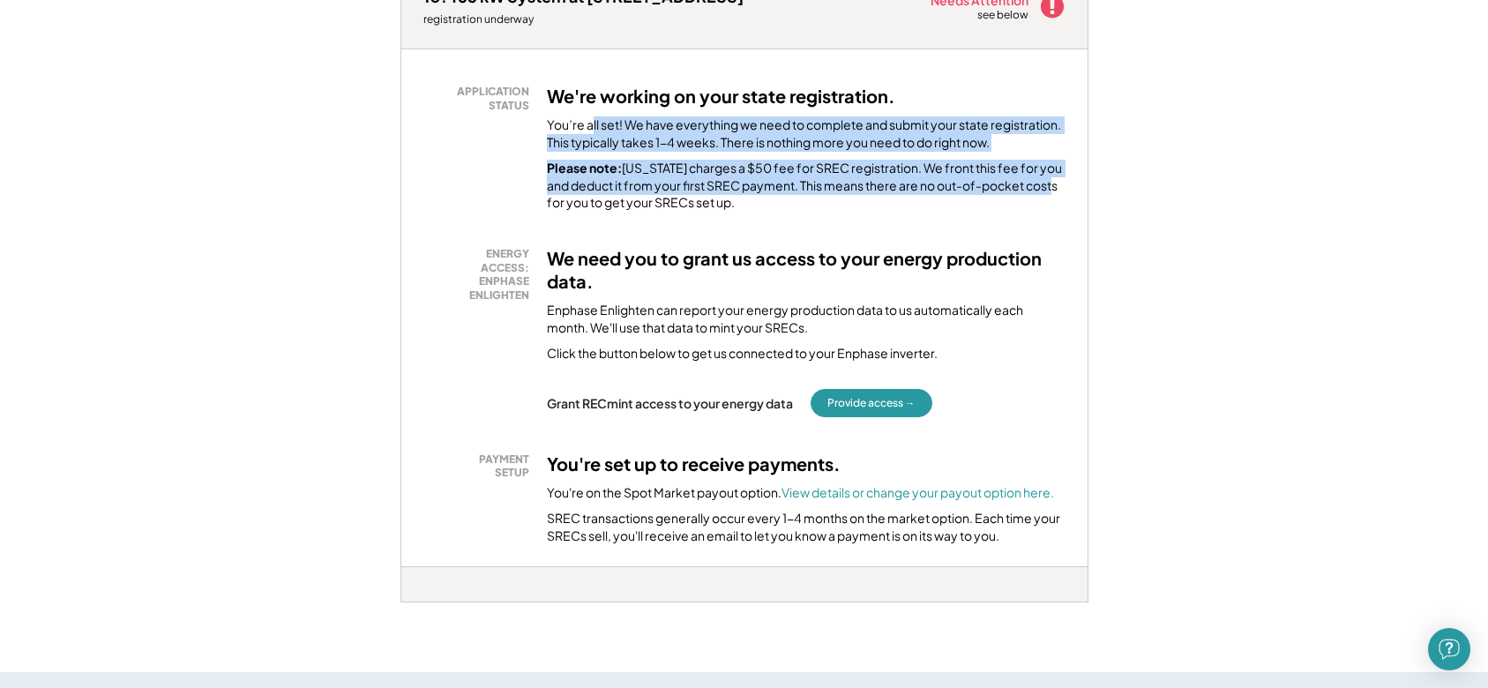
scroll to position [441, 0]
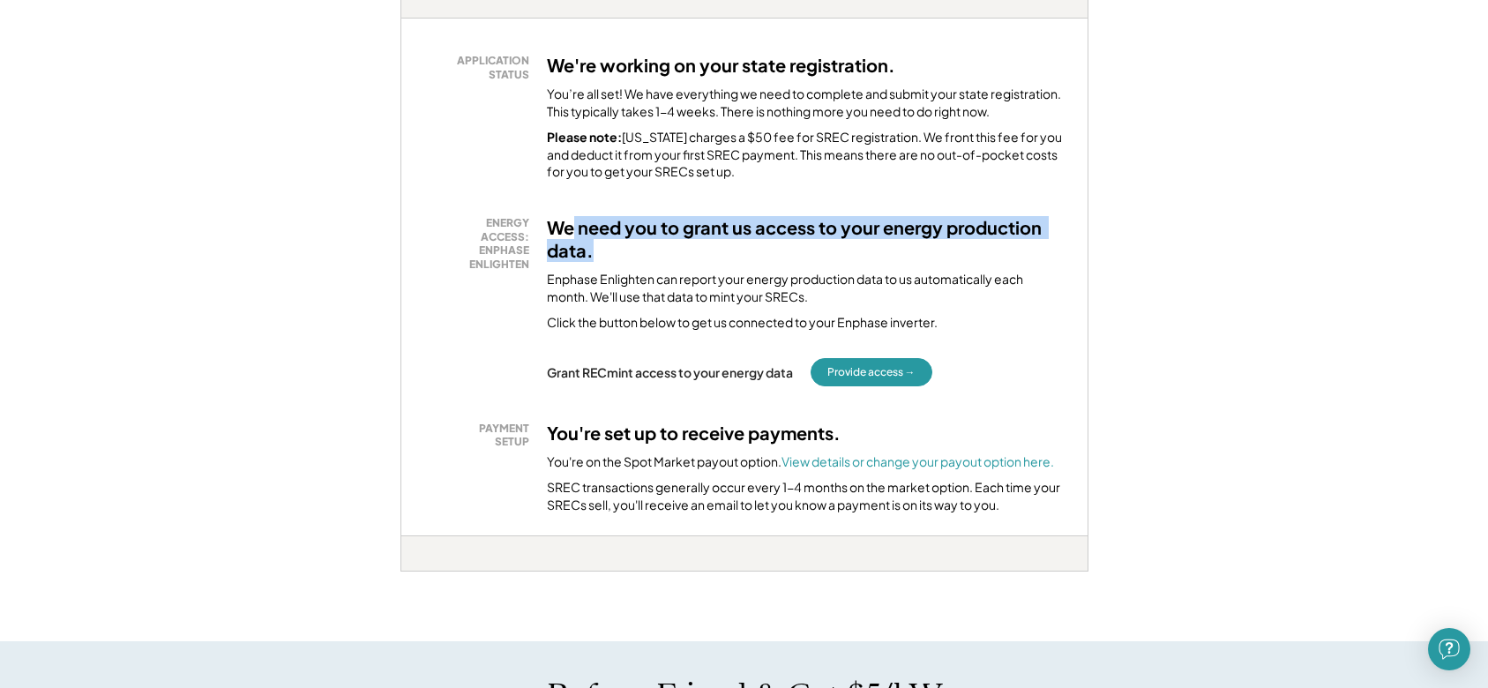
drag, startPoint x: 573, startPoint y: 229, endPoint x: 994, endPoint y: 259, distance: 421.8
click at [1024, 256] on h3 "We need you to grant us access to your energy production data." at bounding box center [806, 239] width 519 height 46
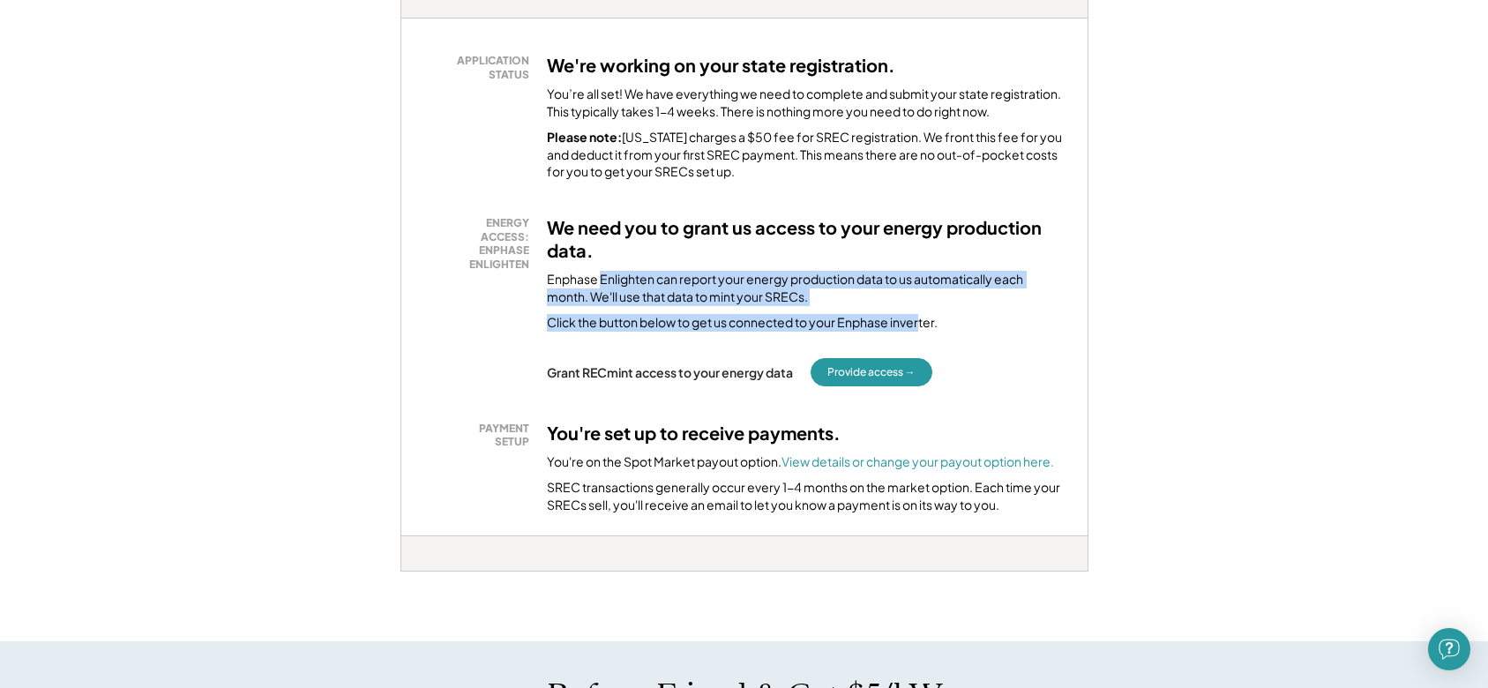
drag, startPoint x: 679, startPoint y: 281, endPoint x: 913, endPoint y: 327, distance: 238.4
click at [920, 327] on div "We need you to grant us access to your energy production data. Enphase Enlighte…" at bounding box center [806, 274] width 519 height 116
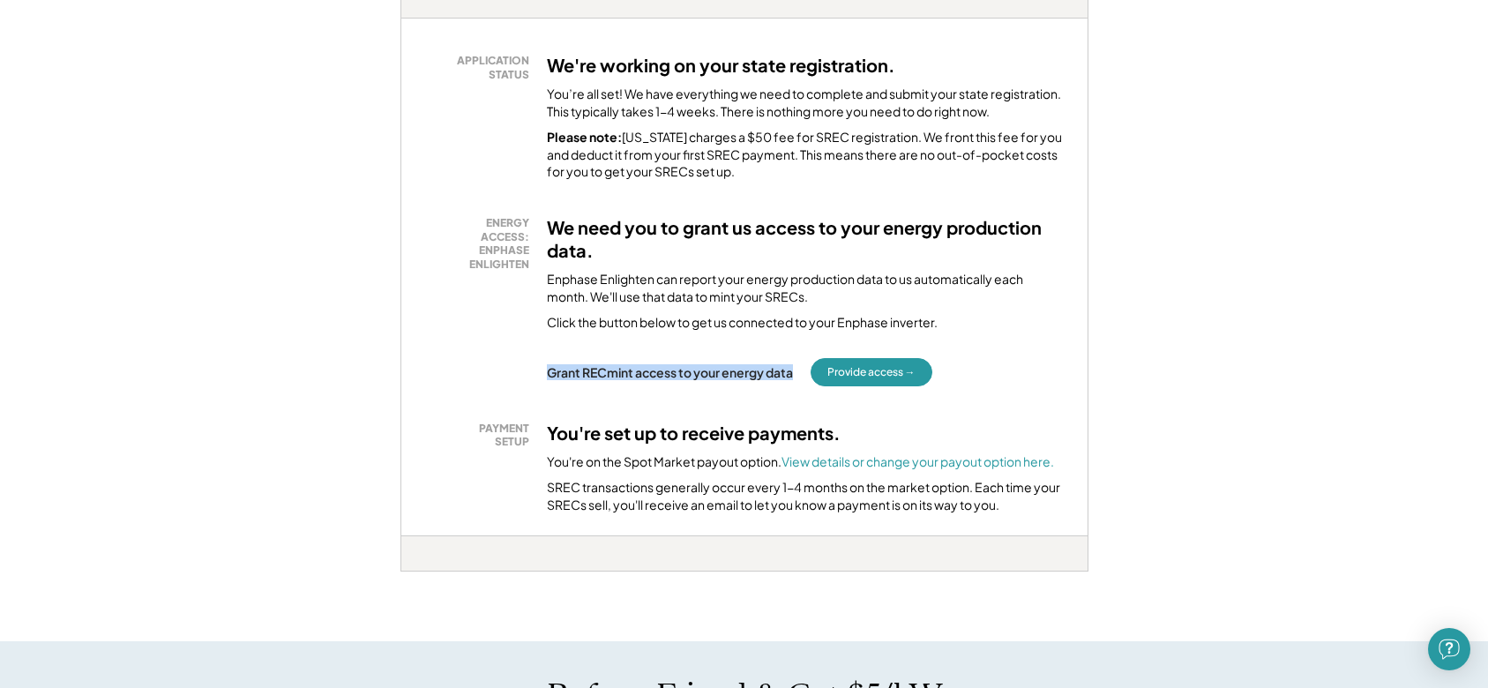
drag, startPoint x: 551, startPoint y: 377, endPoint x: 796, endPoint y: 374, distance: 245.3
click at [793, 374] on div "Grant RECmint access to your energy data" at bounding box center [670, 372] width 246 height 16
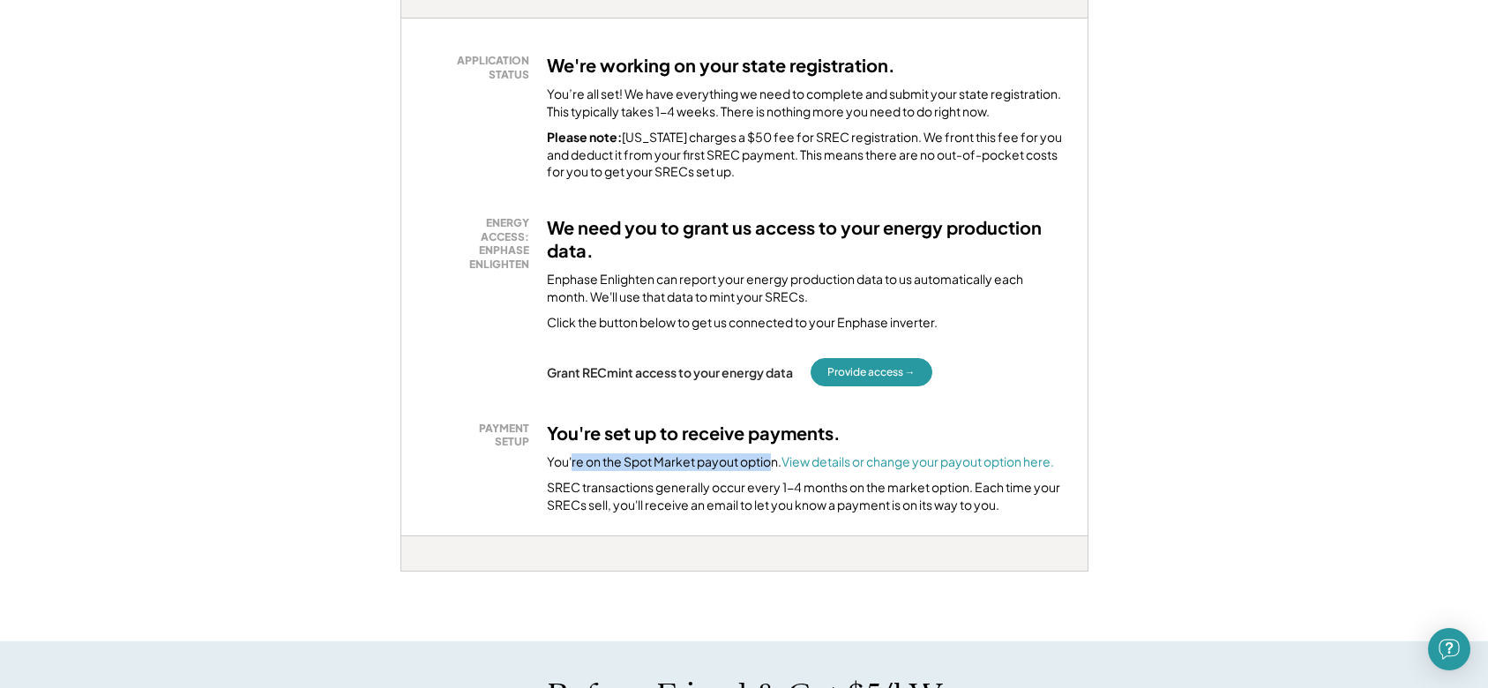
drag, startPoint x: 571, startPoint y: 463, endPoint x: 774, endPoint y: 468, distance: 203.0
click at [774, 468] on div "You're on the Spot Market payout option. View details or change your payout opt…" at bounding box center [800, 462] width 507 height 18
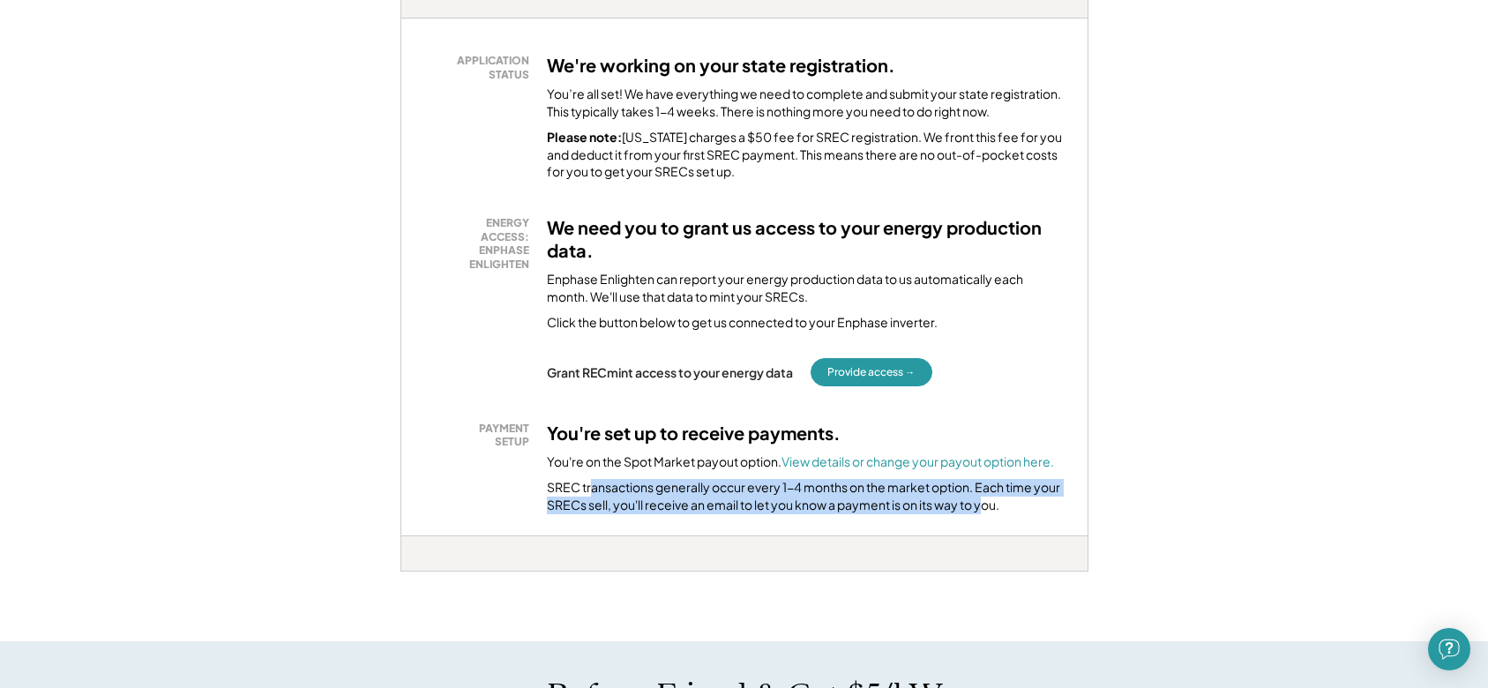
drag, startPoint x: 592, startPoint y: 486, endPoint x: 976, endPoint y: 508, distance: 384.4
click at [980, 508] on div "SREC transactions generally occur every 1-4 months on the market option. Each t…" at bounding box center [806, 496] width 519 height 34
click at [895, 511] on div "SREC transactions generally occur every 1-4 months on the market option. Each t…" at bounding box center [806, 496] width 519 height 34
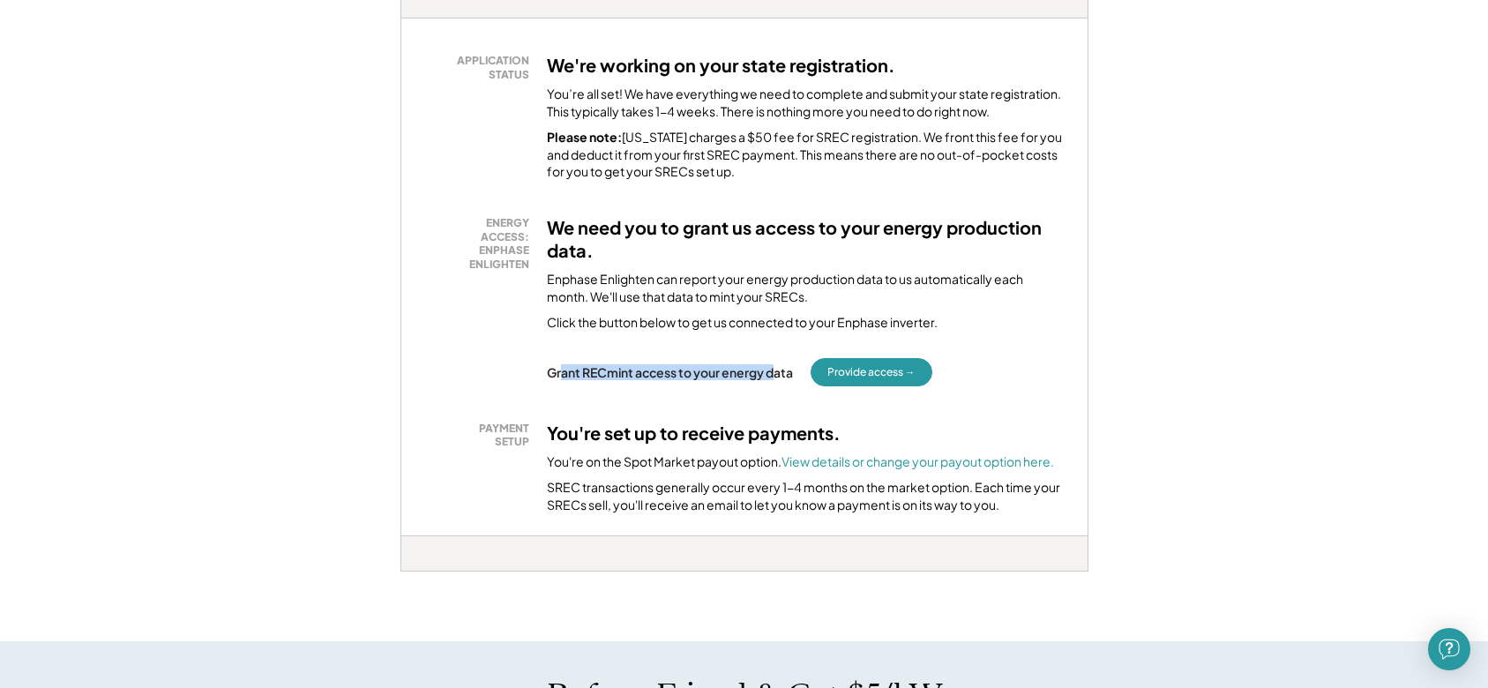
drag, startPoint x: 562, startPoint y: 377, endPoint x: 777, endPoint y: 381, distance: 215.3
click at [777, 381] on div "Grant RECmint access to your energy data Provide access →" at bounding box center [806, 372] width 519 height 28
click at [859, 374] on button "Provide access →" at bounding box center [872, 372] width 122 height 28
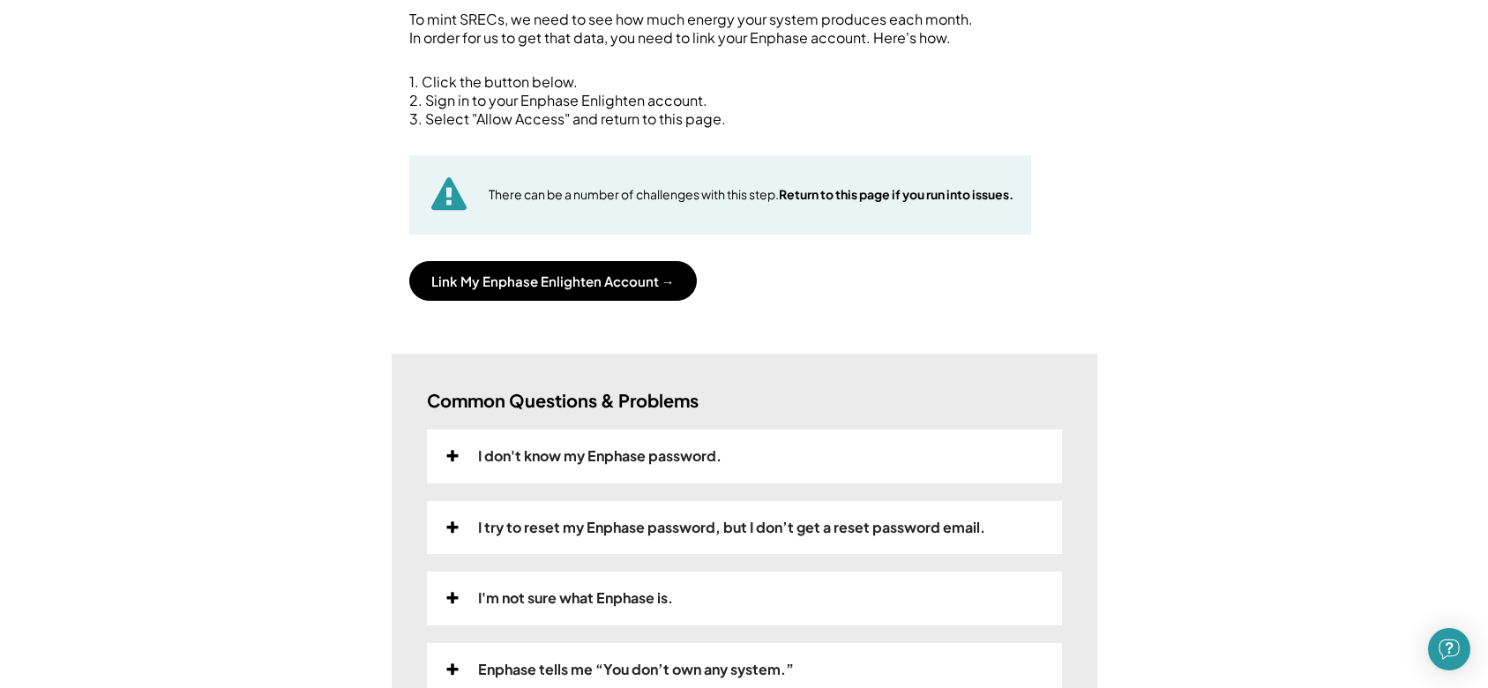
scroll to position [176, 0]
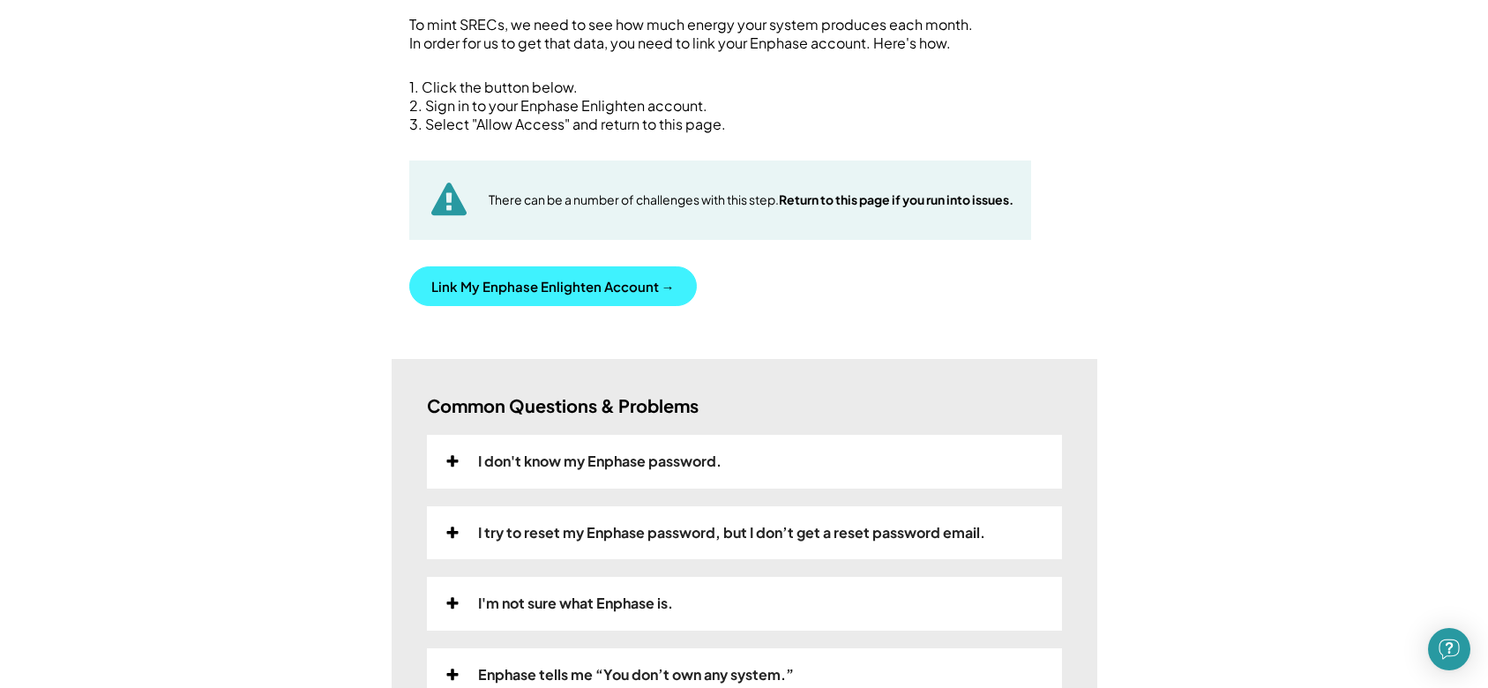
click at [580, 286] on button "Link My Enphase Enlighten Account →" at bounding box center [553, 286] width 288 height 40
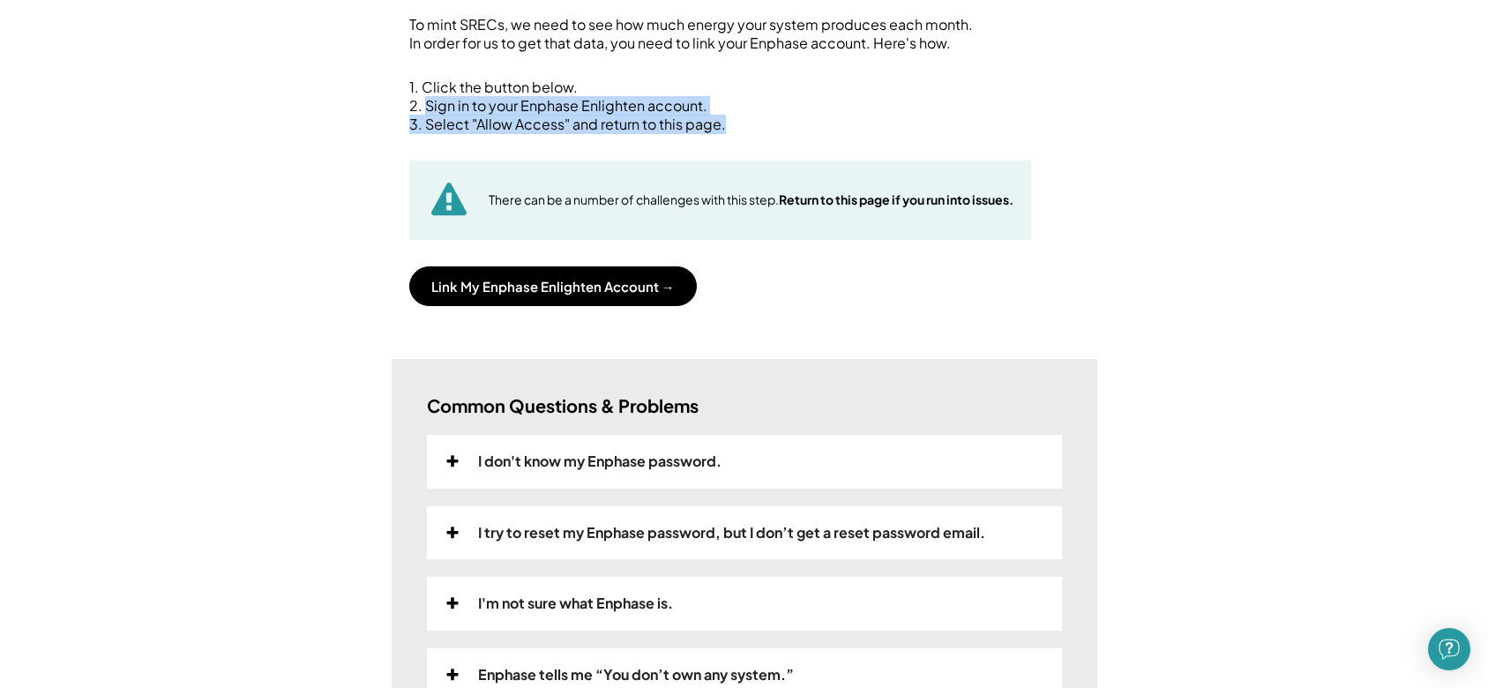
drag, startPoint x: 426, startPoint y: 103, endPoint x: 728, endPoint y: 121, distance: 302.2
click at [728, 121] on div "1. Click the button below. 2. Sign in to your Enphase Enlighten account. 3. Sel…" at bounding box center [744, 106] width 671 height 55
click at [941, 238] on div "1. Click the button below. 2. Sign in to your Enphase Enlighten account. 3. Sel…" at bounding box center [744, 192] width 671 height 227
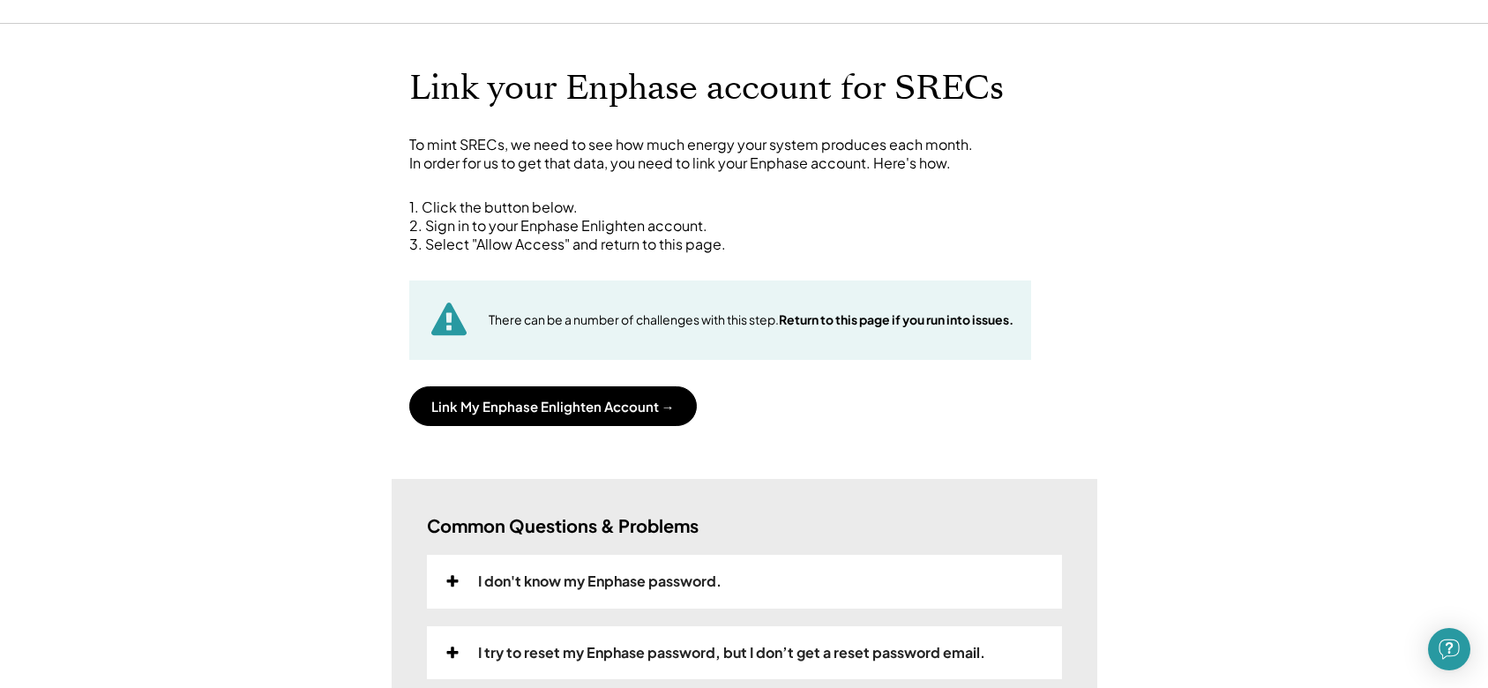
scroll to position [88, 0]
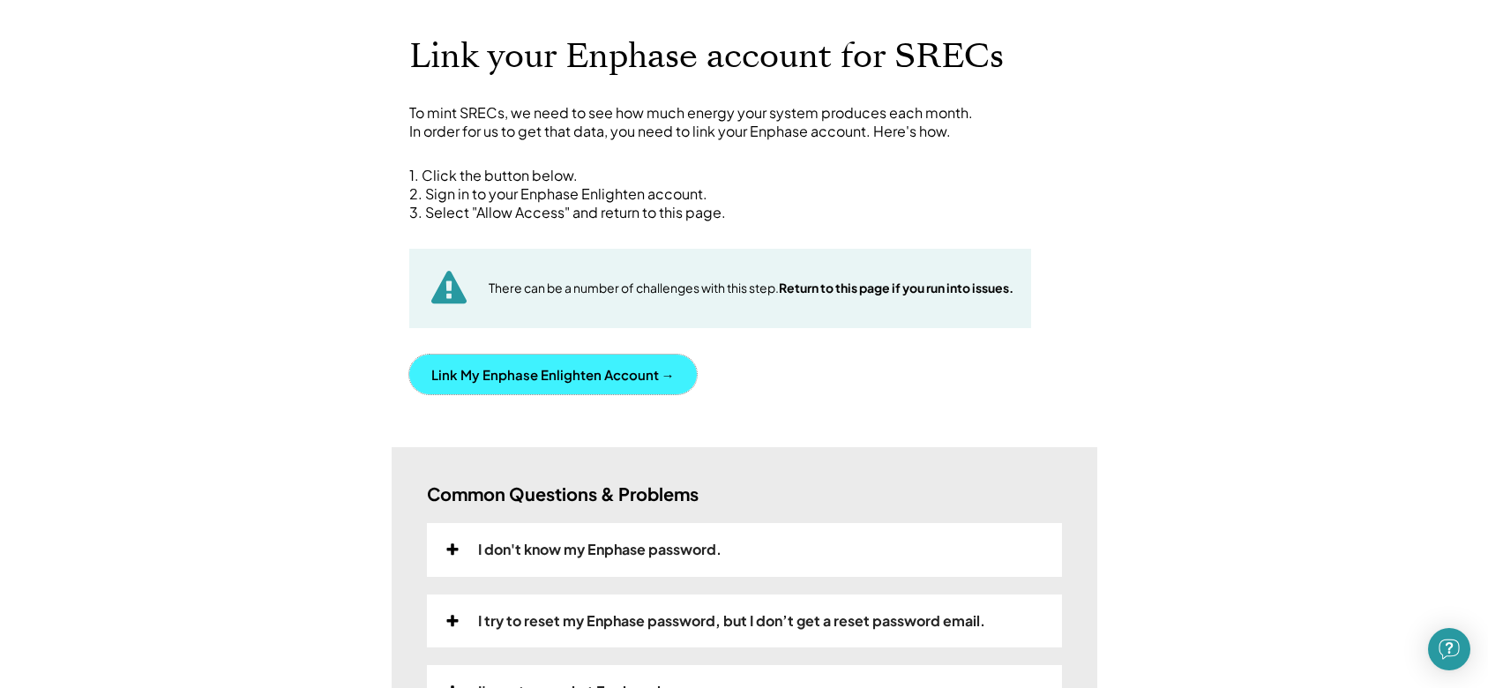
click at [585, 368] on button "Link My Enphase Enlighten Account →" at bounding box center [553, 375] width 288 height 40
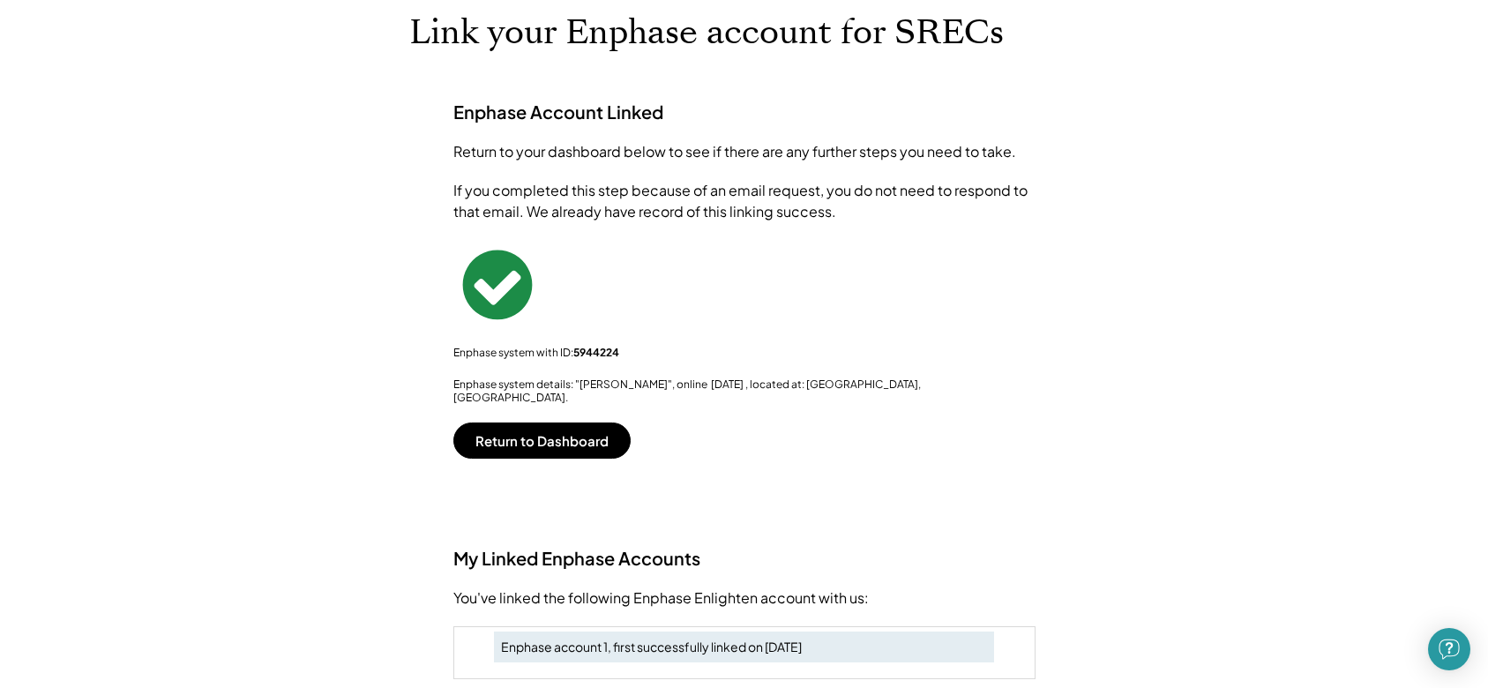
scroll to position [26, 0]
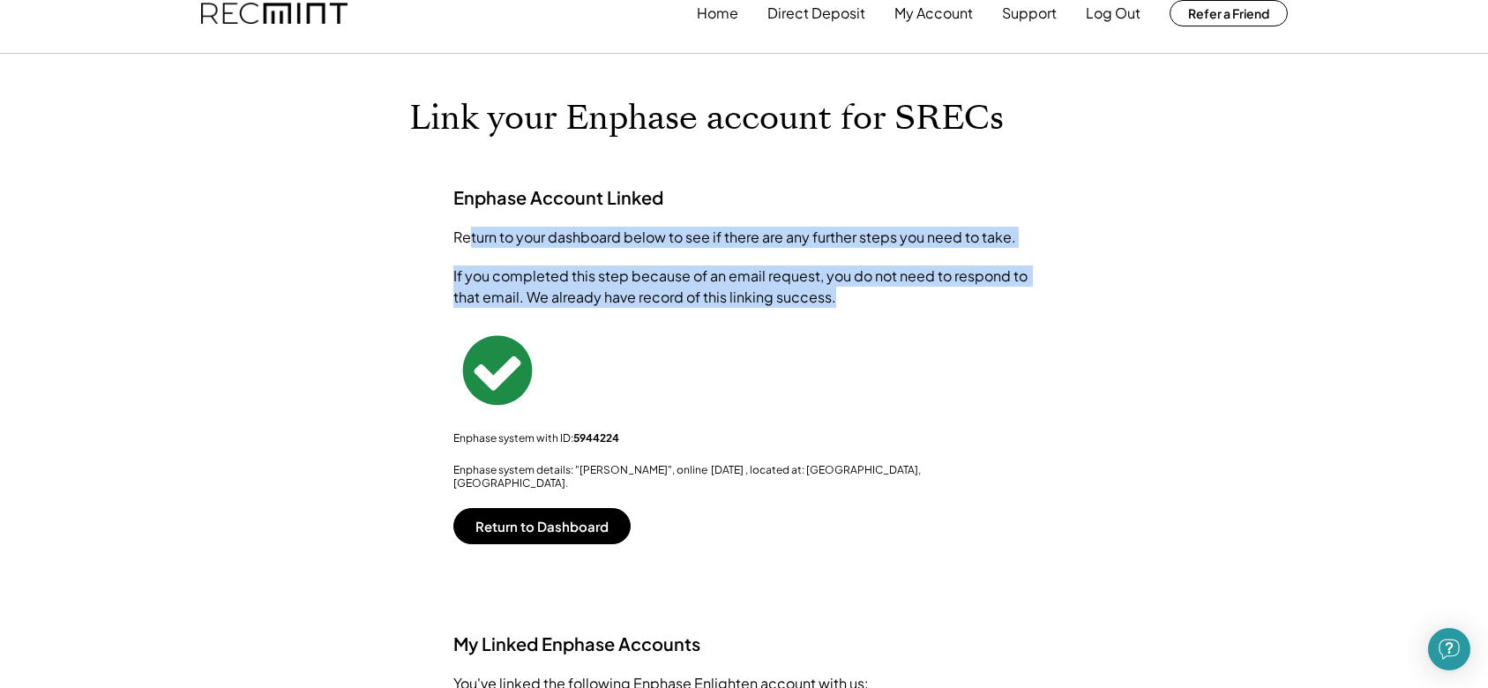
drag, startPoint x: 471, startPoint y: 236, endPoint x: 858, endPoint y: 298, distance: 391.5
click at [858, 298] on div "Enphase Account Linked Return to your dashboard below to see if there are any f…" at bounding box center [745, 365] width 618 height 358
click at [562, 508] on button "Return to Dashboard" at bounding box center [541, 526] width 177 height 36
